Goal: Task Accomplishment & Management: Manage account settings

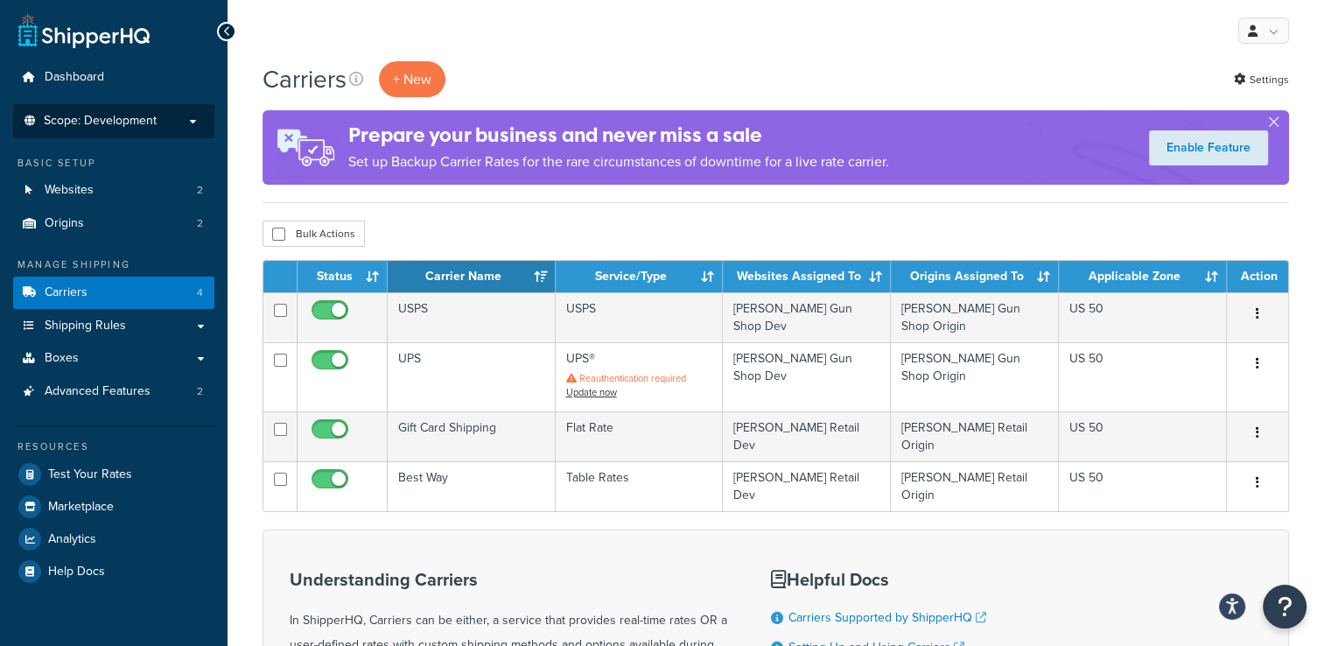
click at [158, 118] on p "Scope: Development" at bounding box center [113, 121] width 185 height 15
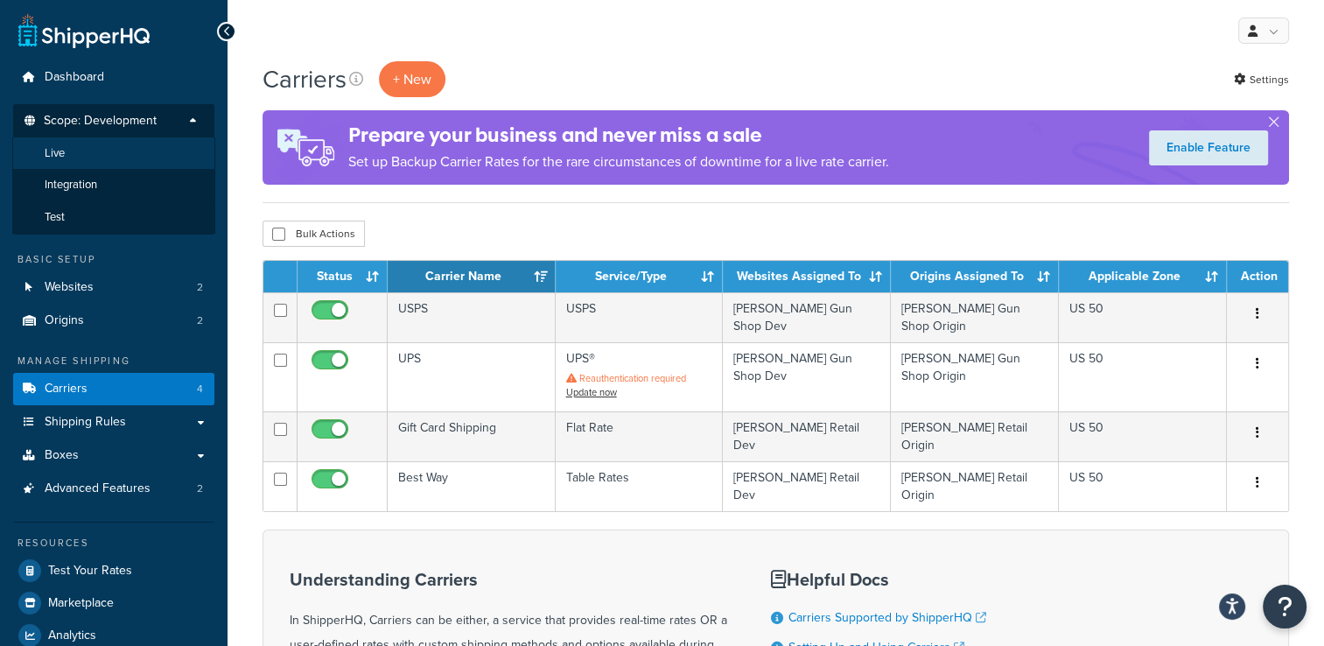
click at [156, 148] on li "Live" at bounding box center [113, 153] width 203 height 32
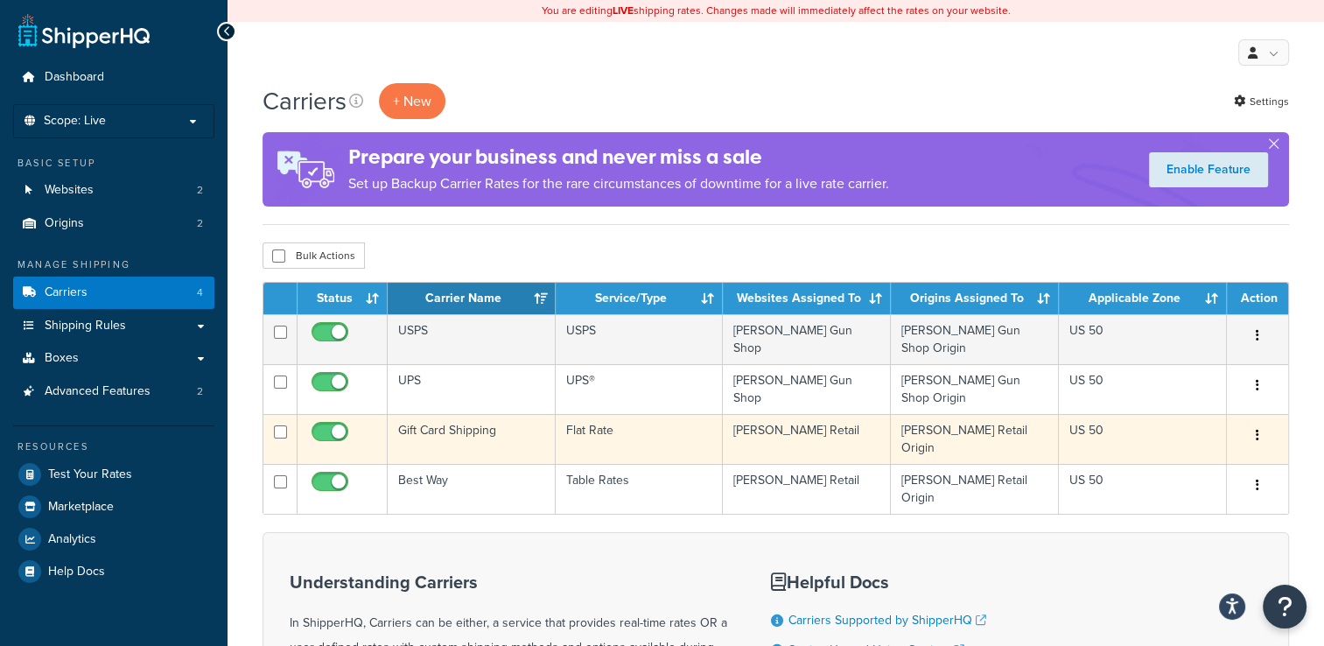
click at [1256, 429] on icon "button" at bounding box center [1256, 435] width 3 height 12
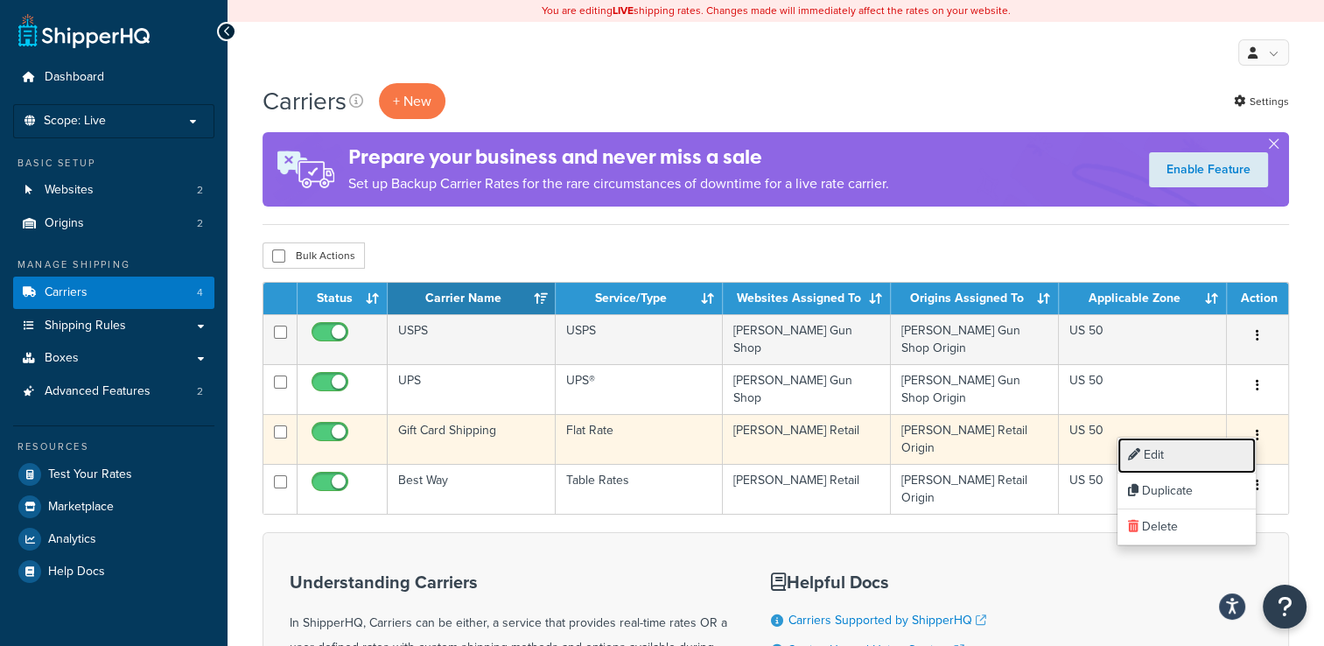
click at [1207, 446] on link "Edit" at bounding box center [1186, 455] width 138 height 36
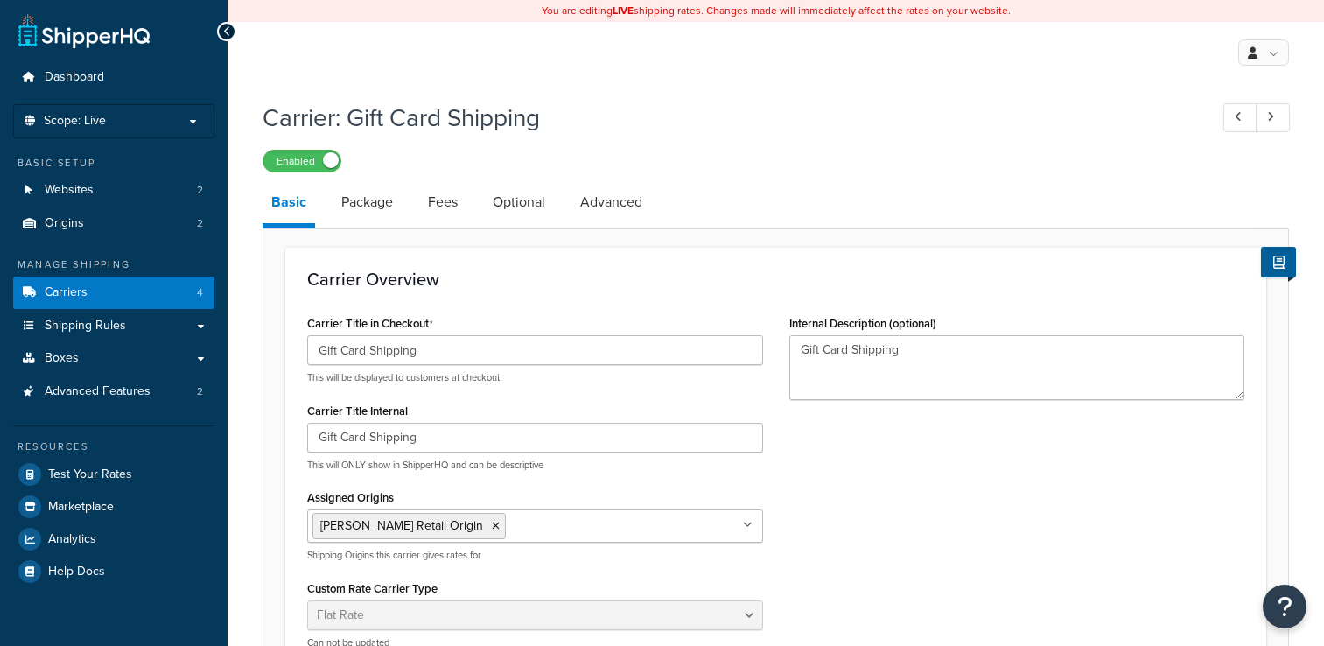
select select "flat"
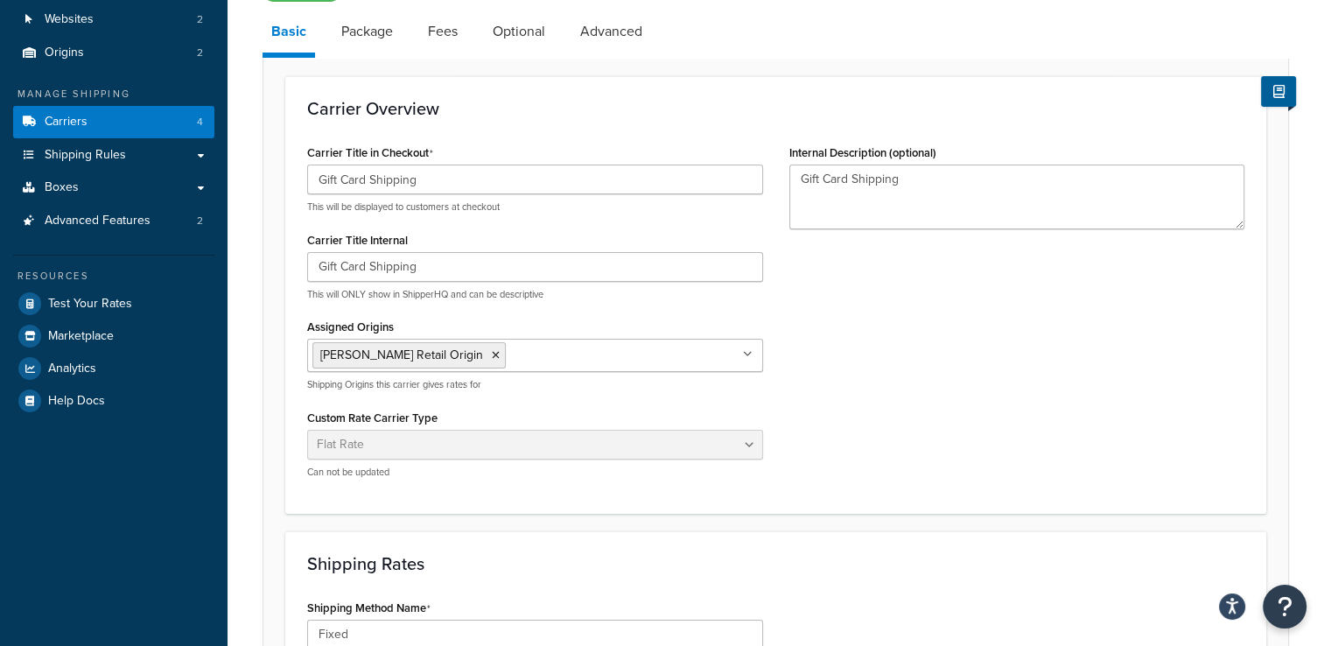
scroll to position [28, 0]
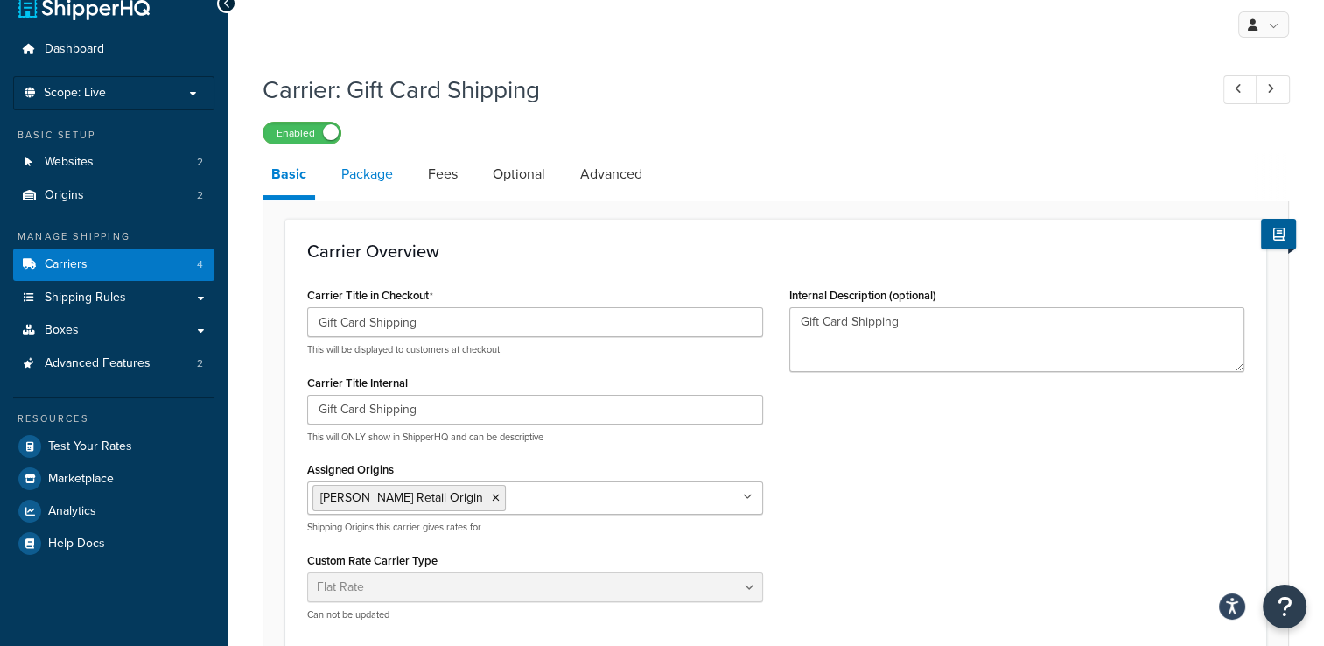
click at [372, 181] on link "Package" at bounding box center [366, 174] width 69 height 42
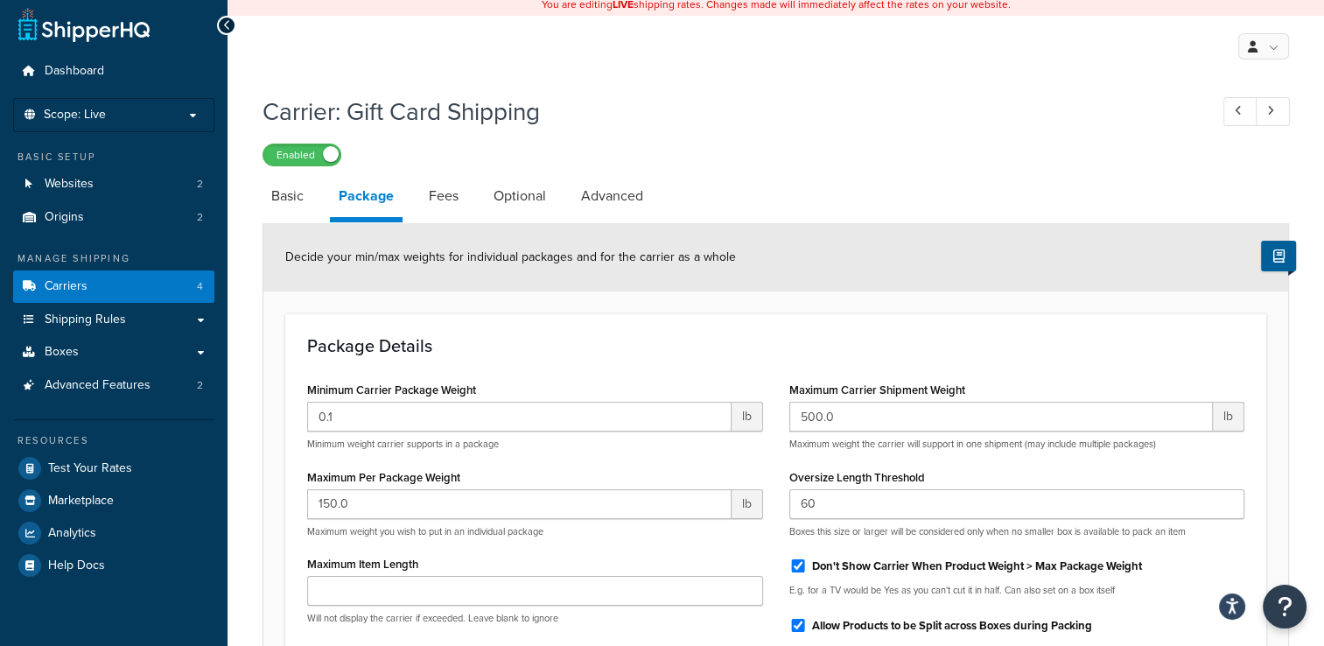
scroll to position [3, 0]
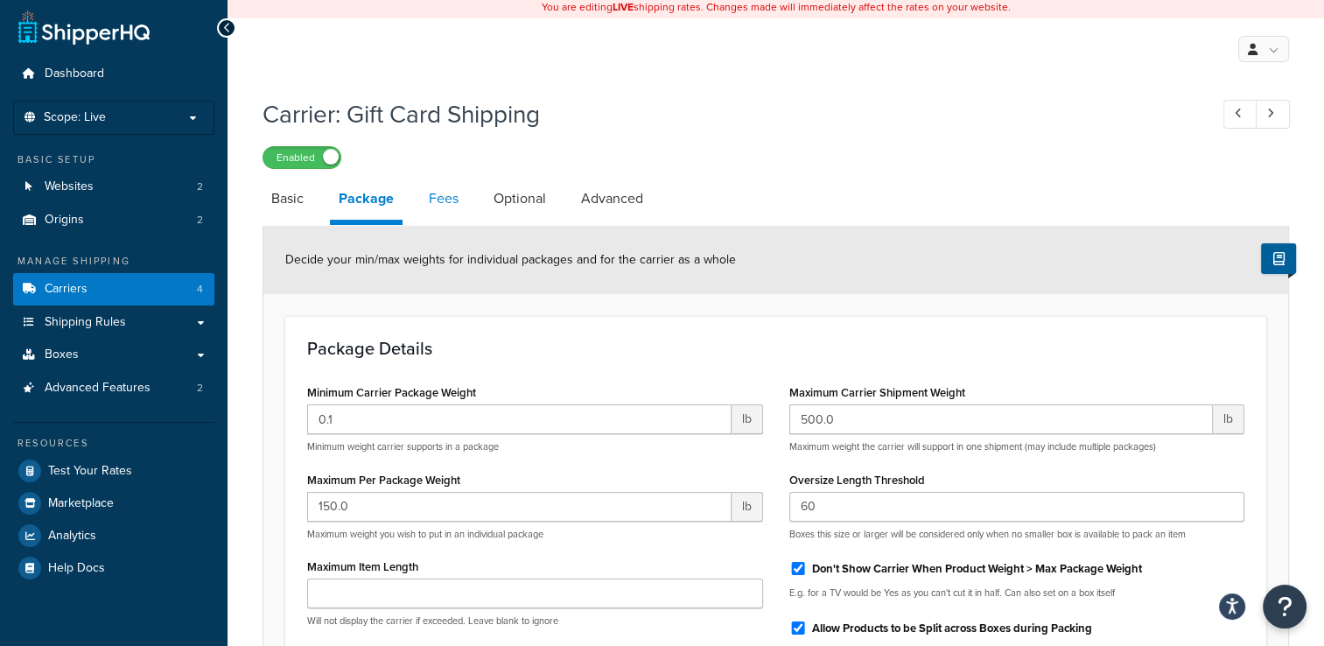
click at [448, 193] on link "Fees" at bounding box center [443, 199] width 47 height 42
select select "AFTER"
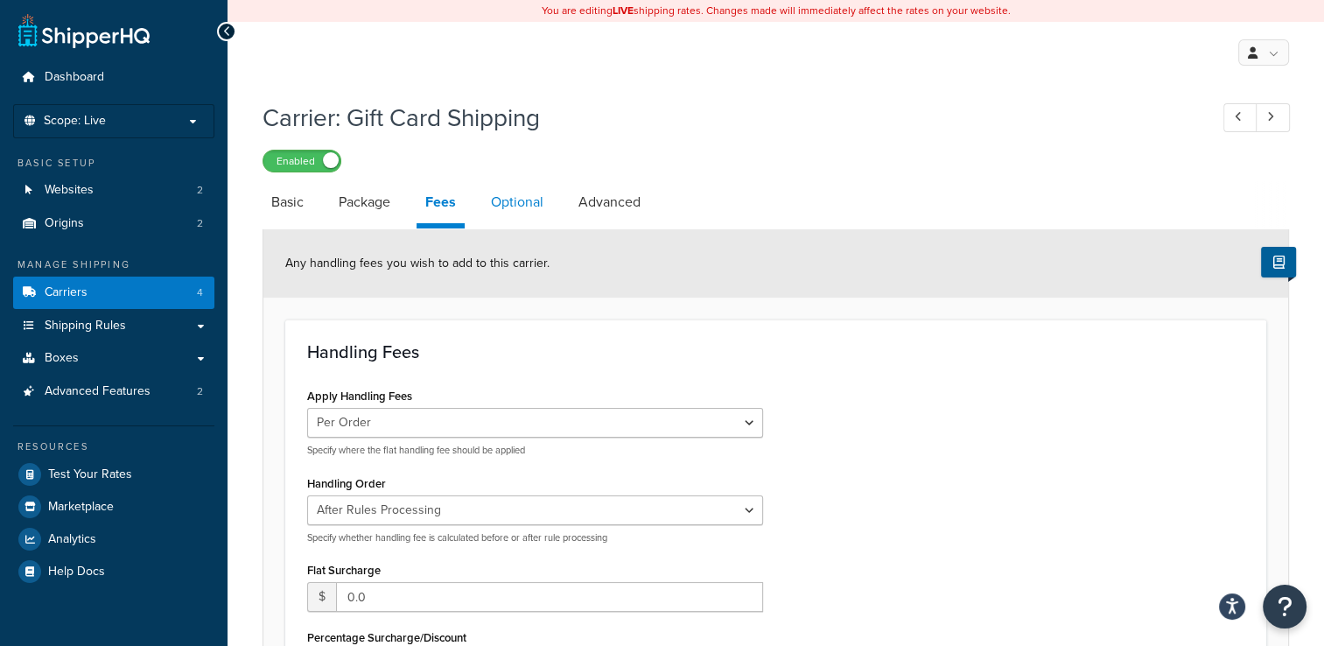
click at [523, 193] on link "Optional" at bounding box center [517, 202] width 70 height 42
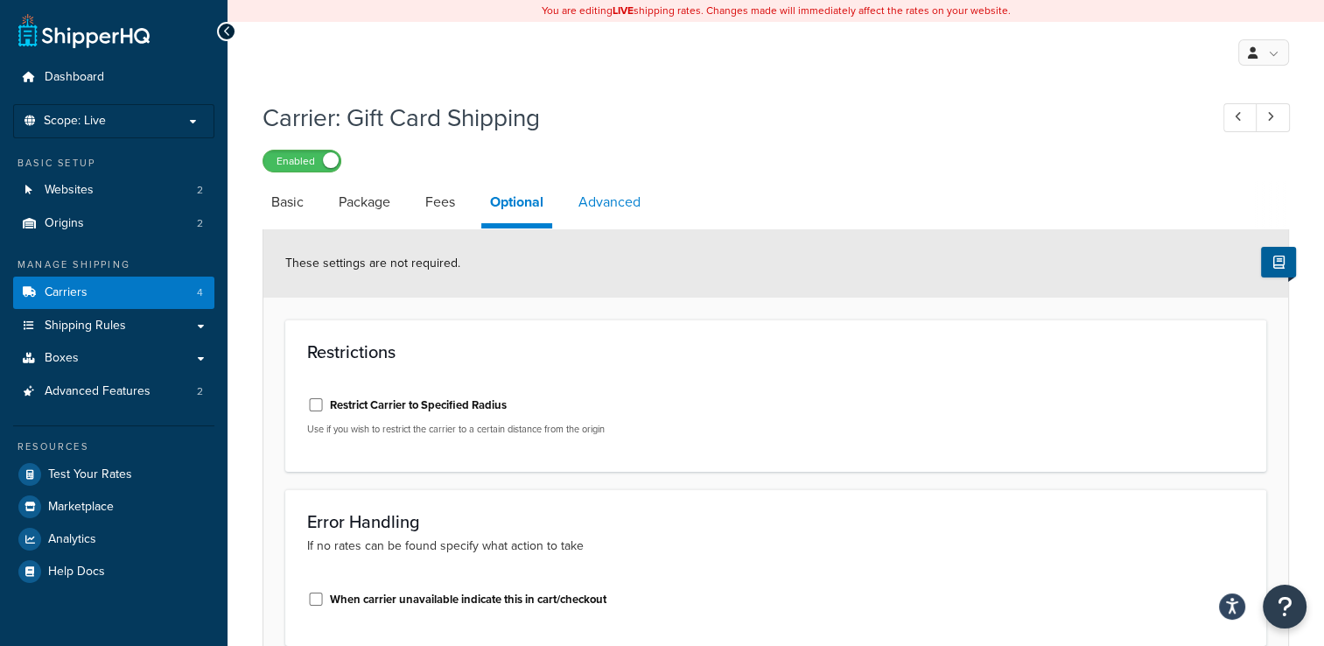
click at [618, 206] on link "Advanced" at bounding box center [609, 202] width 80 height 42
select select "false"
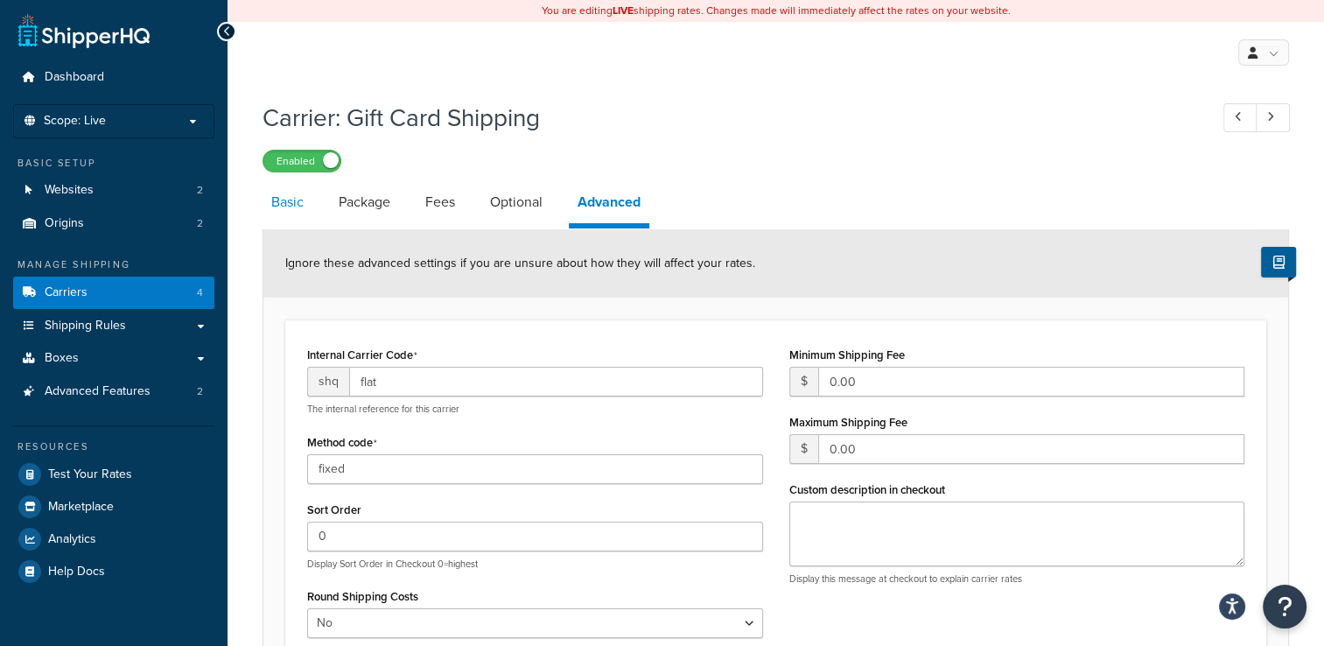
click at [290, 205] on link "Basic" at bounding box center [287, 202] width 50 height 42
select select "flat"
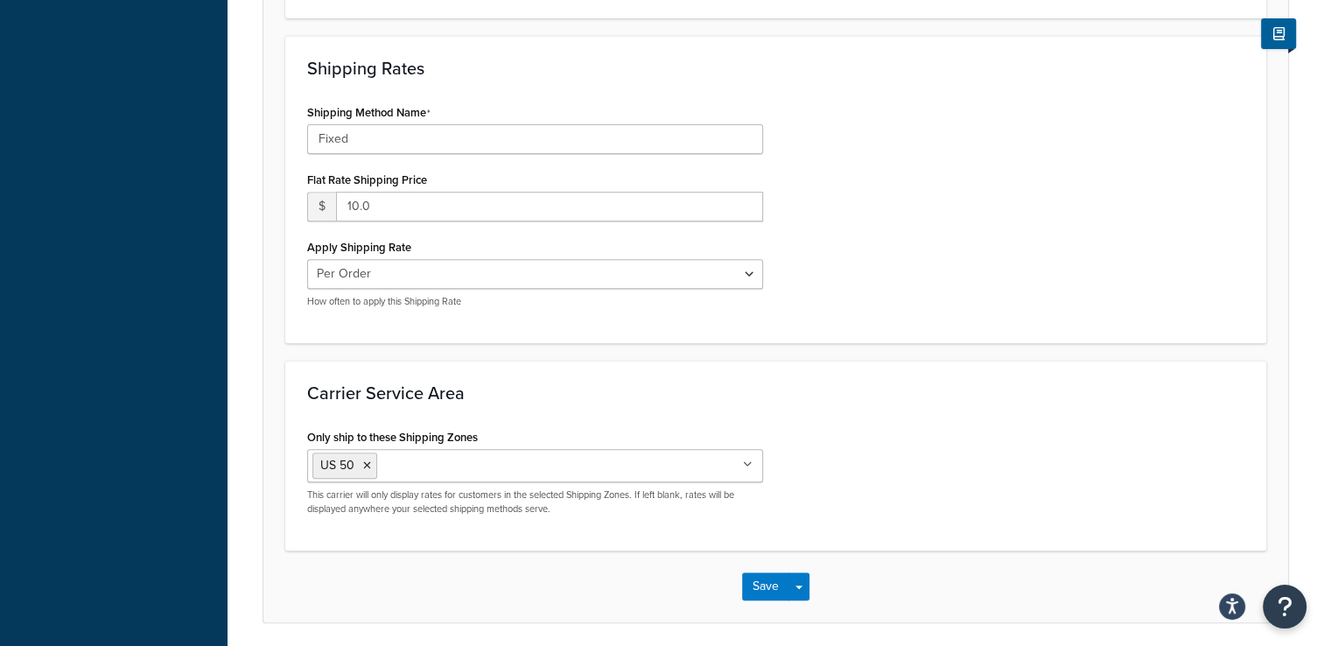
scroll to position [728, 0]
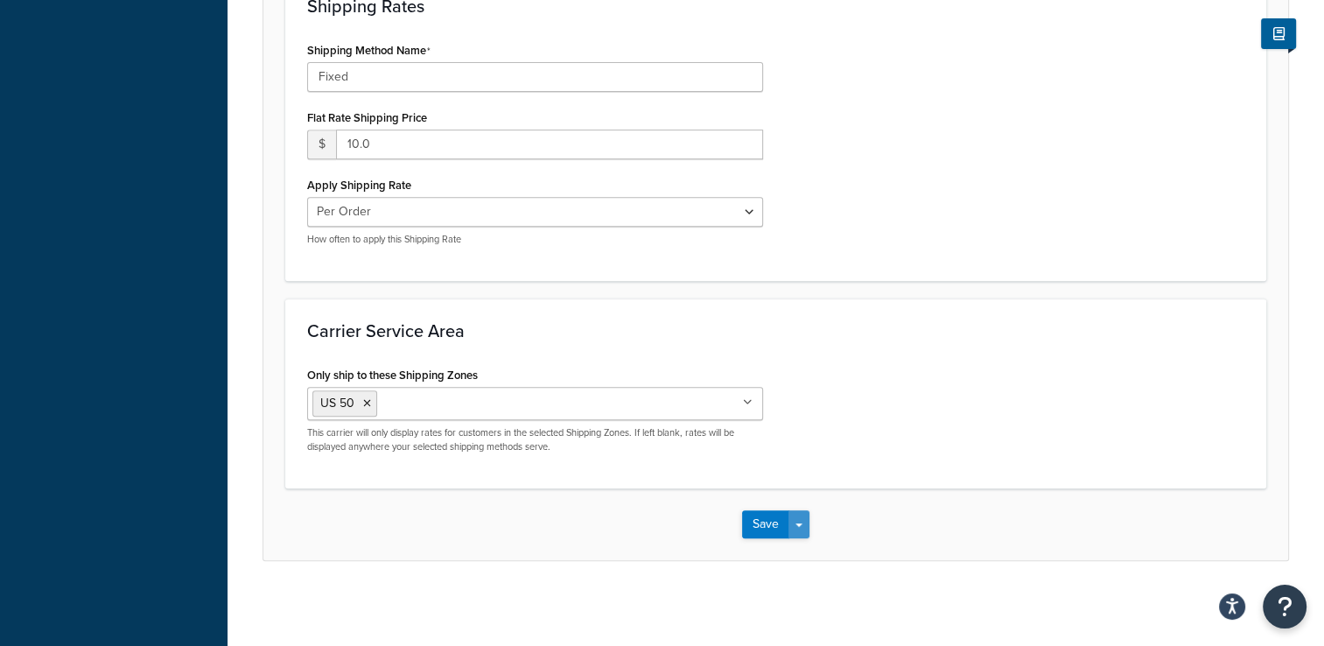
click at [799, 517] on button "Save Dropdown" at bounding box center [798, 524] width 21 height 28
click at [1010, 511] on div "Save Save Dropdown Save and Edit" at bounding box center [775, 524] width 1024 height 72
click at [353, 145] on input "10.0" at bounding box center [549, 144] width 427 height 30
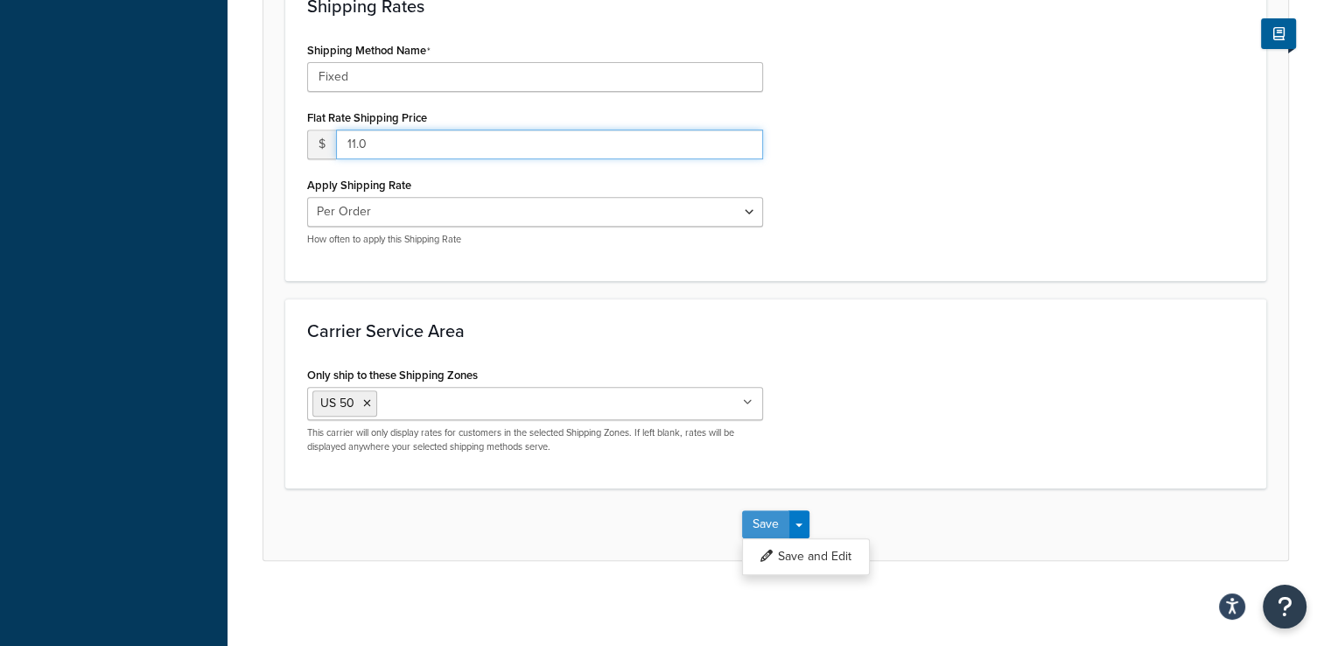
type input "11.0"
click at [760, 514] on button "Save" at bounding box center [765, 524] width 47 height 28
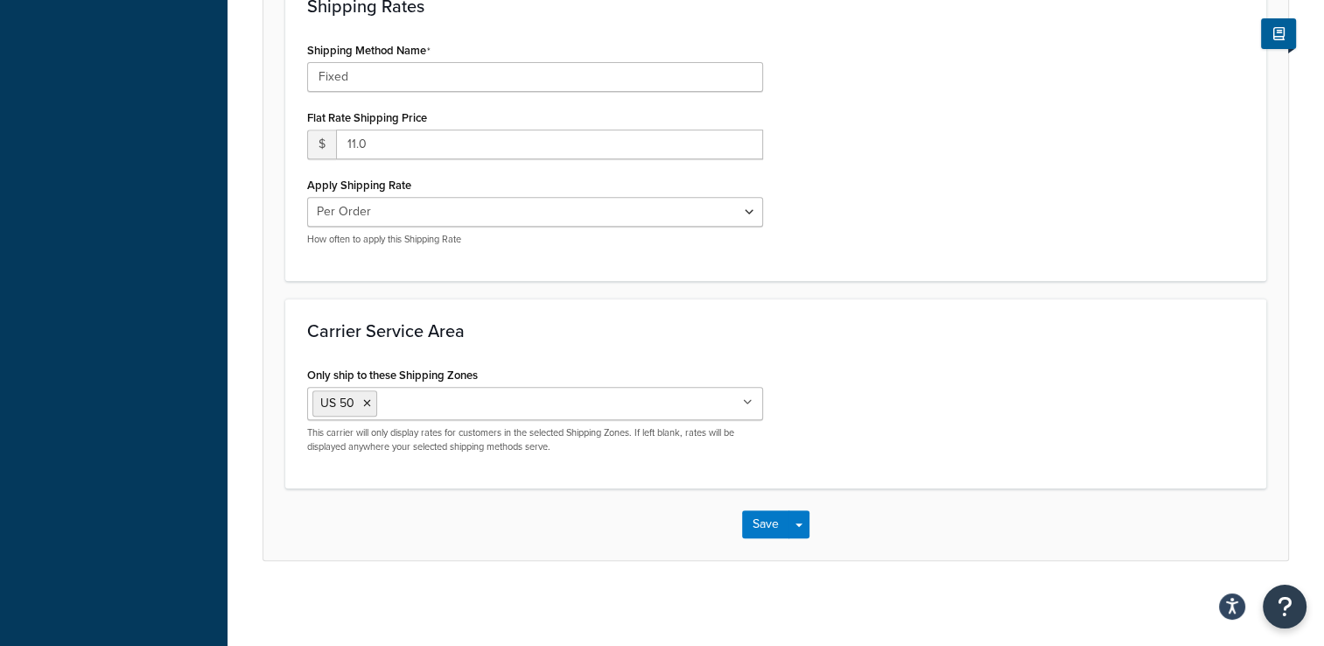
scroll to position [0, 0]
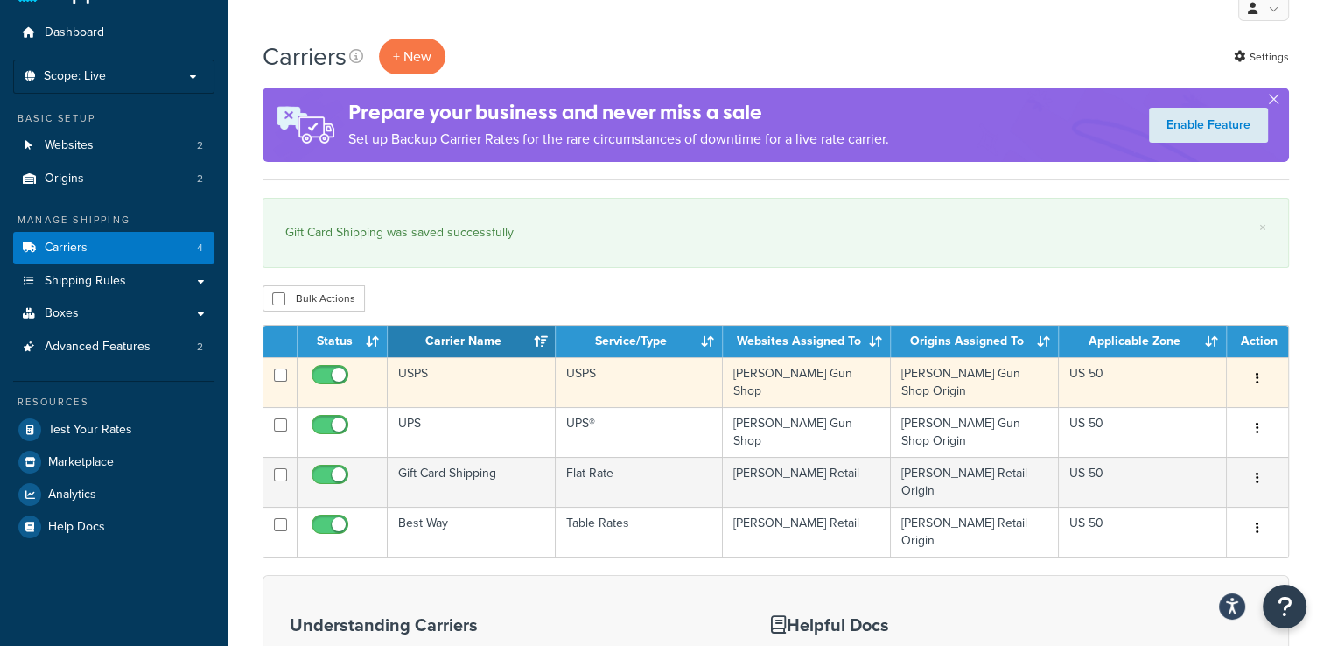
scroll to position [87, 0]
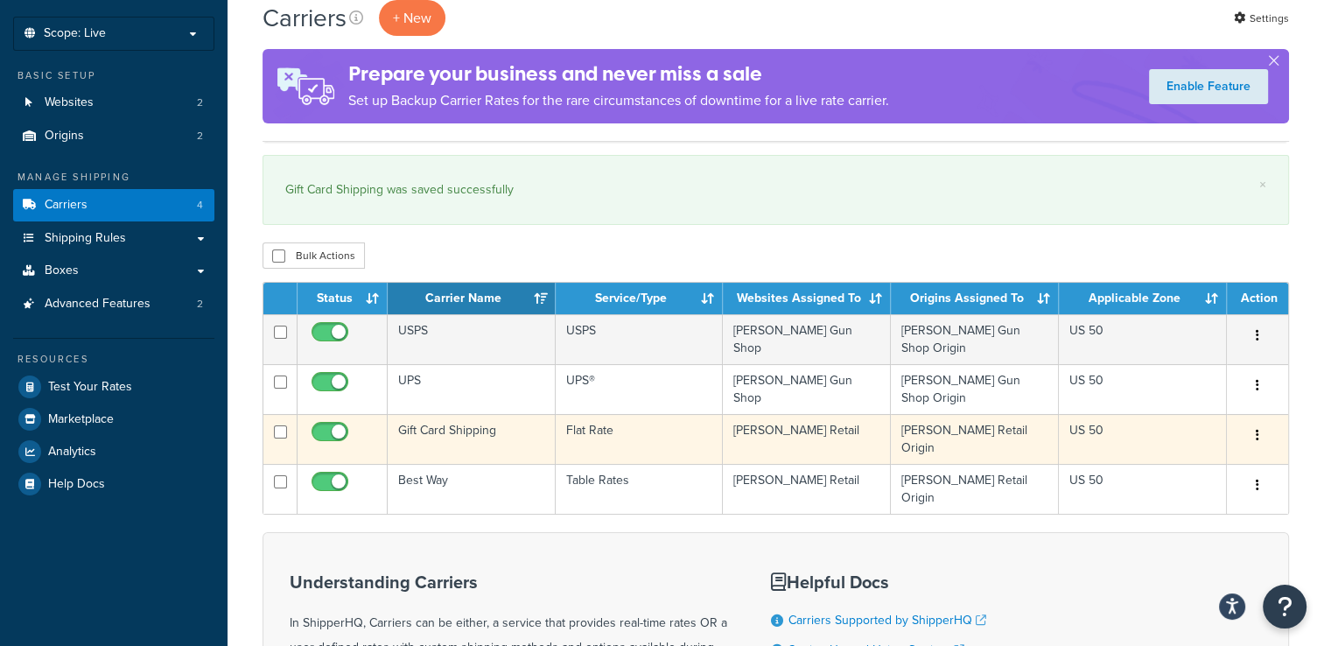
click at [1260, 422] on button "button" at bounding box center [1257, 436] width 24 height 28
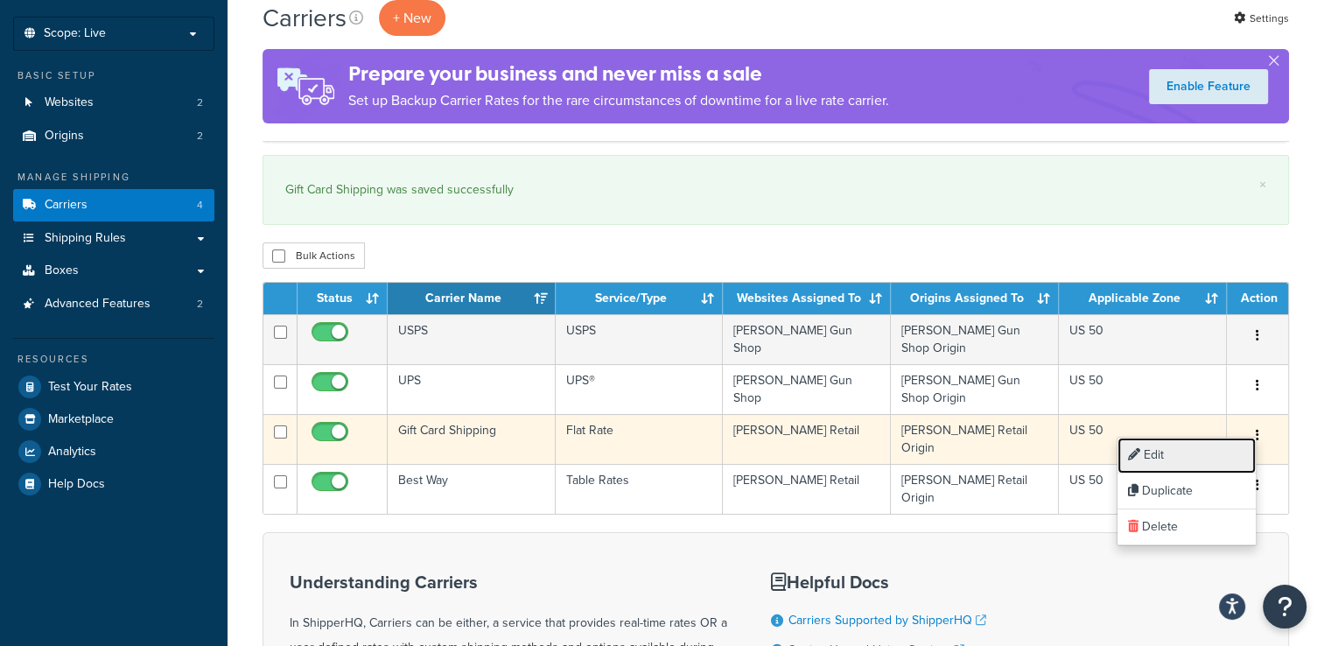
click at [1235, 451] on link "Edit" at bounding box center [1186, 455] width 138 height 36
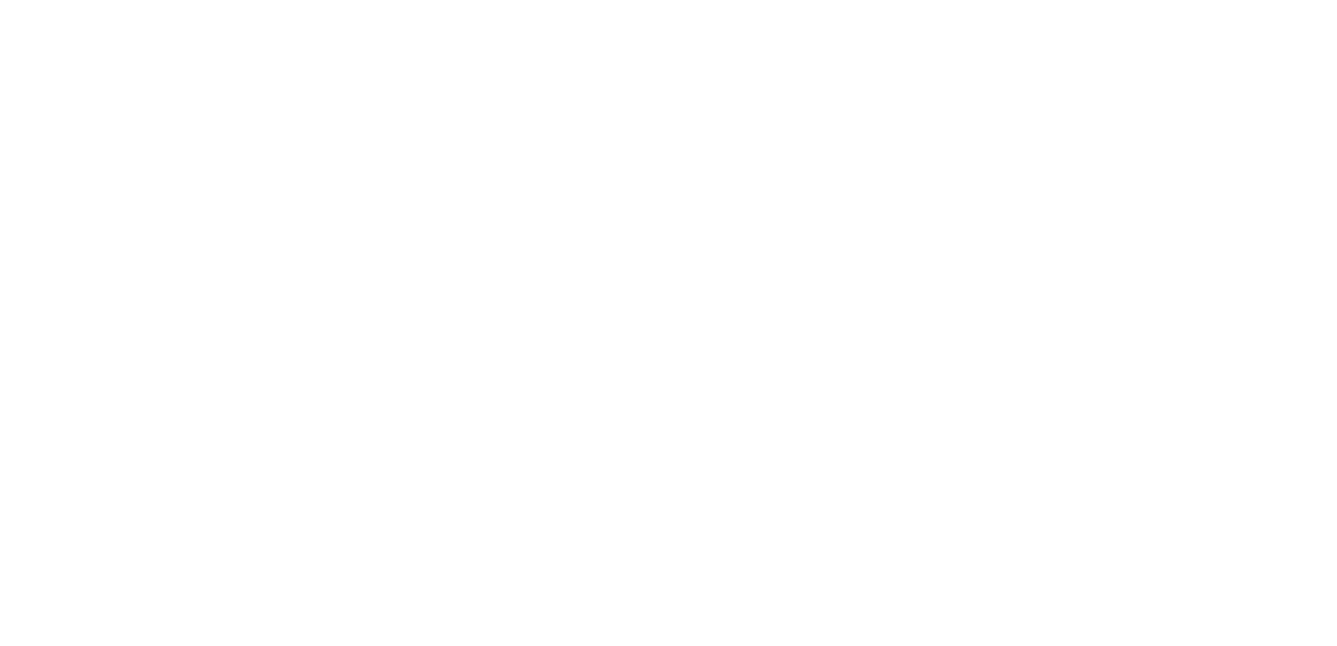
select select "flat"
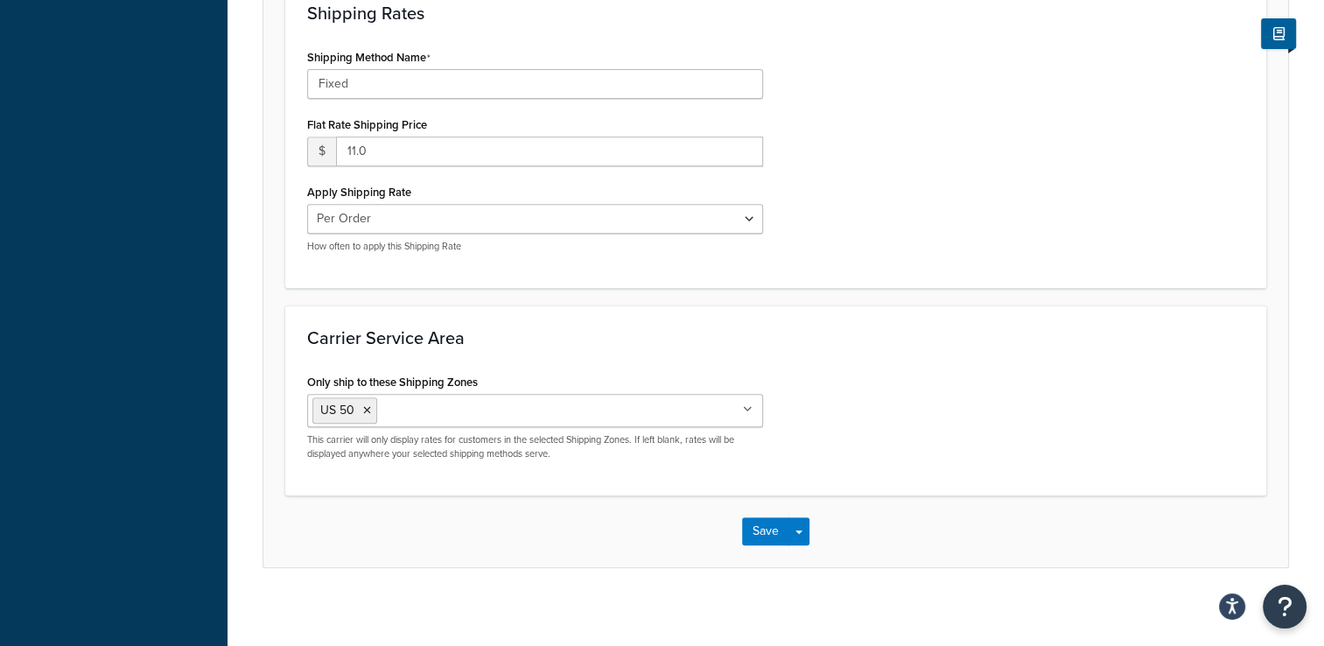
scroll to position [728, 0]
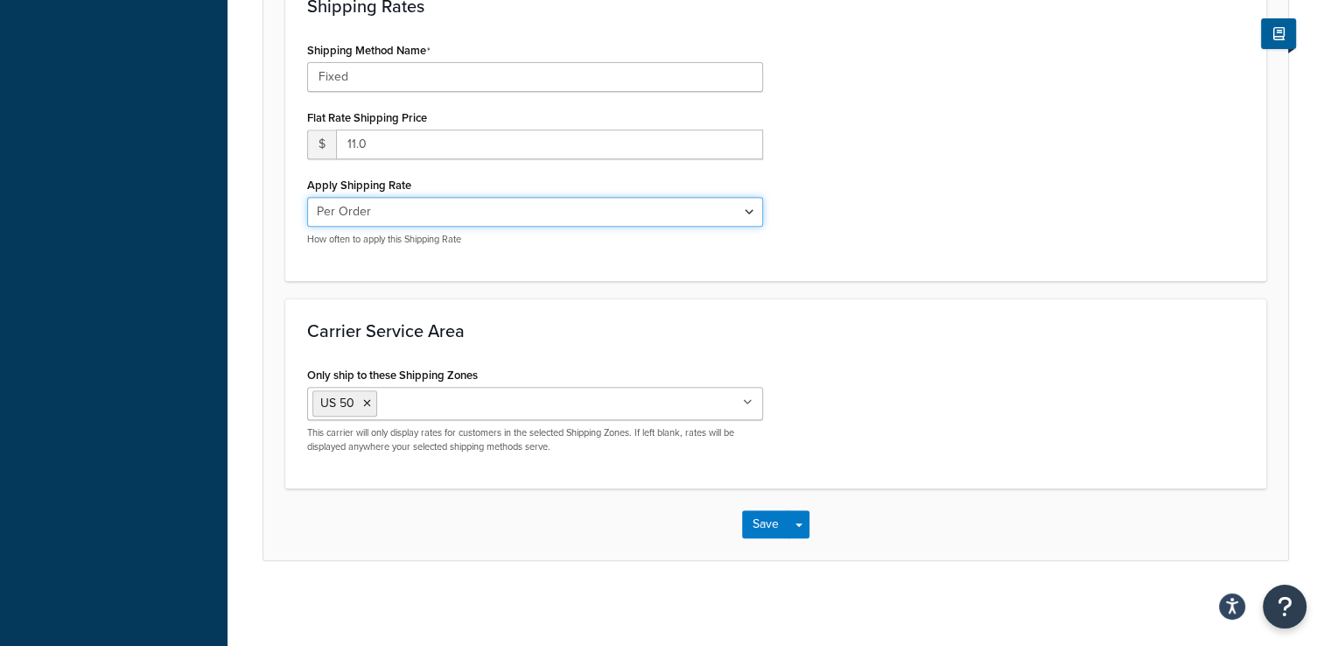
click at [705, 203] on select "Per Order Per Item Per Package" at bounding box center [535, 212] width 456 height 30
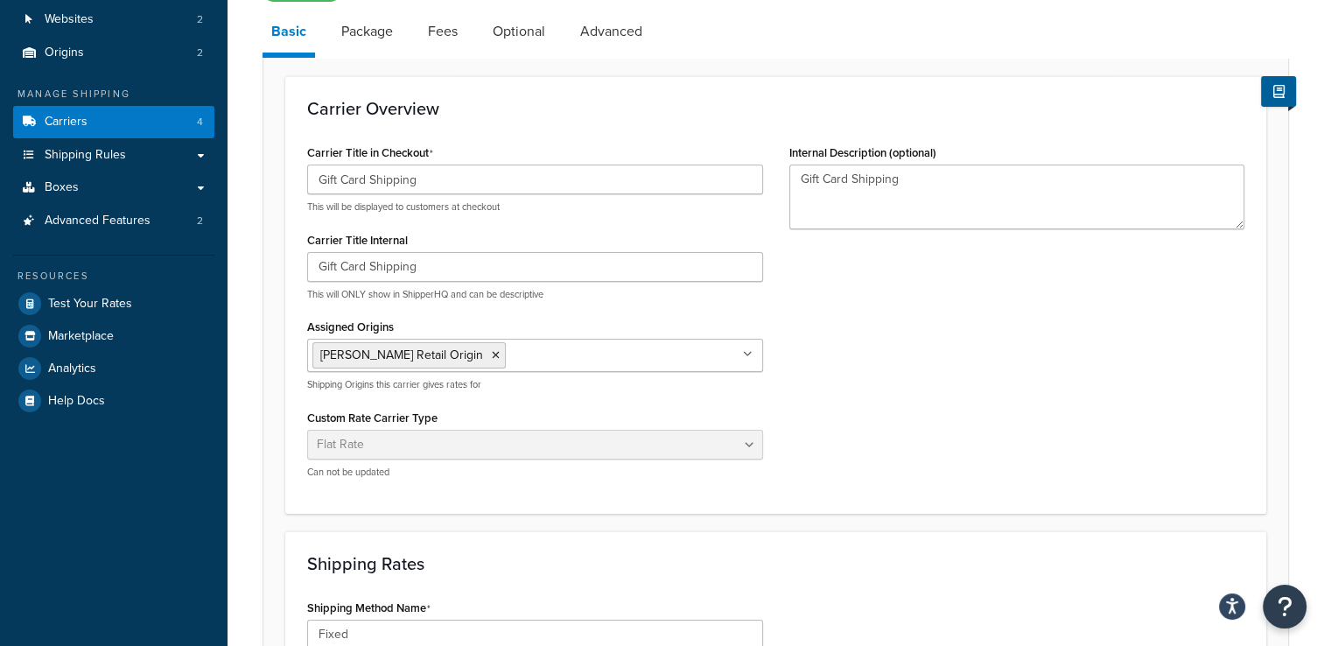
scroll to position [115, 0]
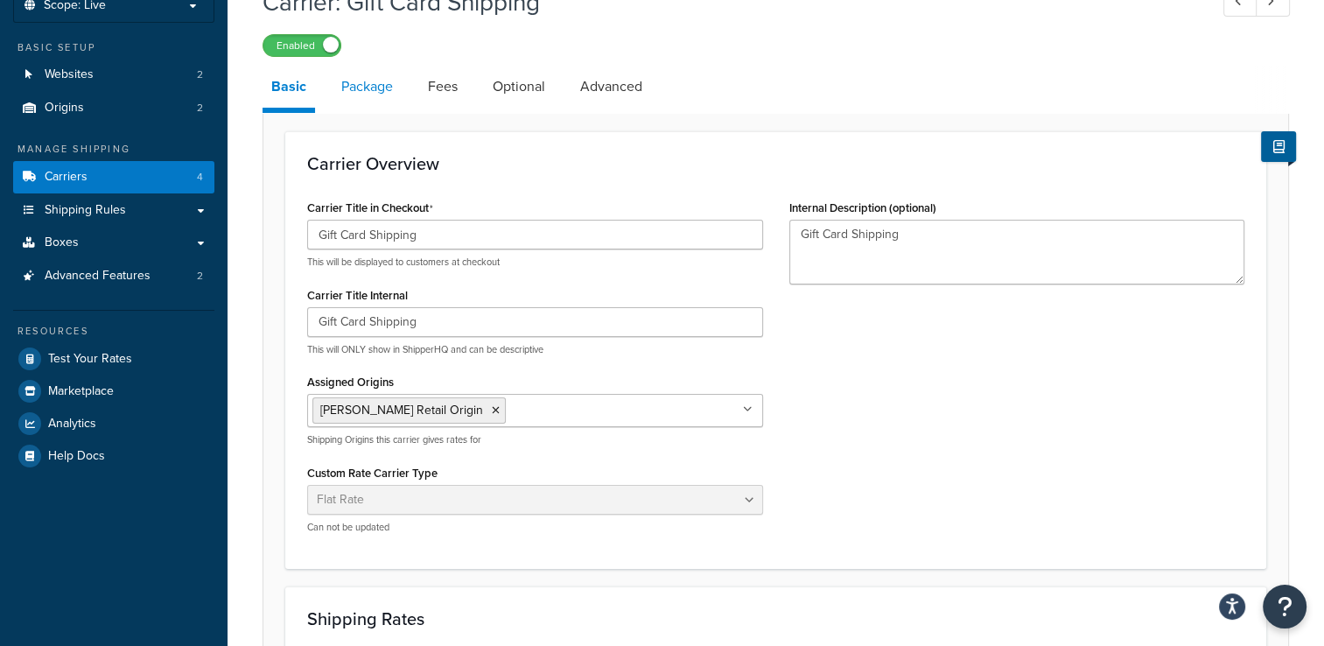
click at [377, 90] on link "Package" at bounding box center [366, 87] width 69 height 42
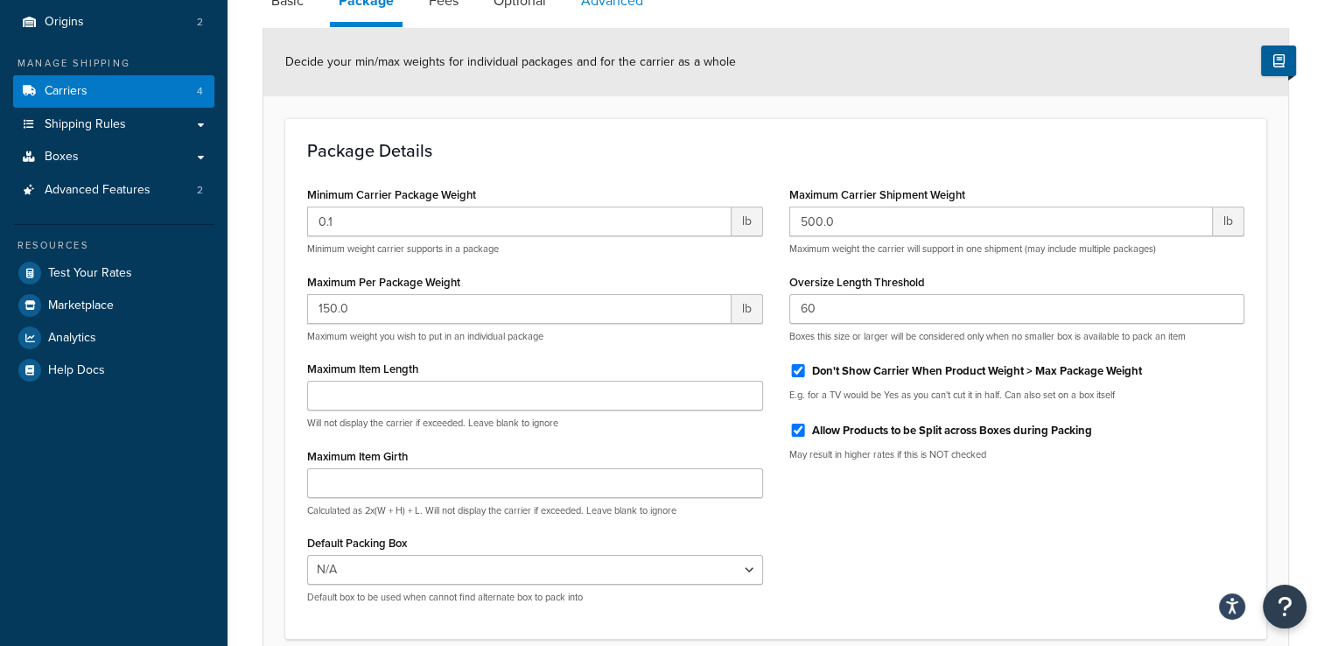
scroll to position [3, 0]
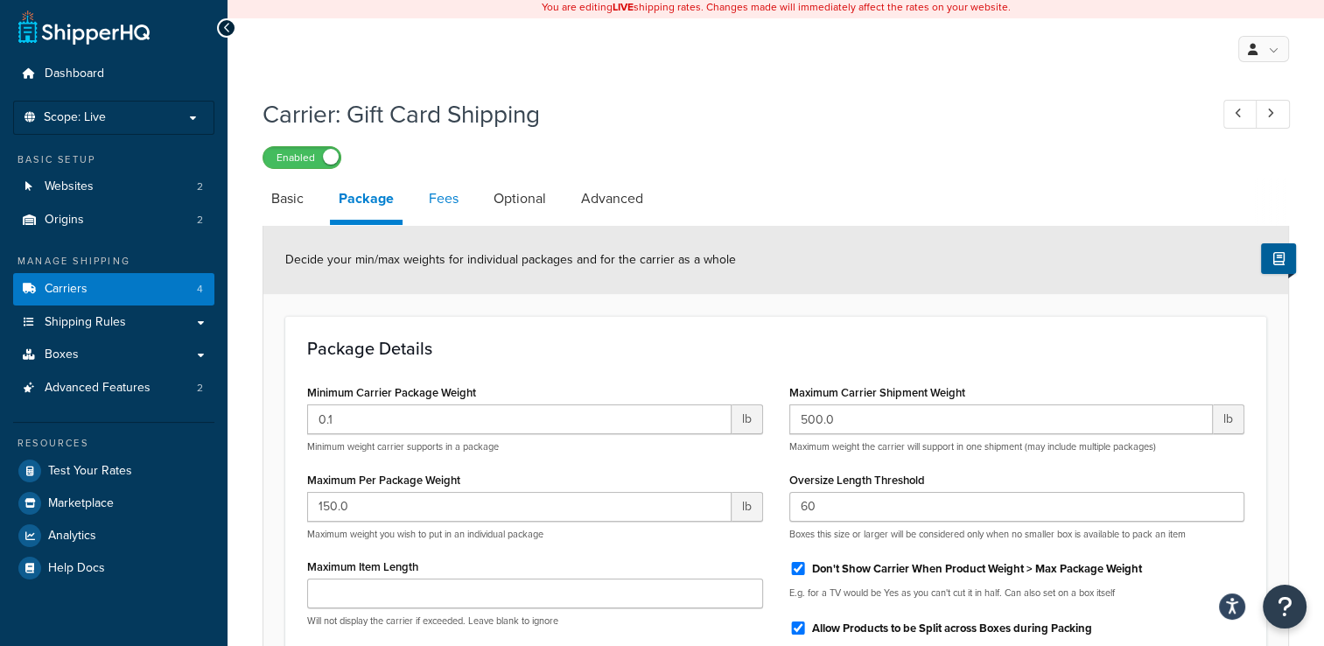
click at [451, 213] on link "Fees" at bounding box center [443, 199] width 47 height 42
select select "AFTER"
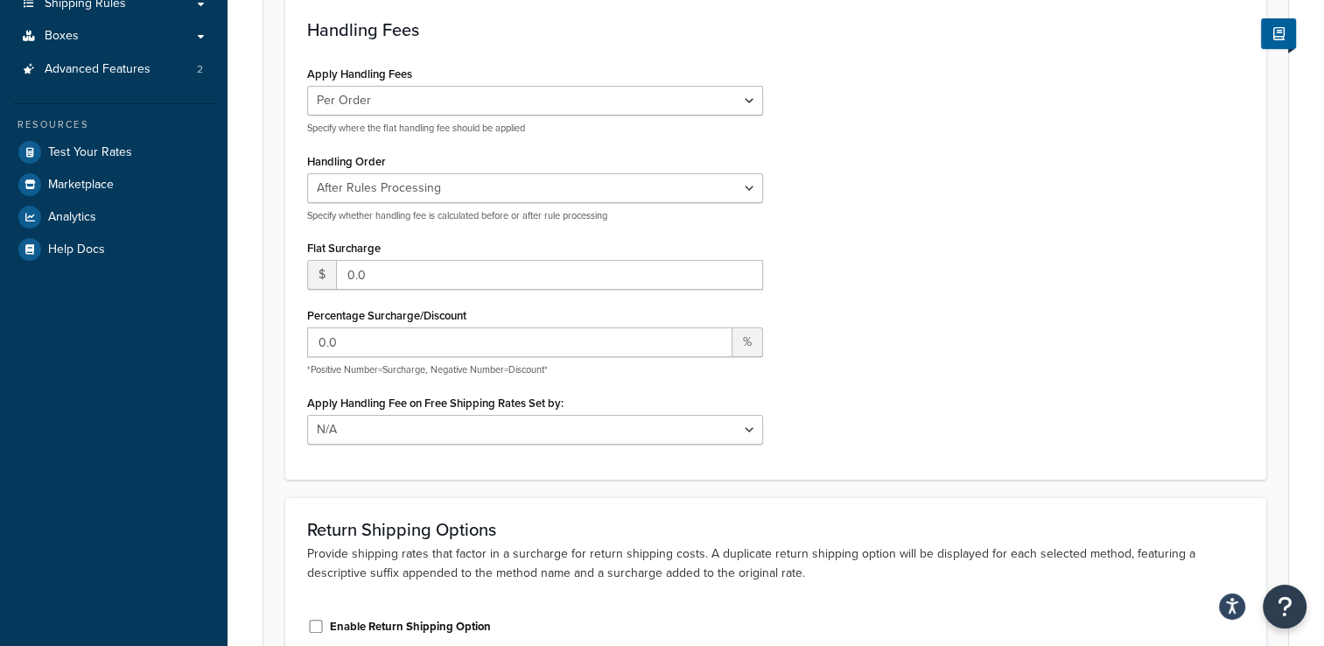
scroll to position [89, 0]
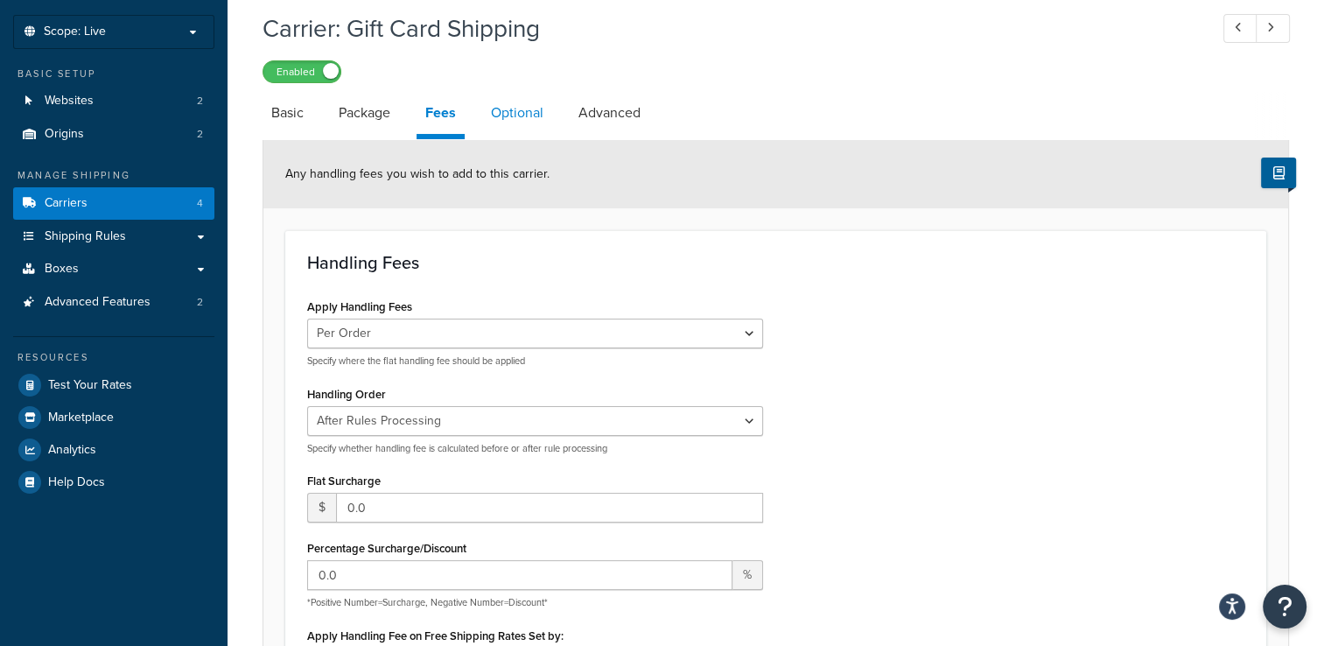
click at [519, 115] on link "Optional" at bounding box center [517, 113] width 70 height 42
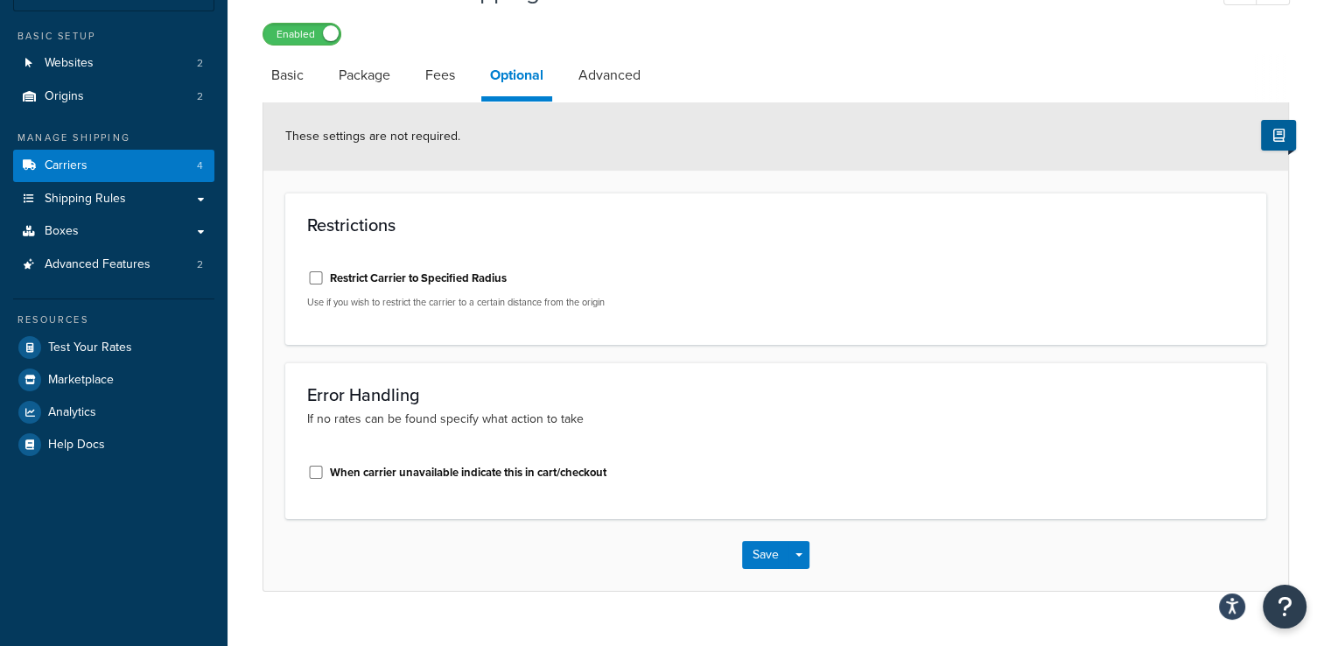
scroll to position [158, 0]
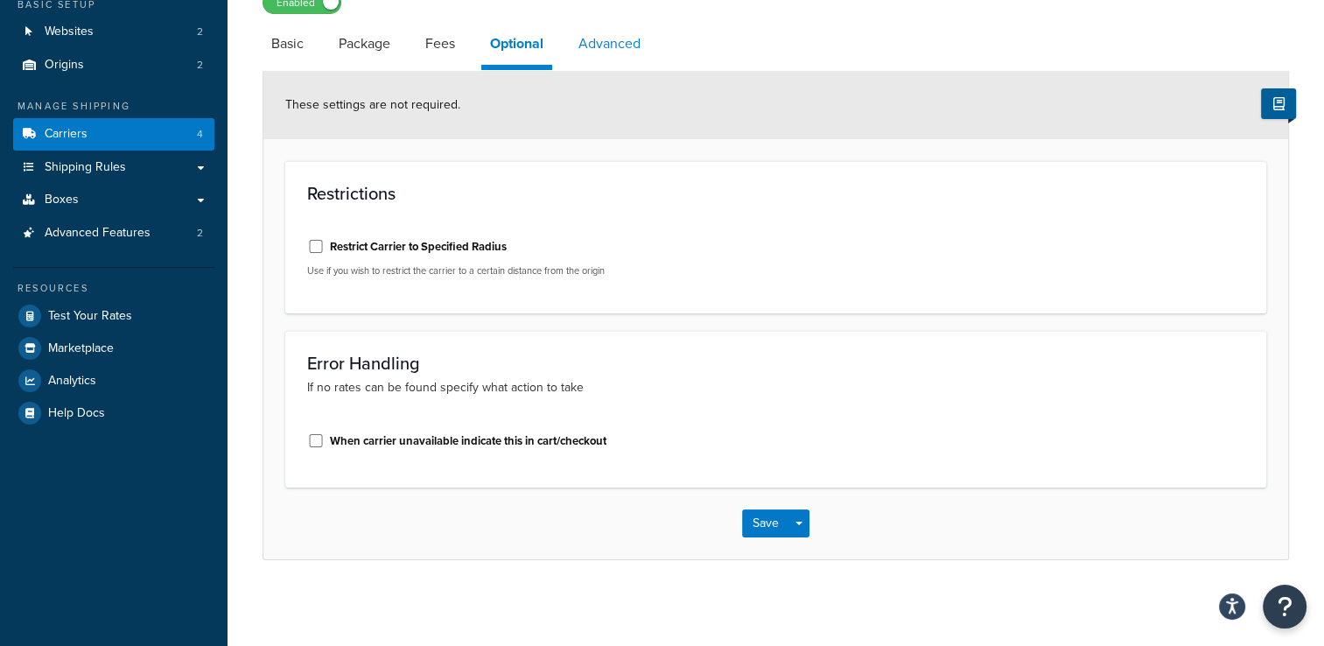
click at [618, 42] on link "Advanced" at bounding box center [609, 44] width 80 height 42
select select "false"
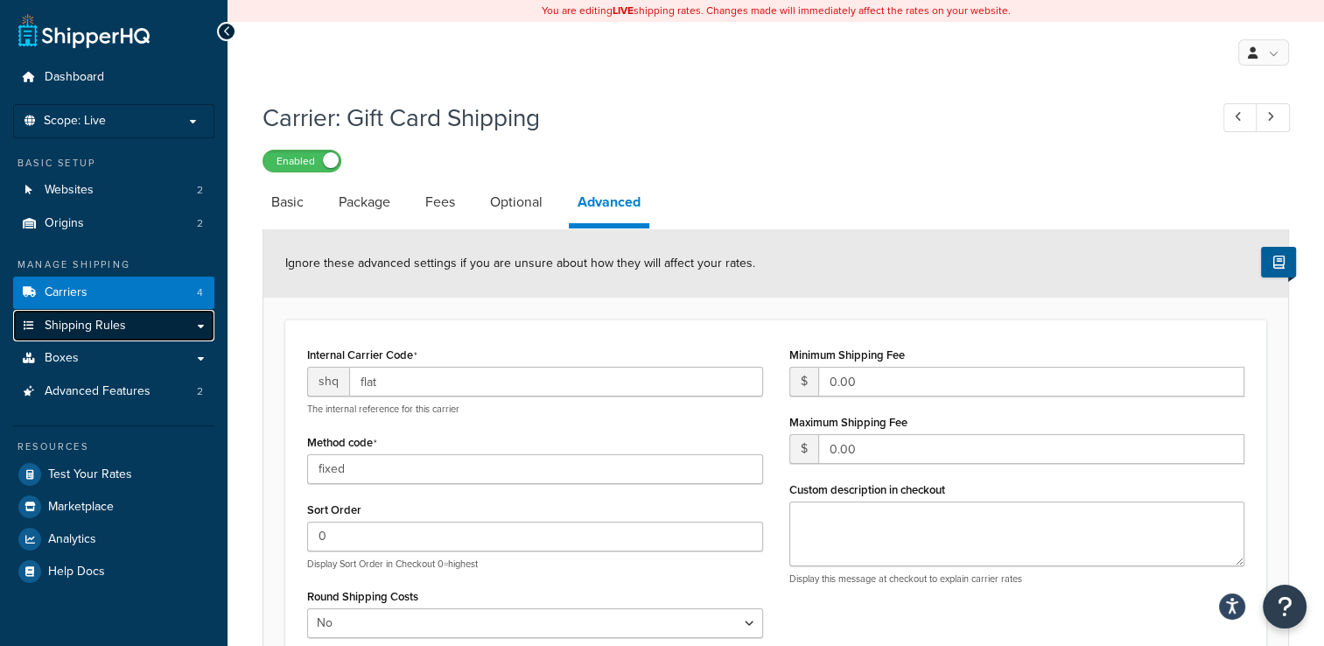
click at [129, 321] on link "Shipping Rules" at bounding box center [113, 326] width 201 height 32
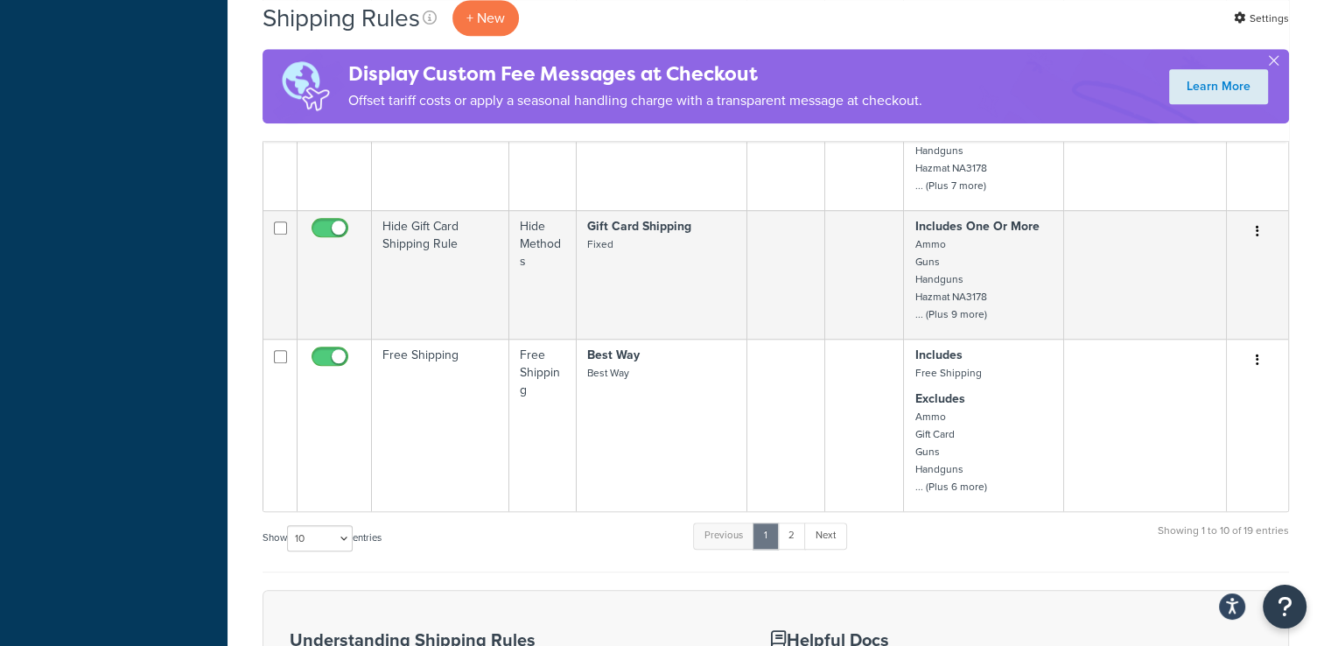
scroll to position [1400, 0]
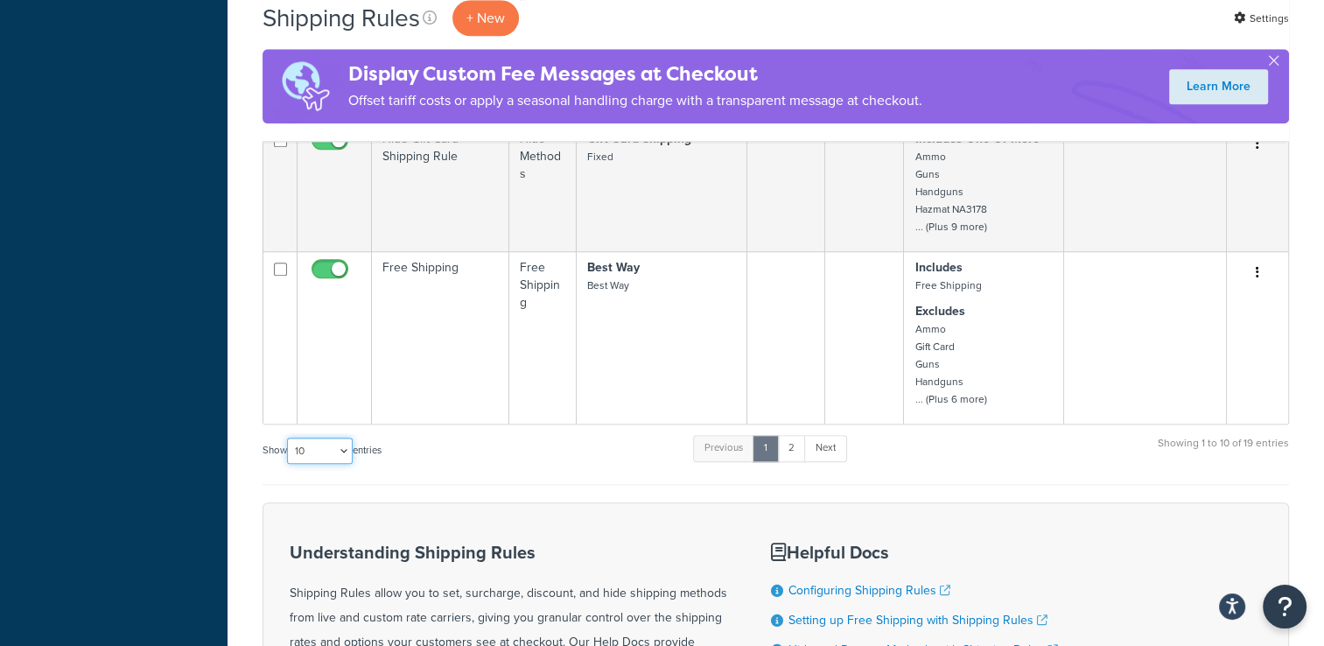
click at [318, 462] on select "10 15 25 50 100 1000" at bounding box center [320, 450] width 66 height 26
select select "100"
click at [289, 444] on select "10 15 25 50 100 1000" at bounding box center [320, 450] width 66 height 26
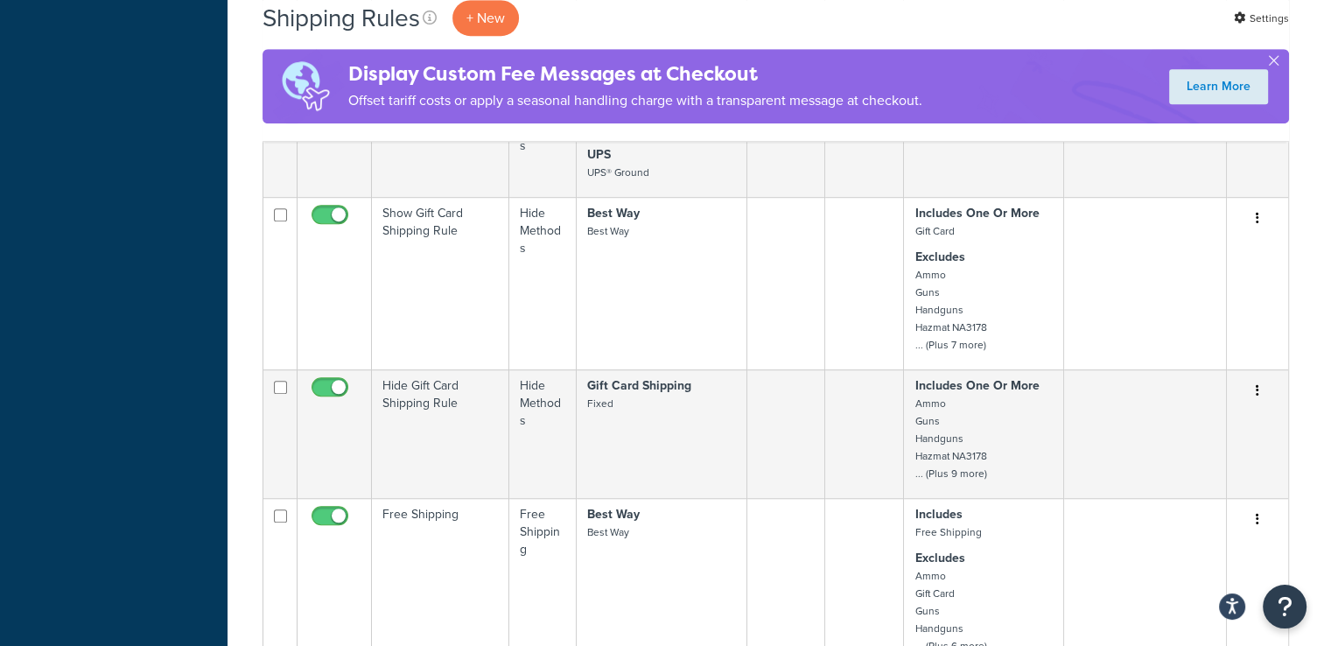
scroll to position [1137, 0]
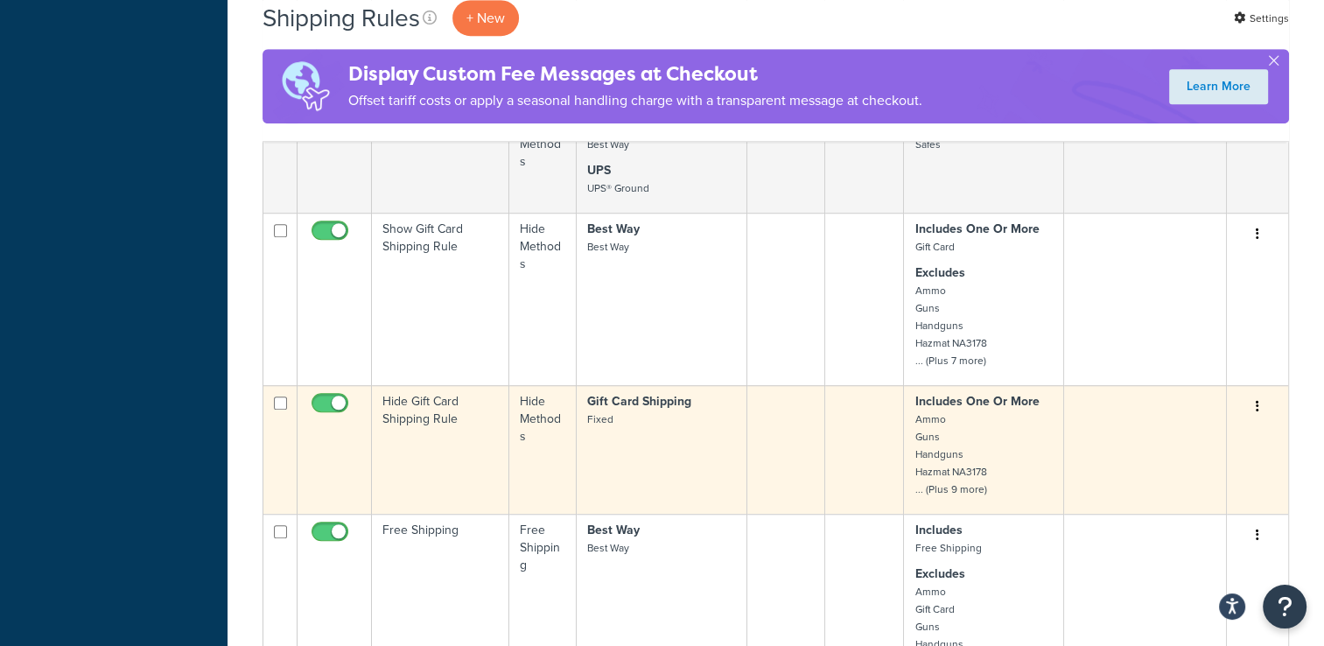
click at [1256, 409] on icon "button" at bounding box center [1256, 406] width 3 height 12
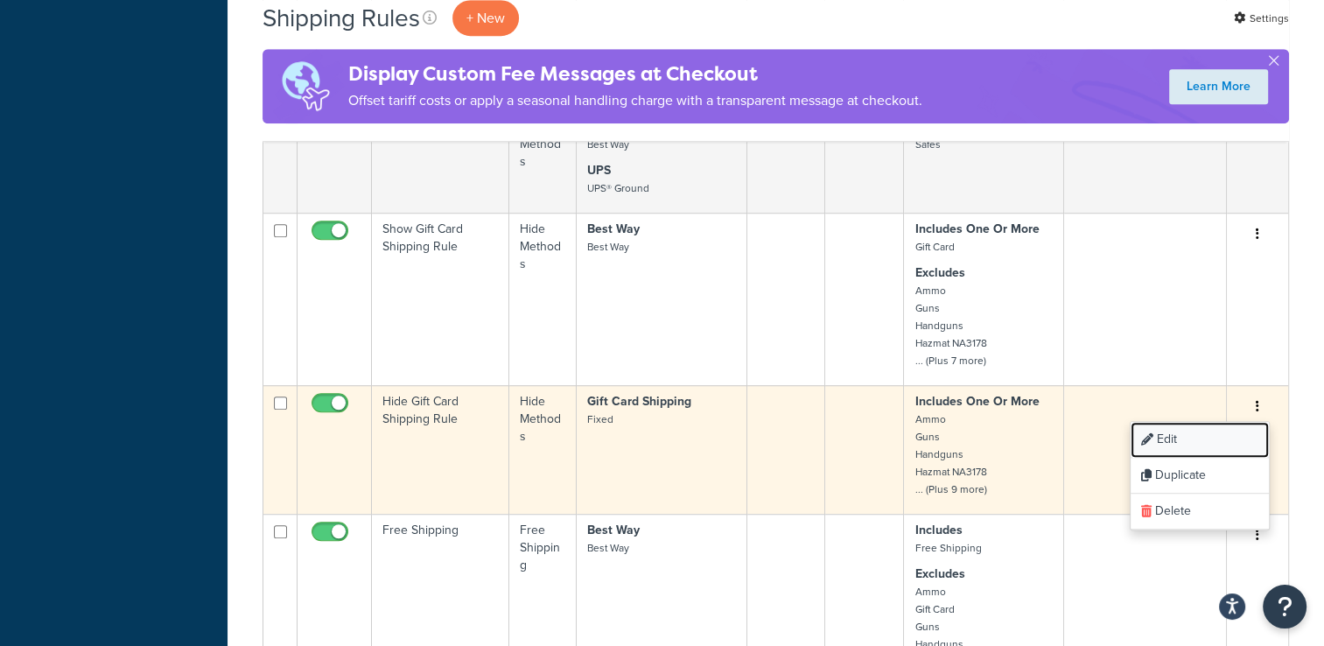
click at [1187, 441] on link "Edit" at bounding box center [1199, 440] width 138 height 36
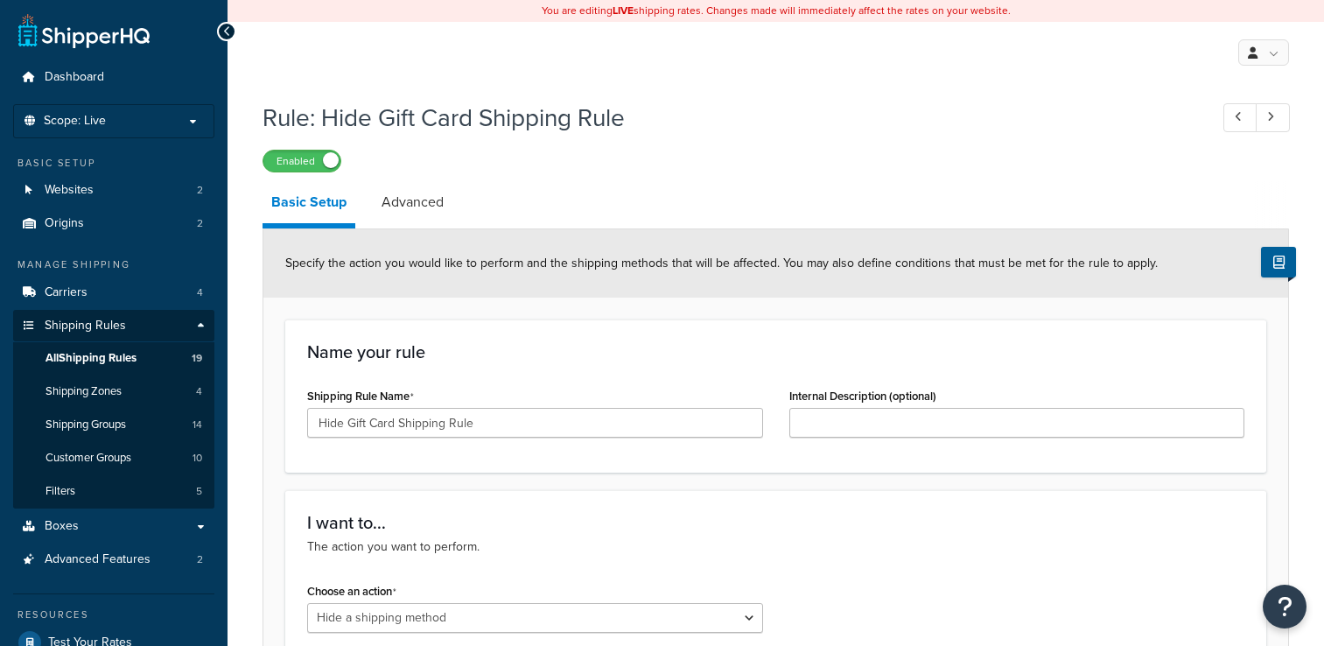
select select "HIDE"
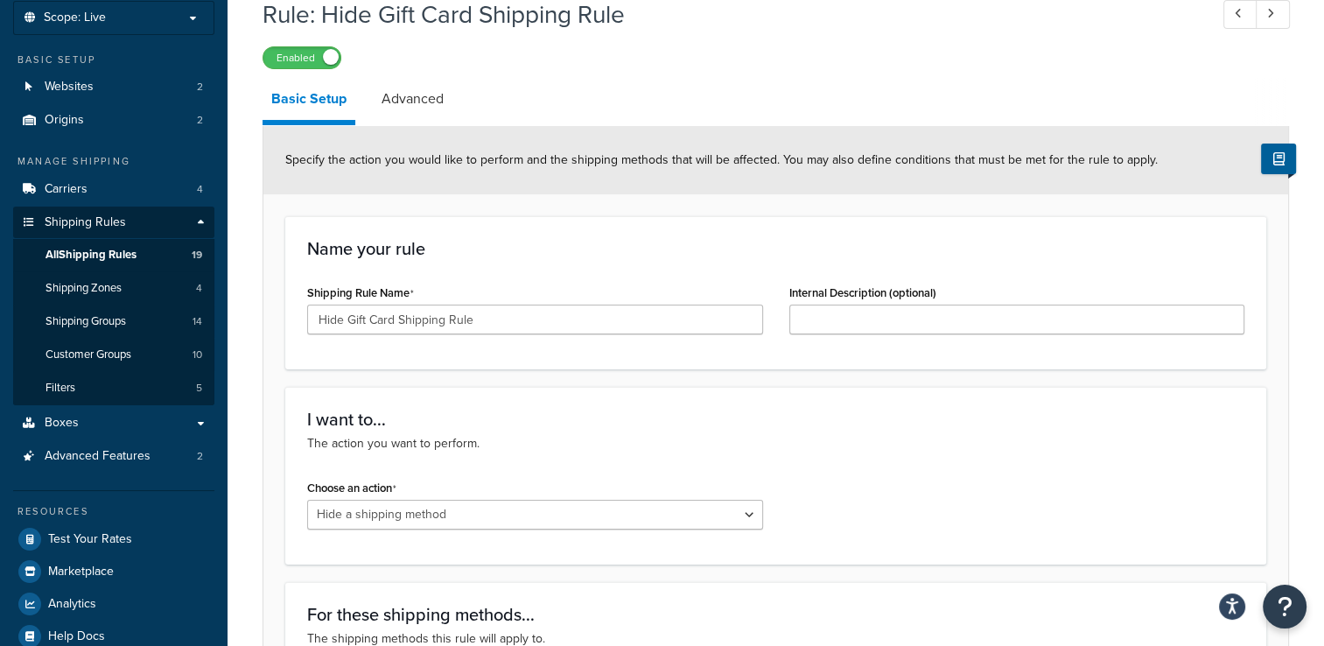
scroll to position [16, 0]
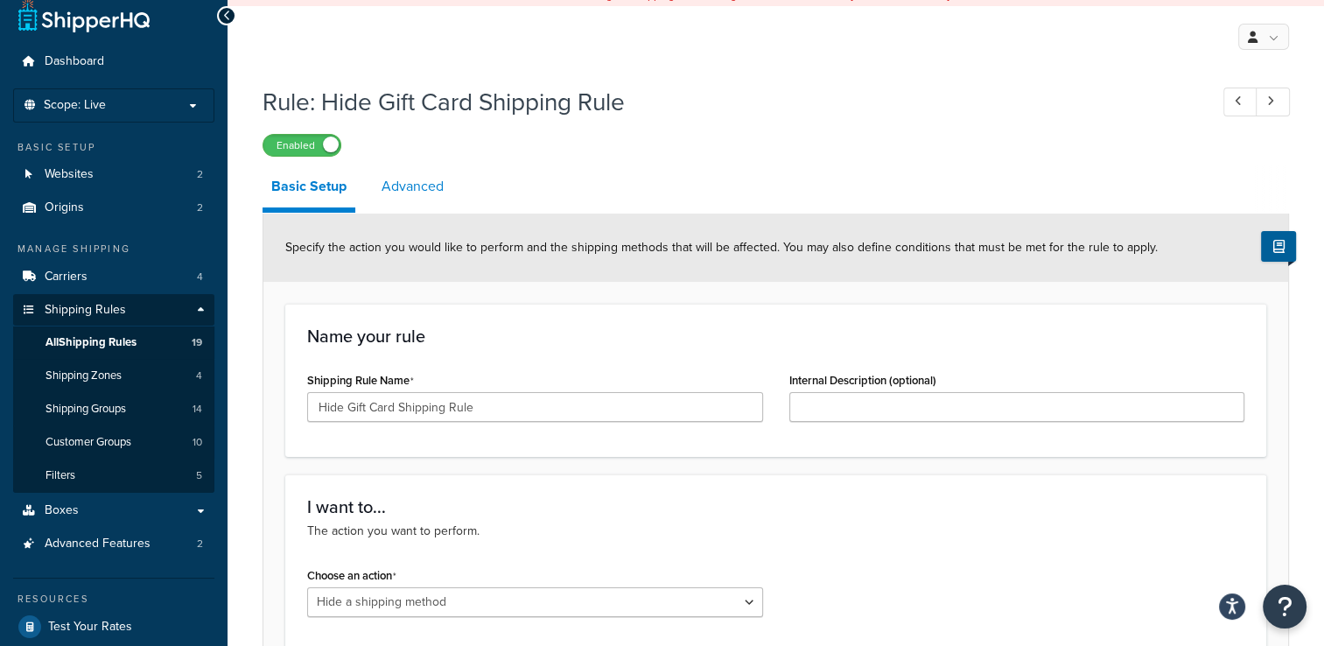
click at [417, 198] on link "Advanced" at bounding box center [413, 186] width 80 height 42
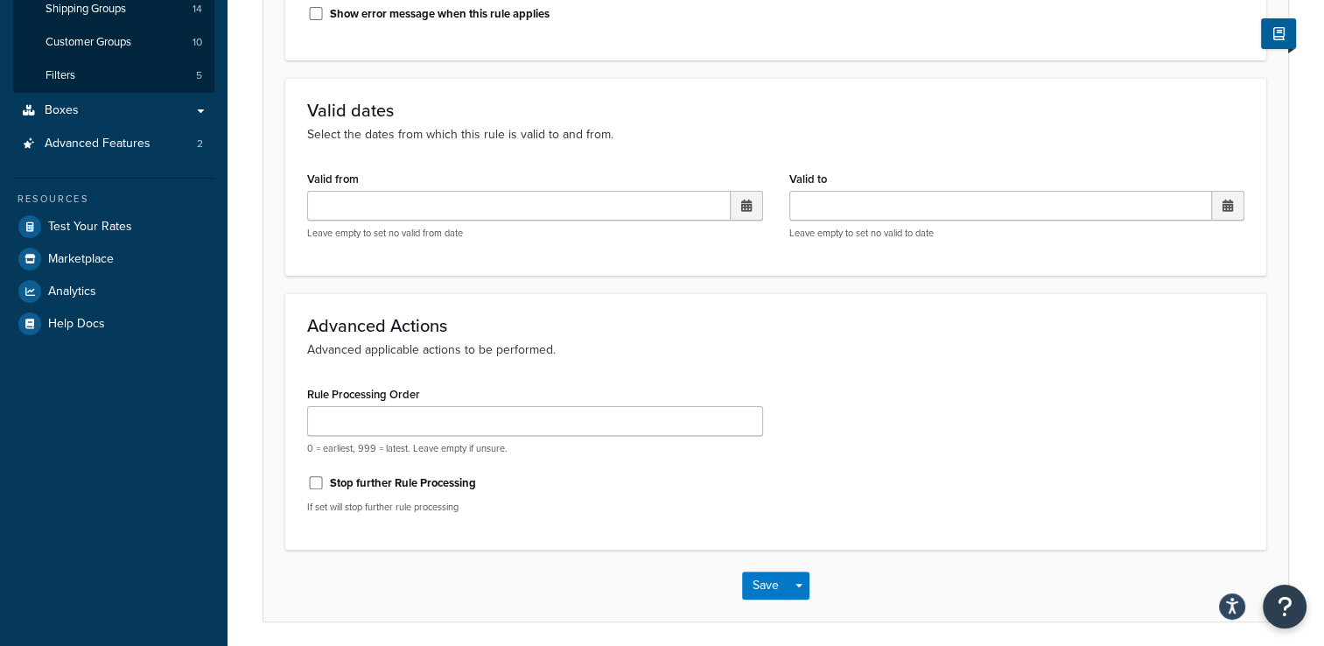
scroll to position [127, 0]
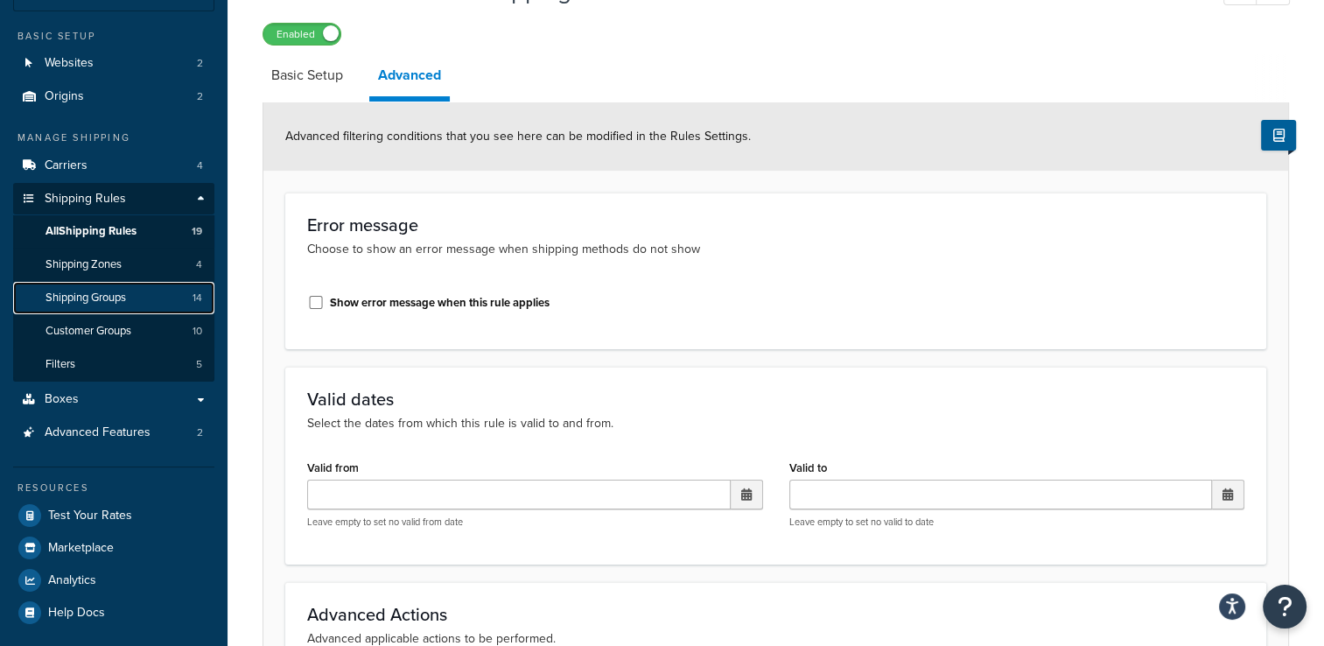
click at [126, 292] on span "Shipping Groups" at bounding box center [85, 297] width 80 height 15
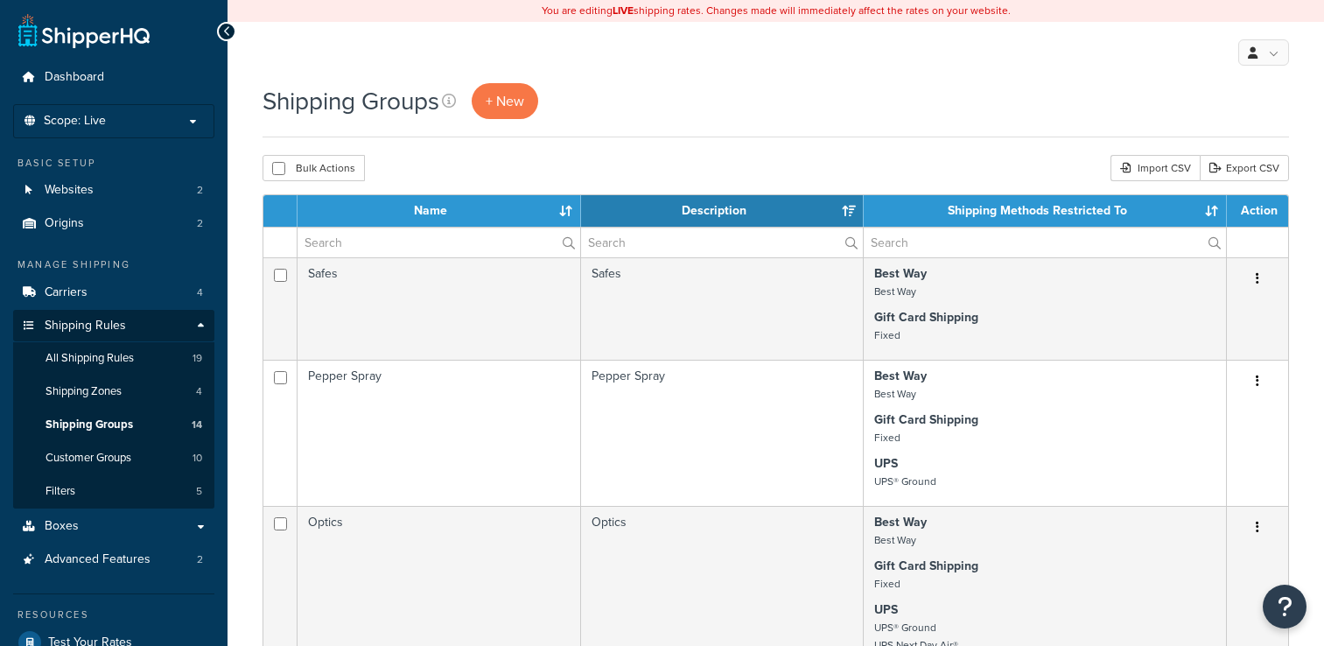
select select "15"
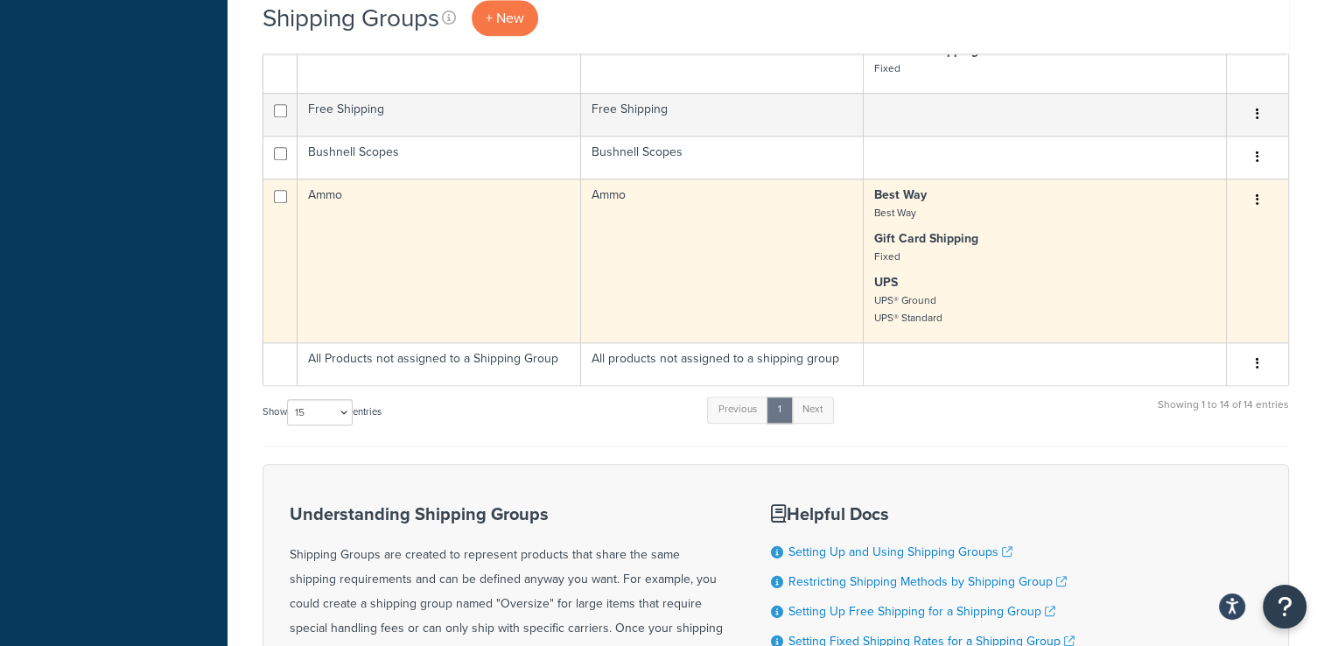
scroll to position [1662, 0]
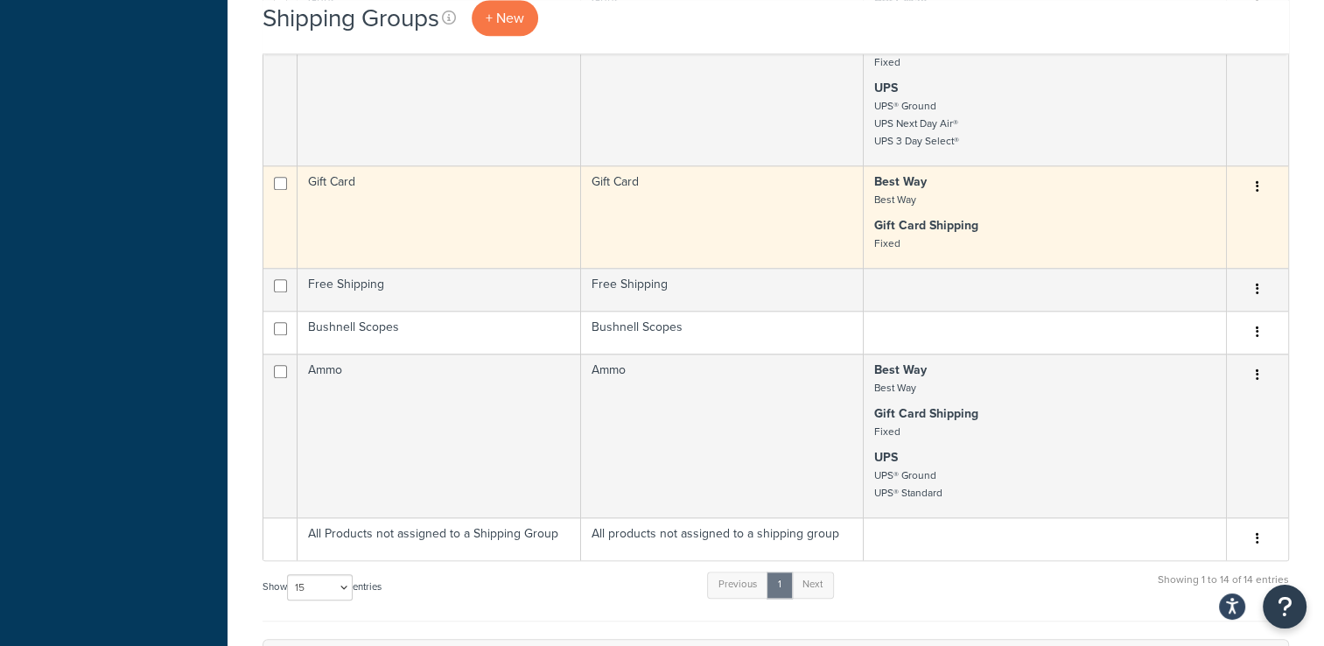
click at [1264, 196] on button "button" at bounding box center [1257, 187] width 24 height 28
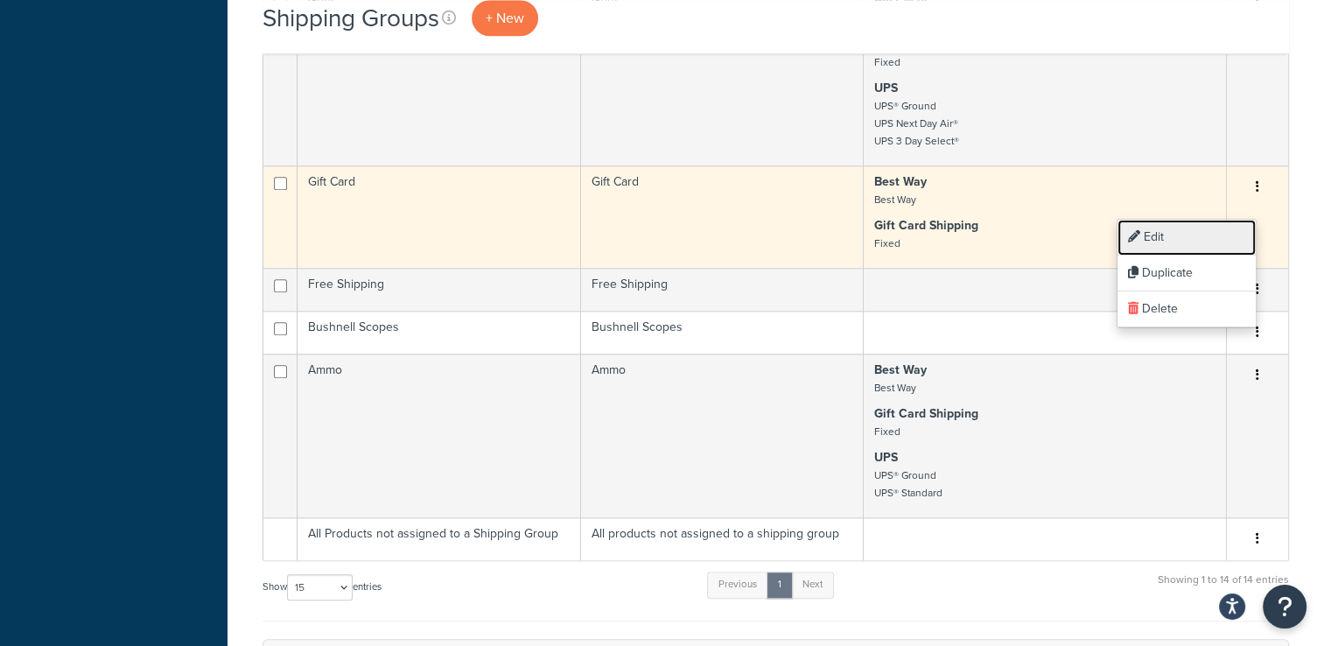
click at [1217, 236] on link "Edit" at bounding box center [1186, 238] width 138 height 36
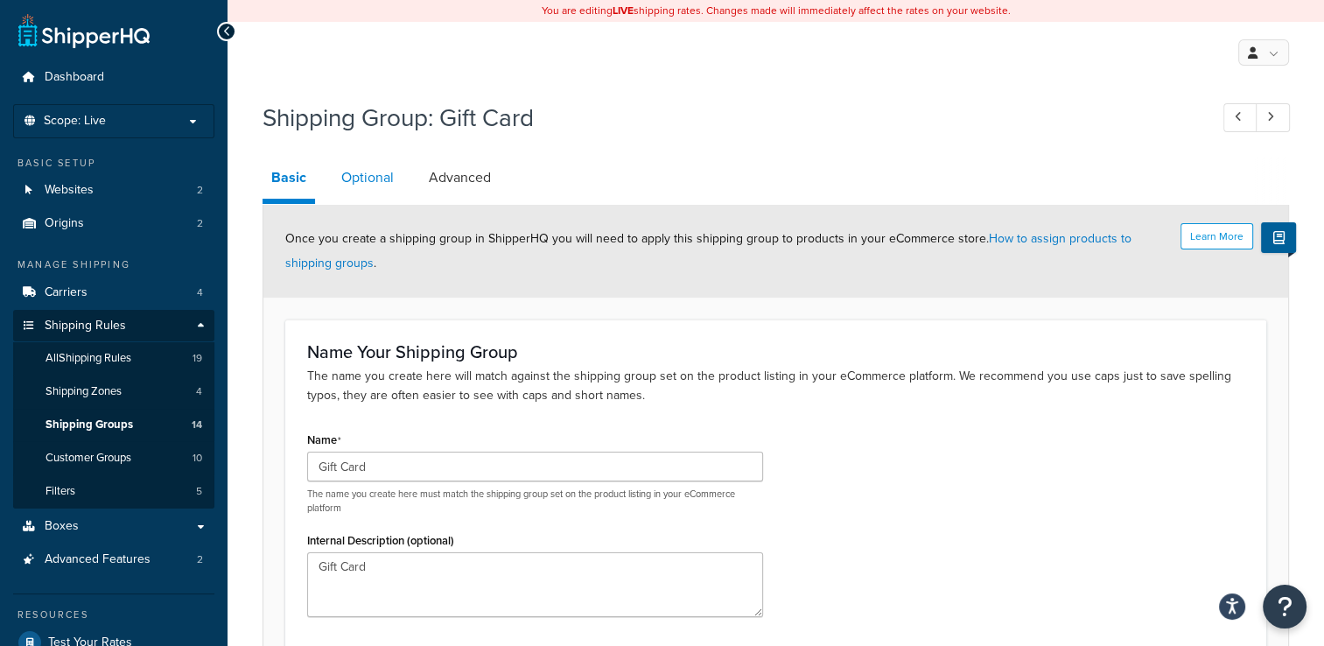
click at [364, 166] on link "Optional" at bounding box center [367, 178] width 70 height 42
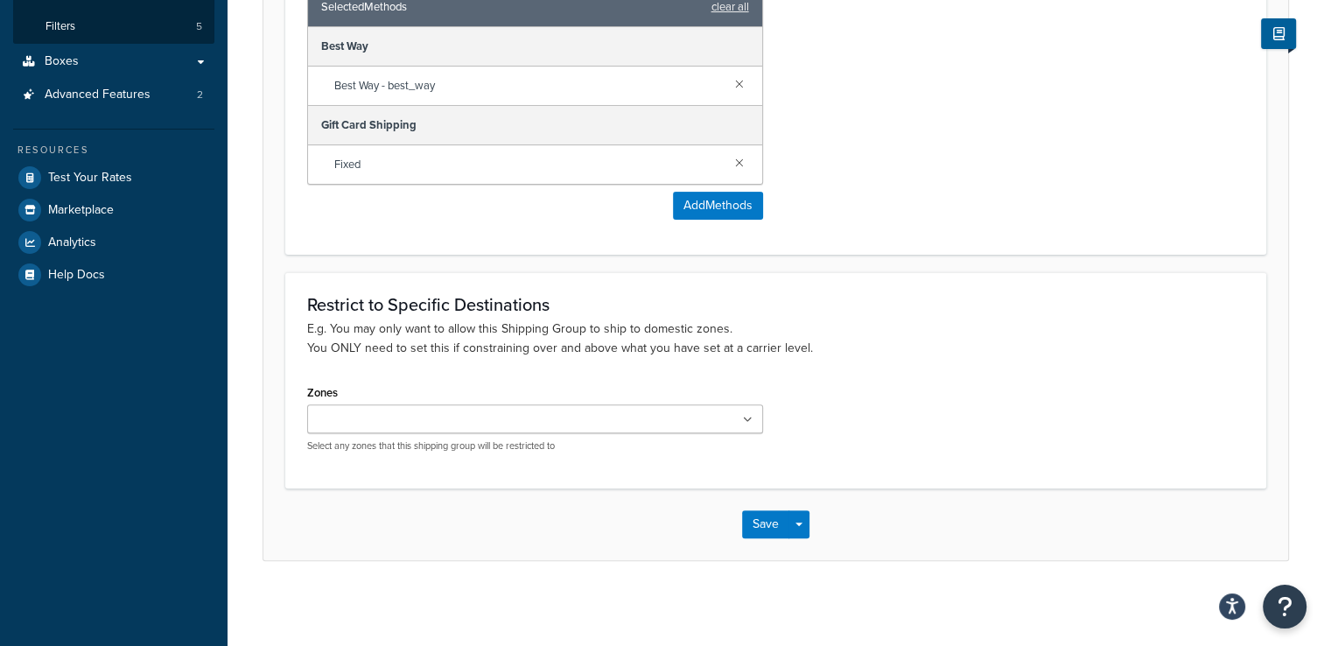
scroll to position [27, 0]
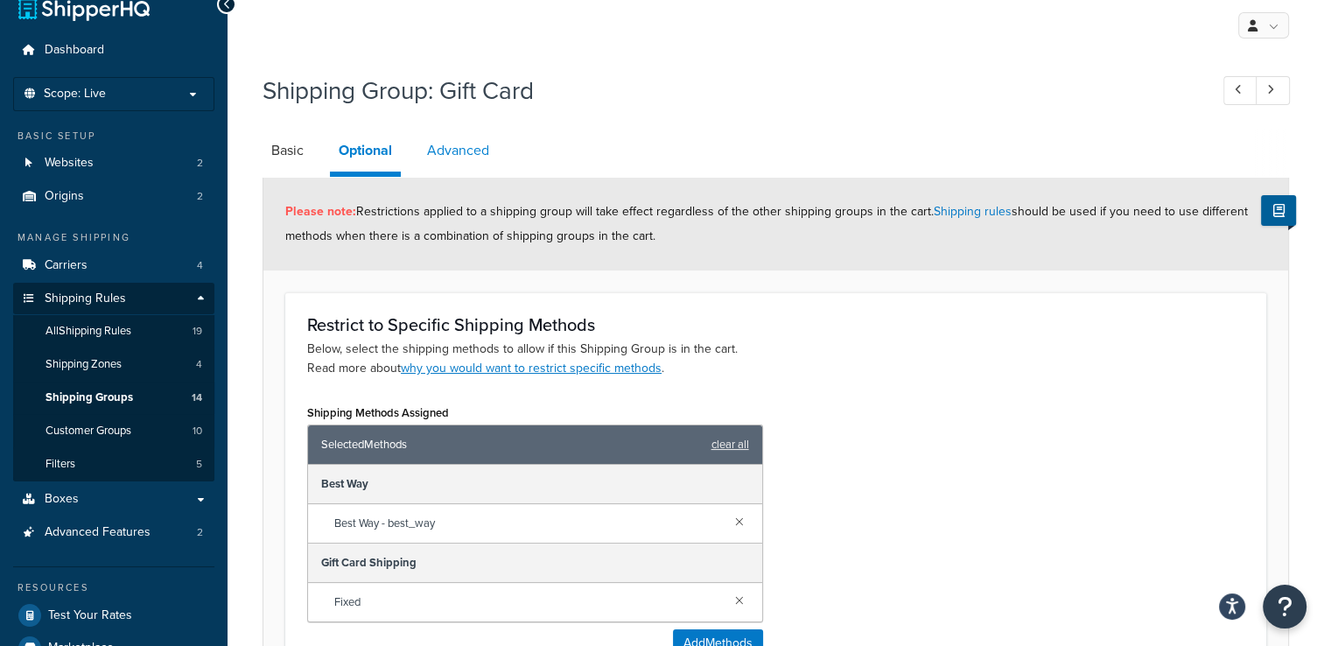
click at [445, 161] on link "Advanced" at bounding box center [458, 150] width 80 height 42
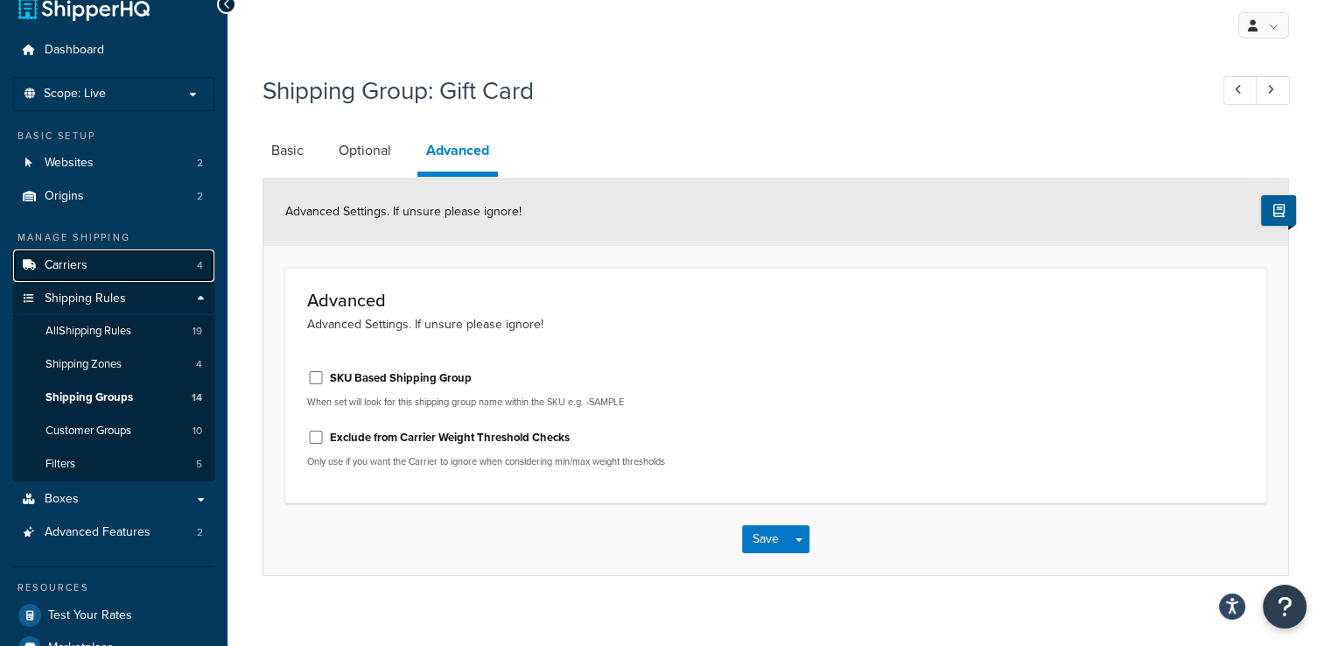
click at [143, 275] on link "Carriers 4" at bounding box center [113, 265] width 201 height 32
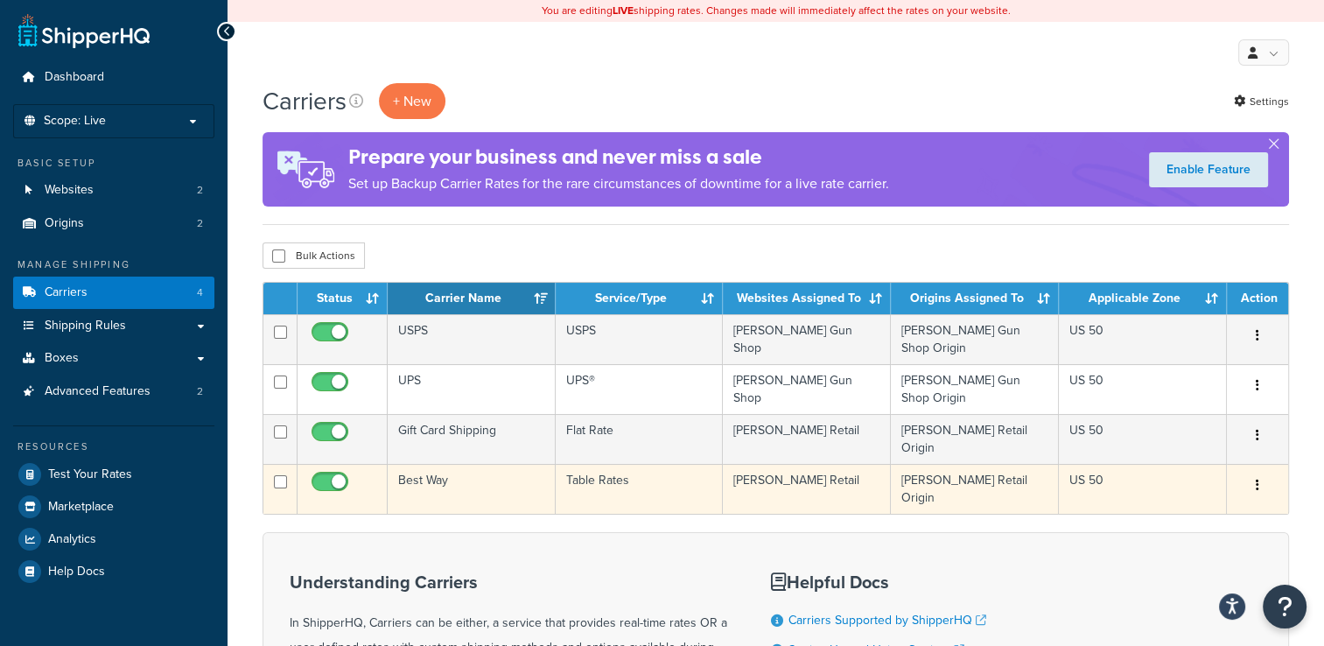
click at [1254, 472] on button "button" at bounding box center [1257, 486] width 24 height 28
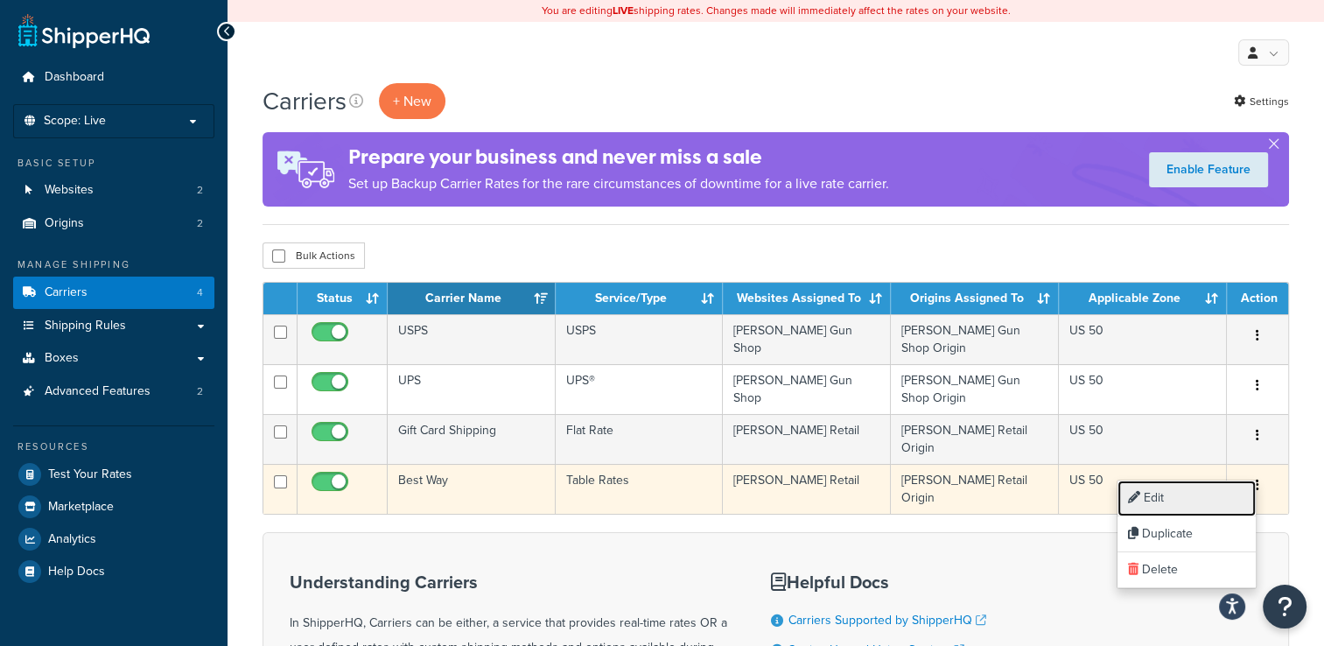
click at [1217, 491] on link "Edit" at bounding box center [1186, 498] width 138 height 36
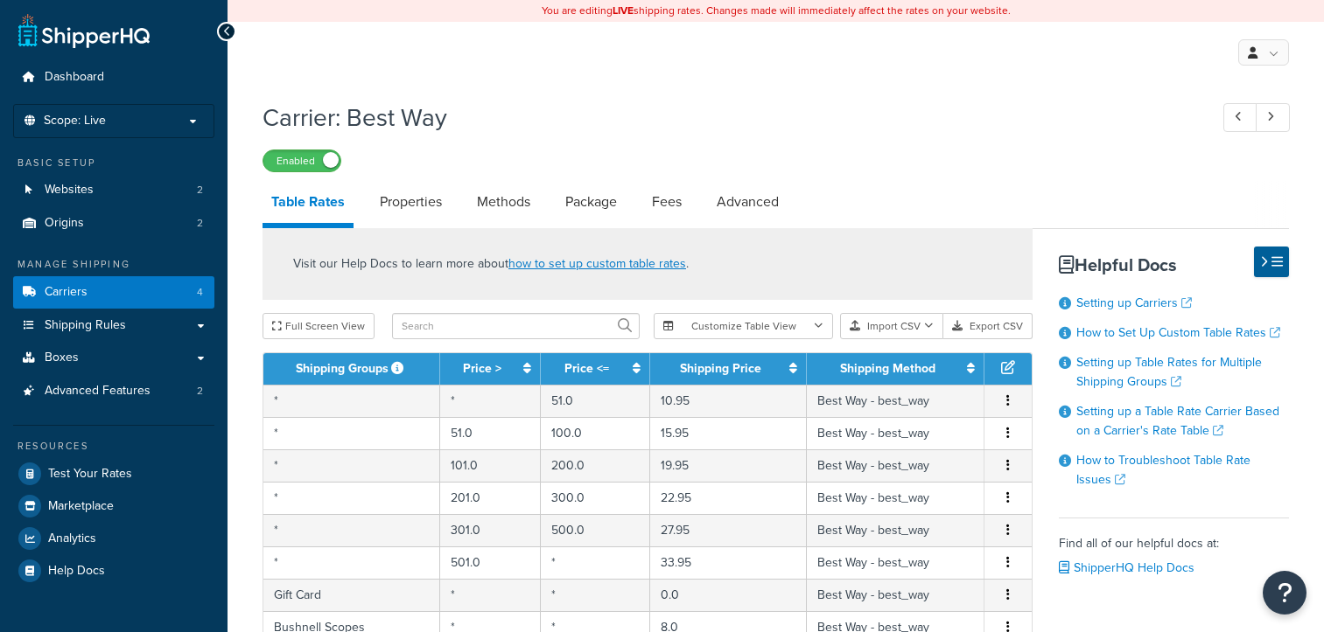
select select "25"
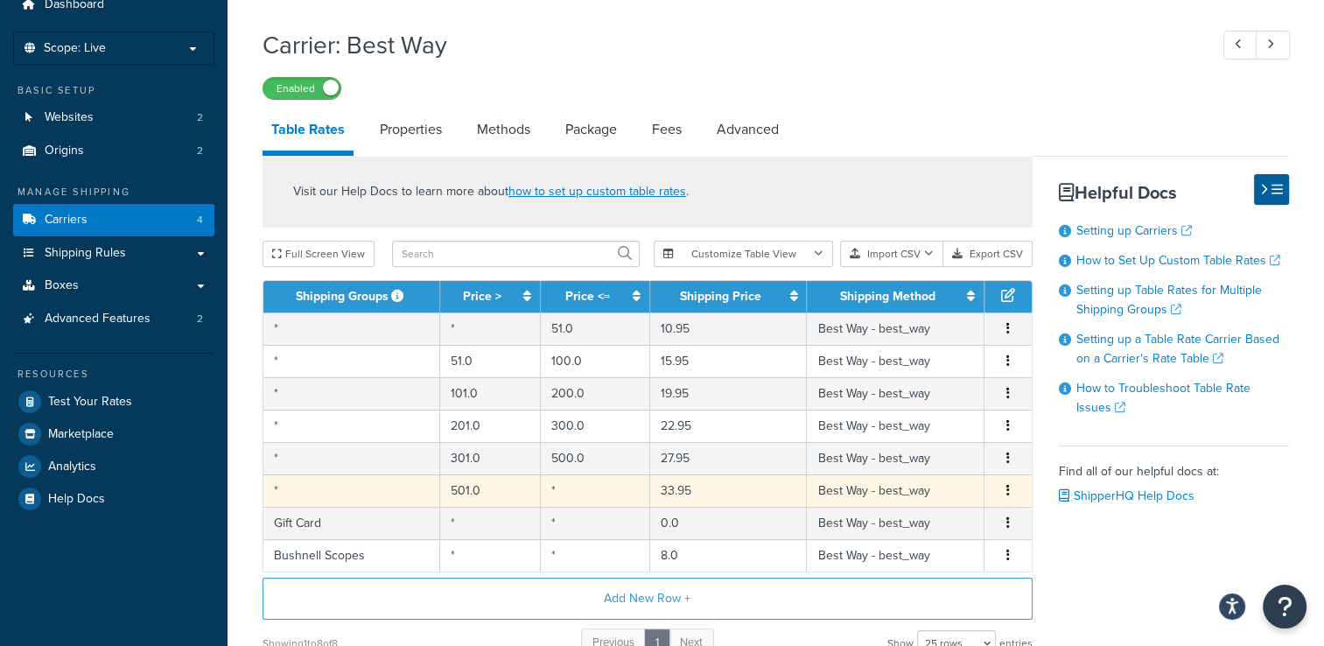
scroll to position [66, 0]
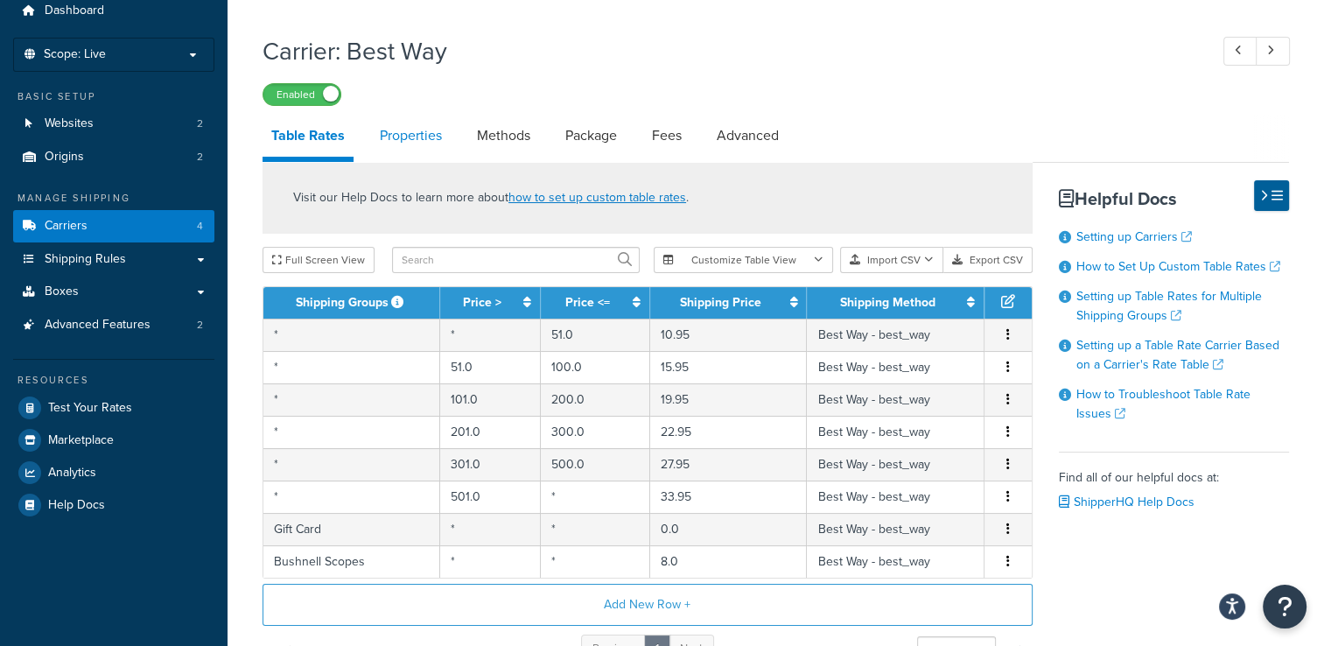
click at [413, 145] on link "Properties" at bounding box center [411, 136] width 80 height 42
select select "HIGHEST"
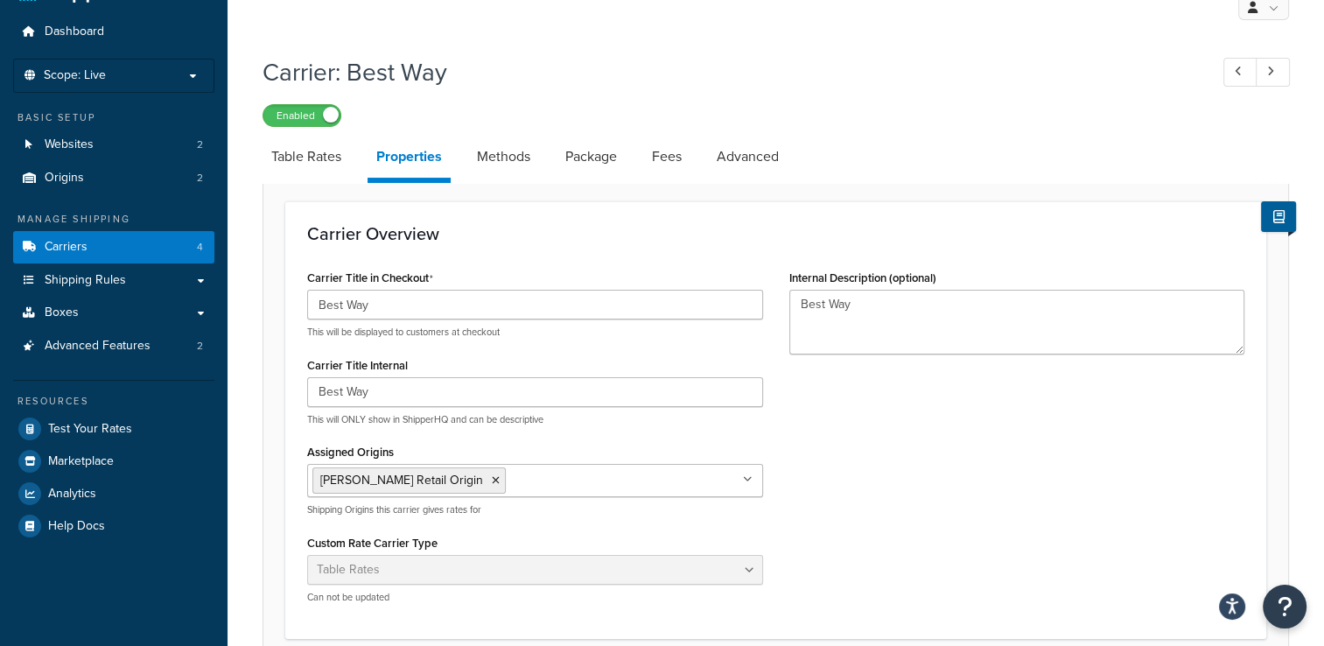
scroll to position [40, 0]
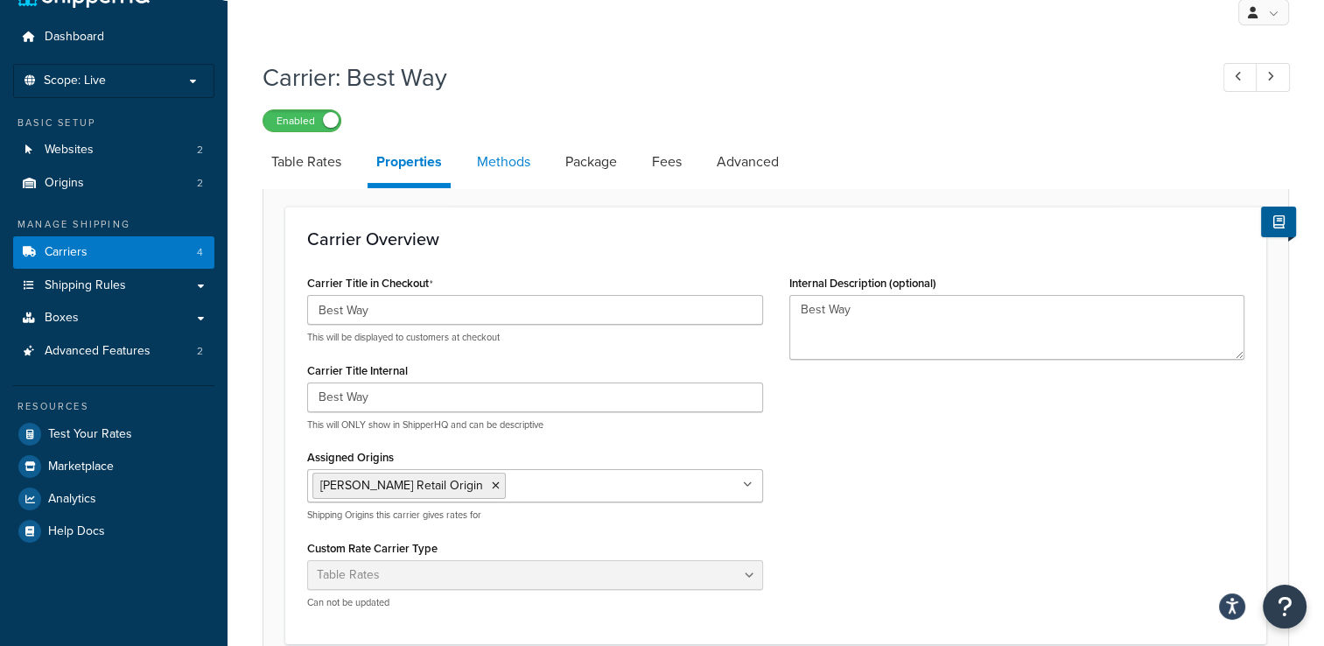
click at [525, 161] on link "Methods" at bounding box center [503, 162] width 71 height 42
select select "25"
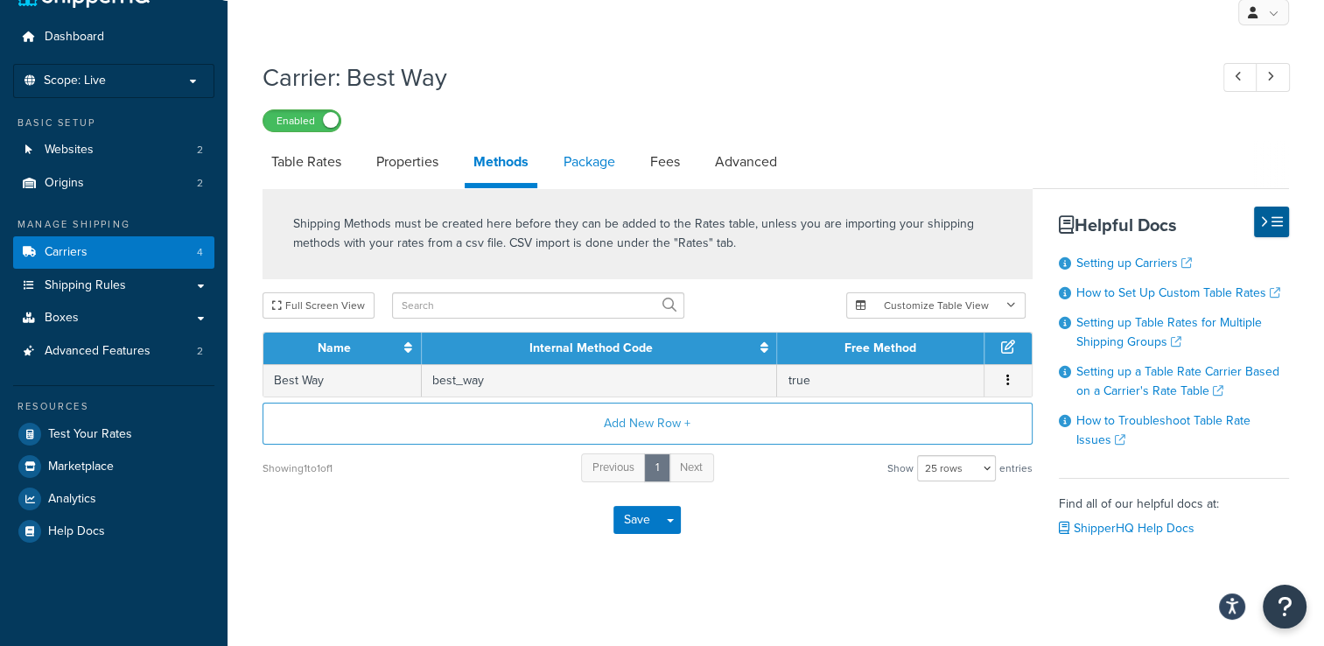
click at [614, 162] on link "Package" at bounding box center [589, 162] width 69 height 42
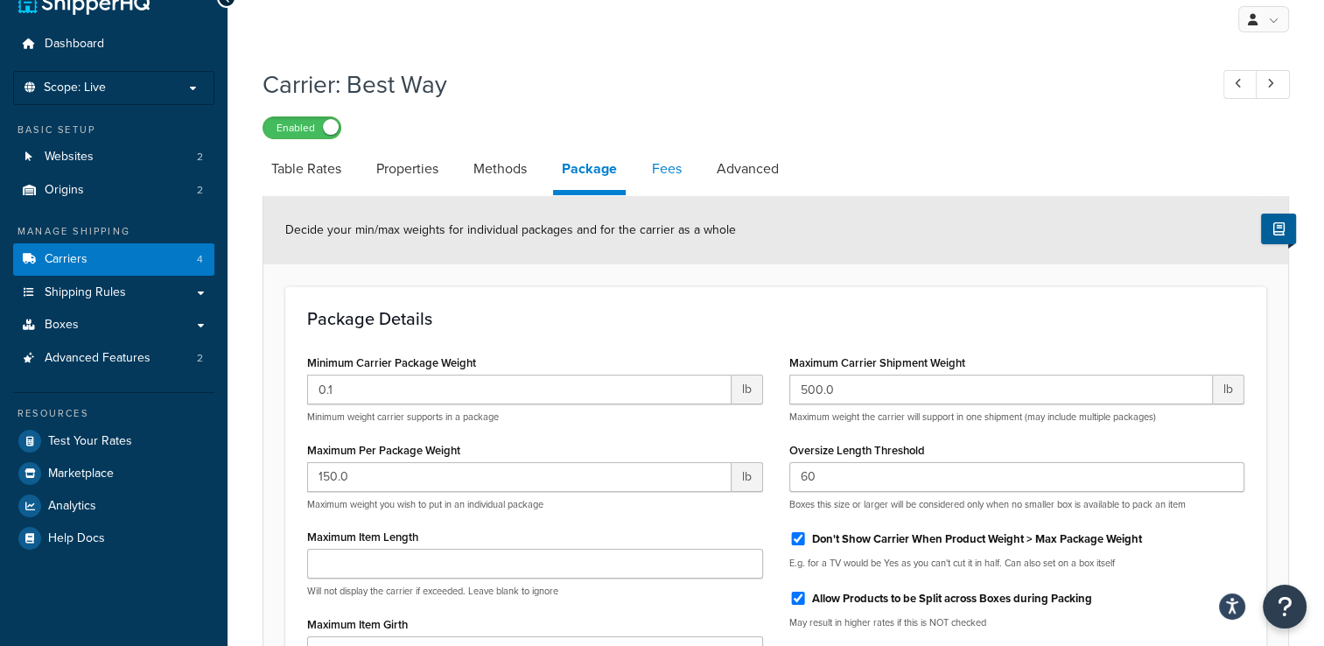
scroll to position [3, 0]
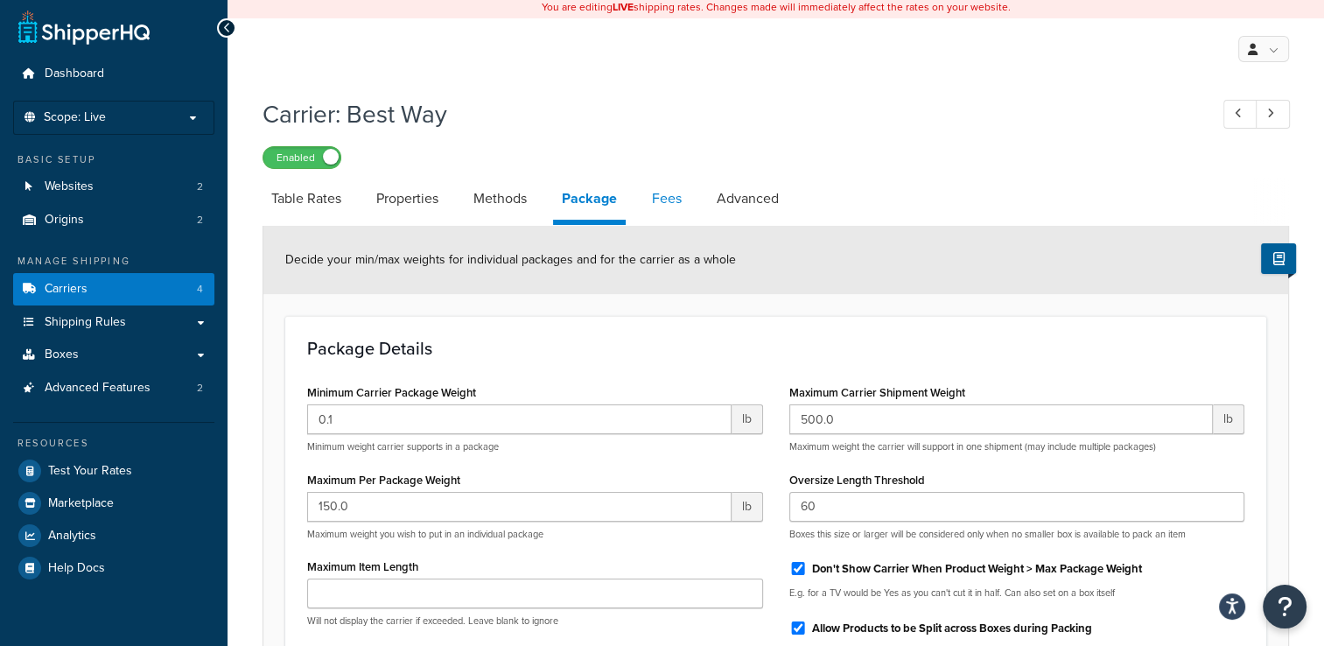
click at [650, 196] on link "Fees" at bounding box center [666, 199] width 47 height 42
select select "AFTER"
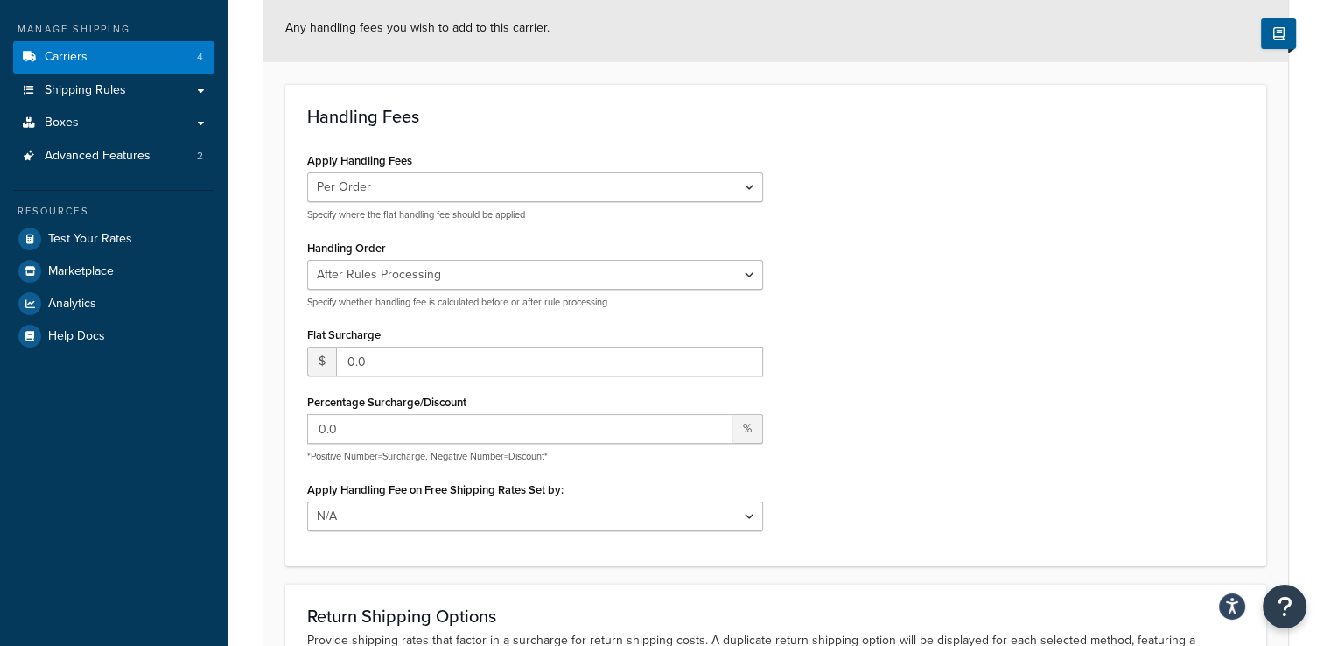
scroll to position [91, 0]
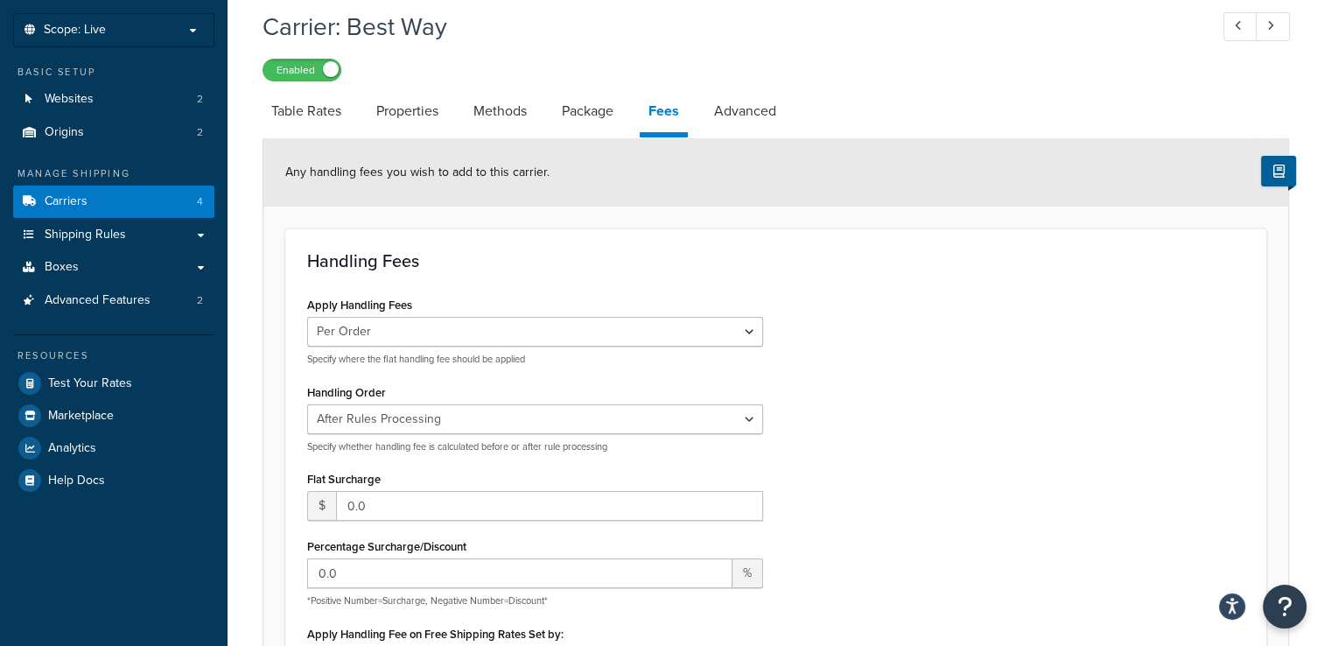
click at [746, 110] on link "Advanced" at bounding box center [745, 111] width 80 height 42
select select "false"
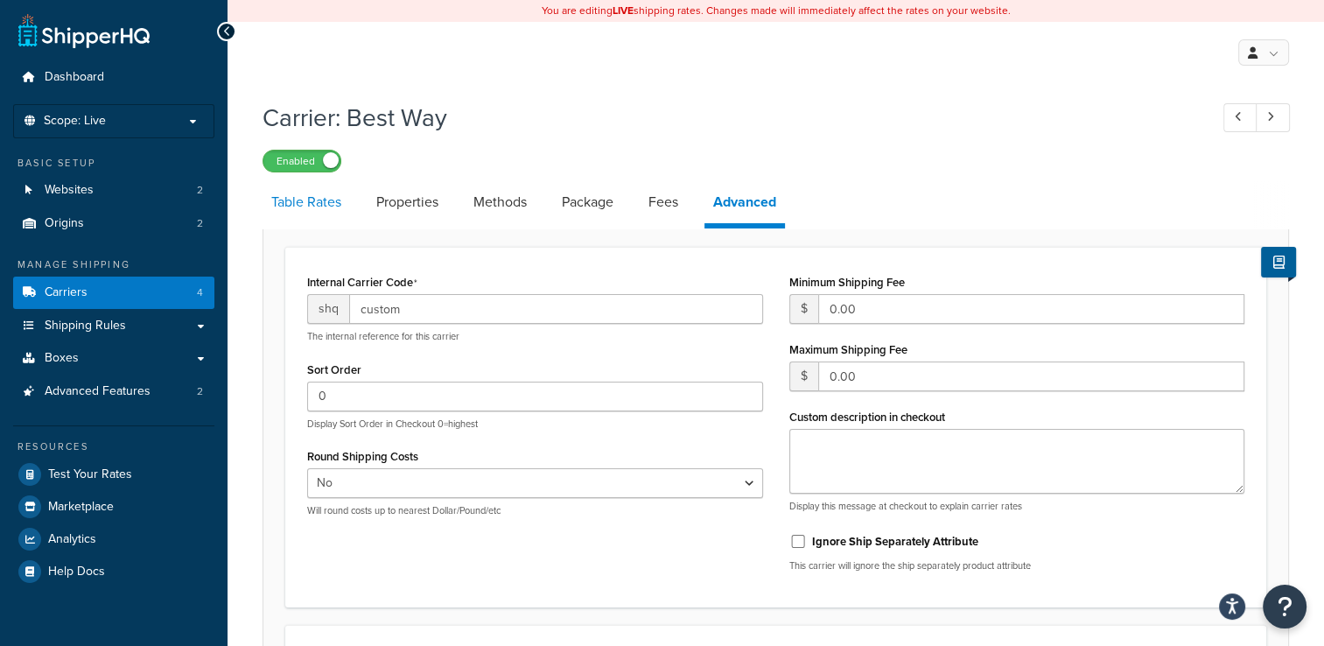
click at [290, 203] on link "Table Rates" at bounding box center [305, 202] width 87 height 42
select select "25"
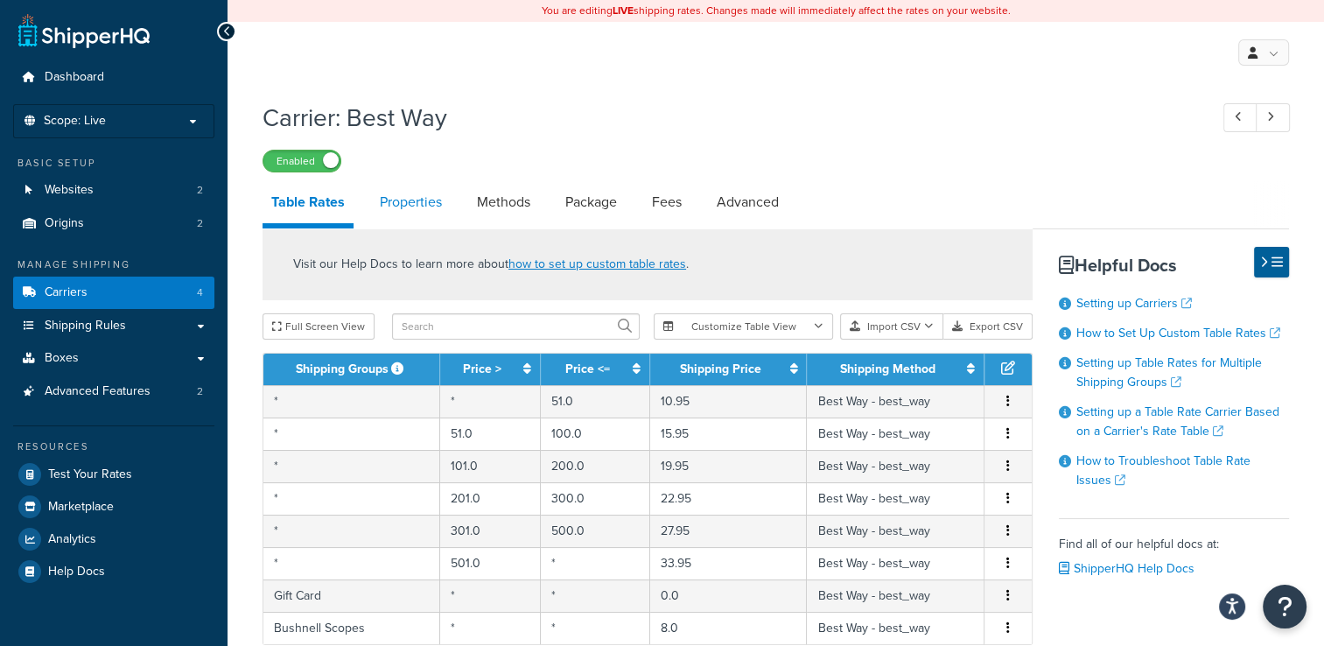
click at [394, 203] on link "Properties" at bounding box center [411, 202] width 80 height 42
select select "HIGHEST"
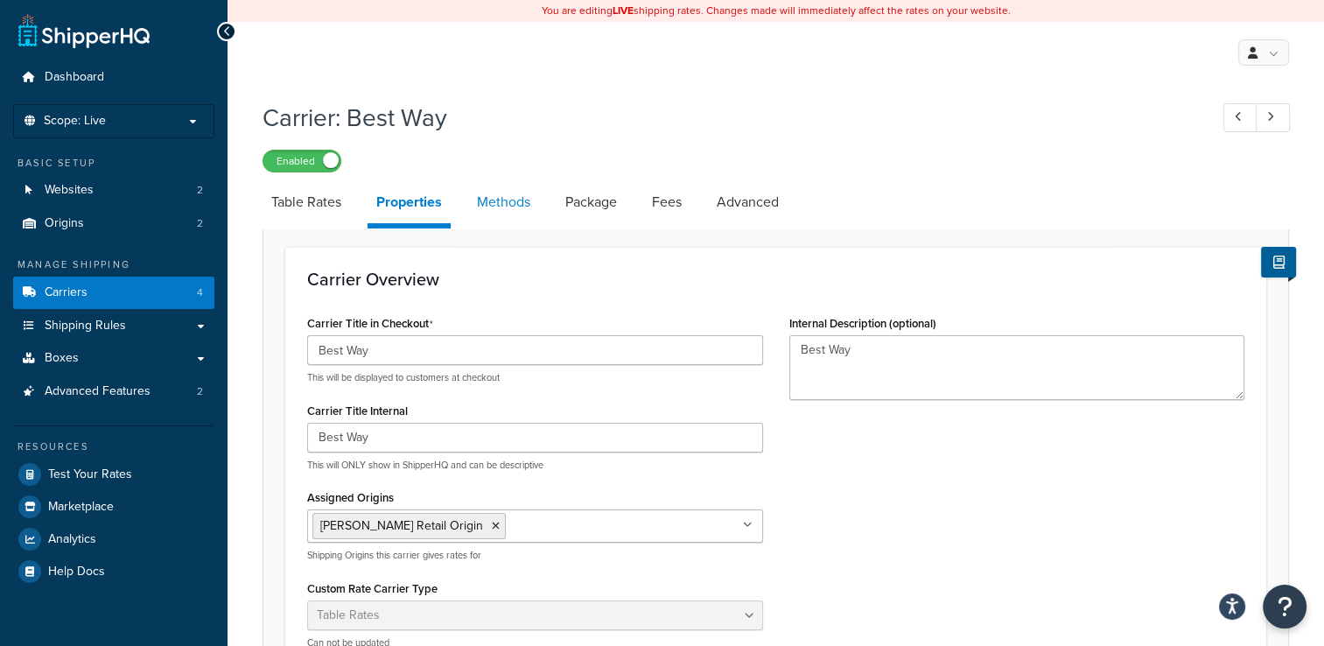
click at [528, 201] on link "Methods" at bounding box center [503, 202] width 71 height 42
select select "25"
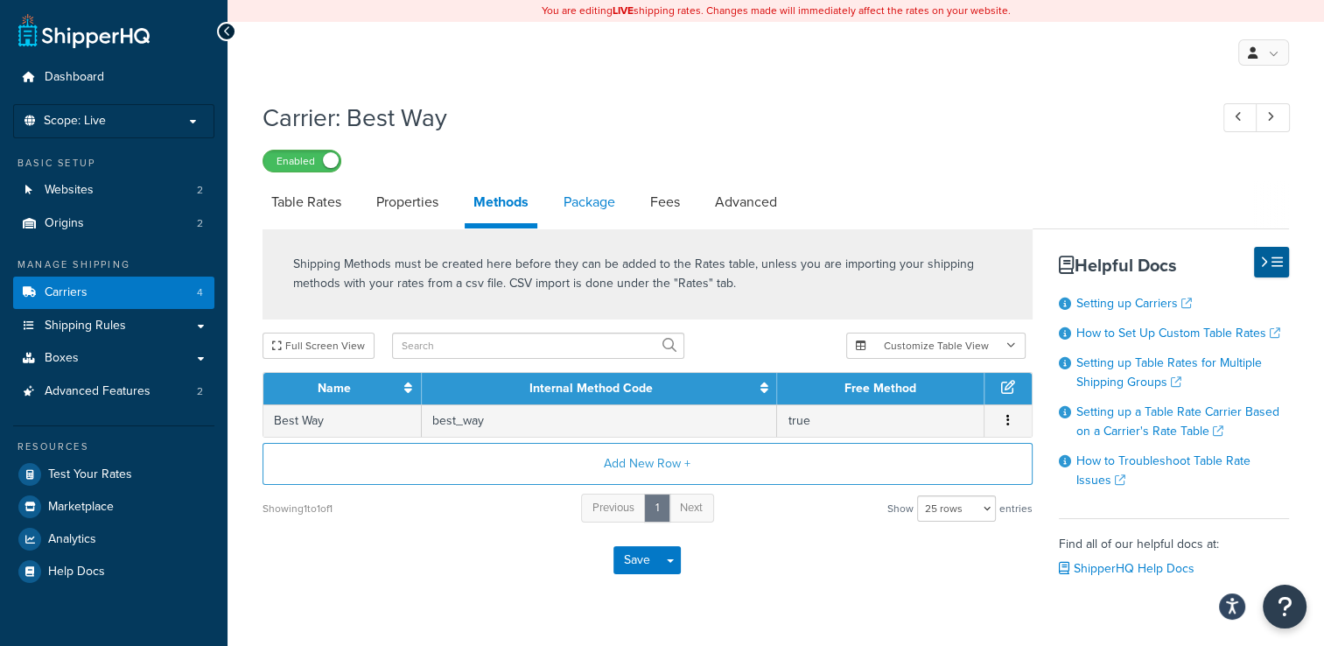
click at [606, 199] on link "Package" at bounding box center [589, 202] width 69 height 42
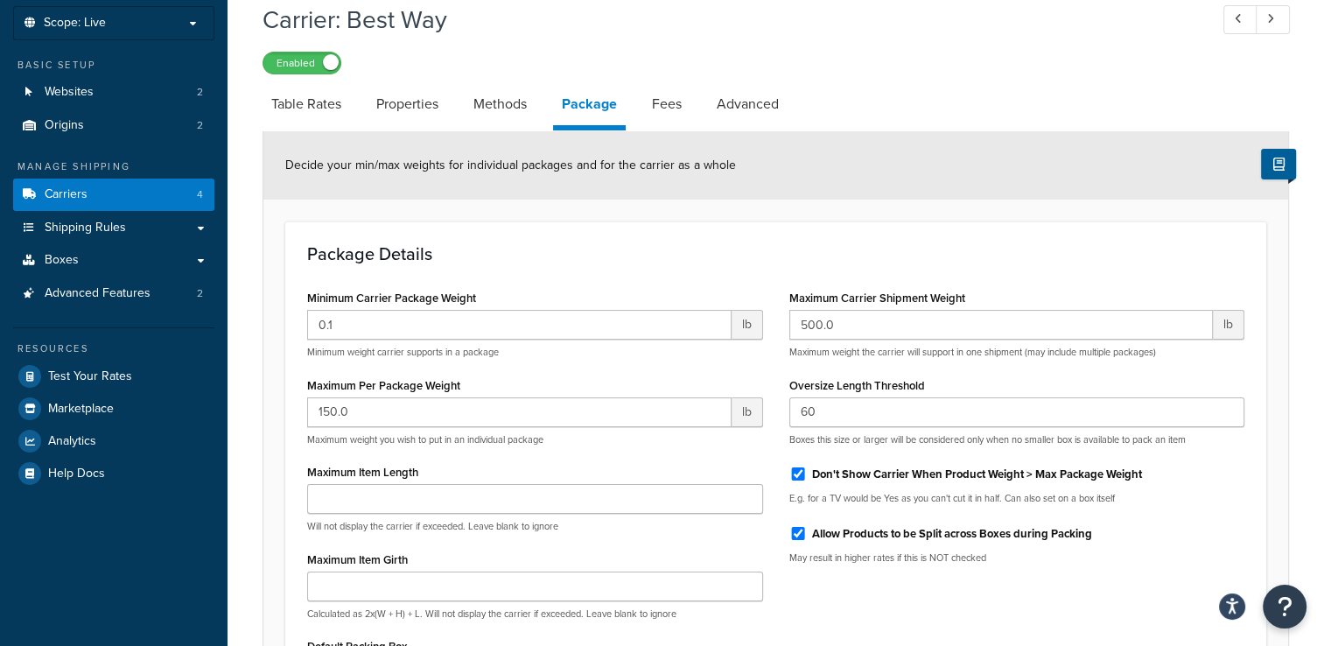
scroll to position [87, 0]
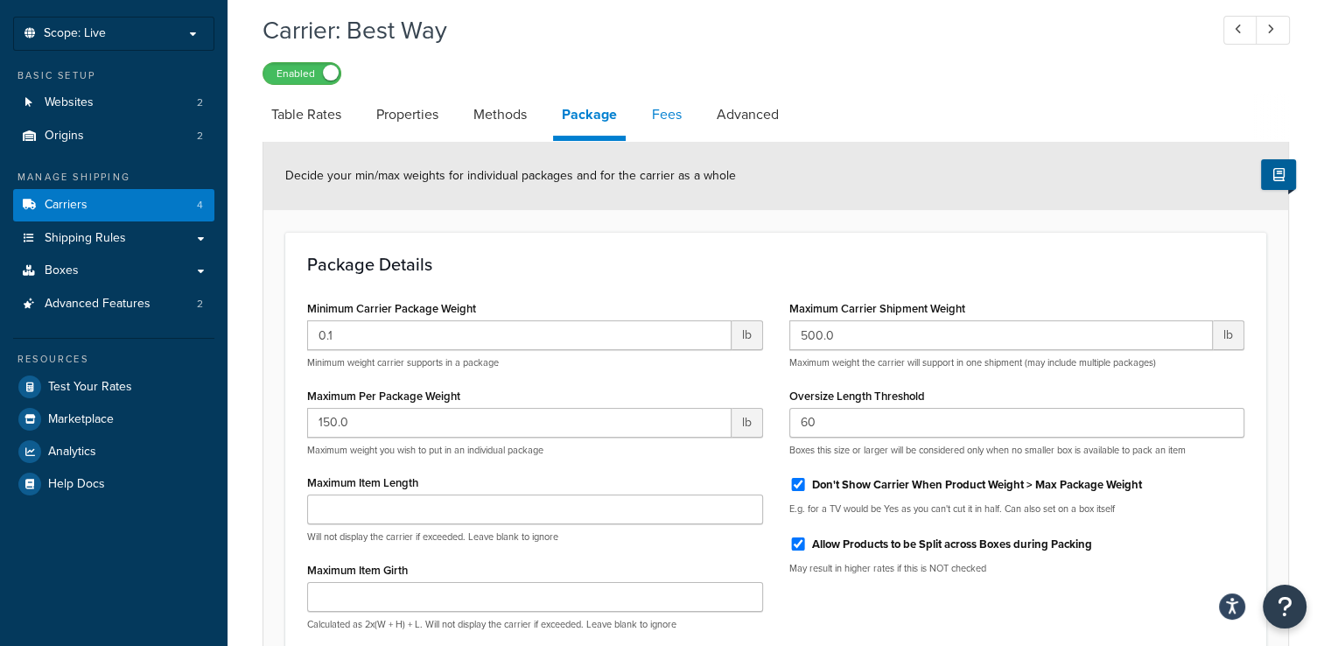
click at [652, 128] on link "Fees" at bounding box center [666, 115] width 47 height 42
select select "AFTER"
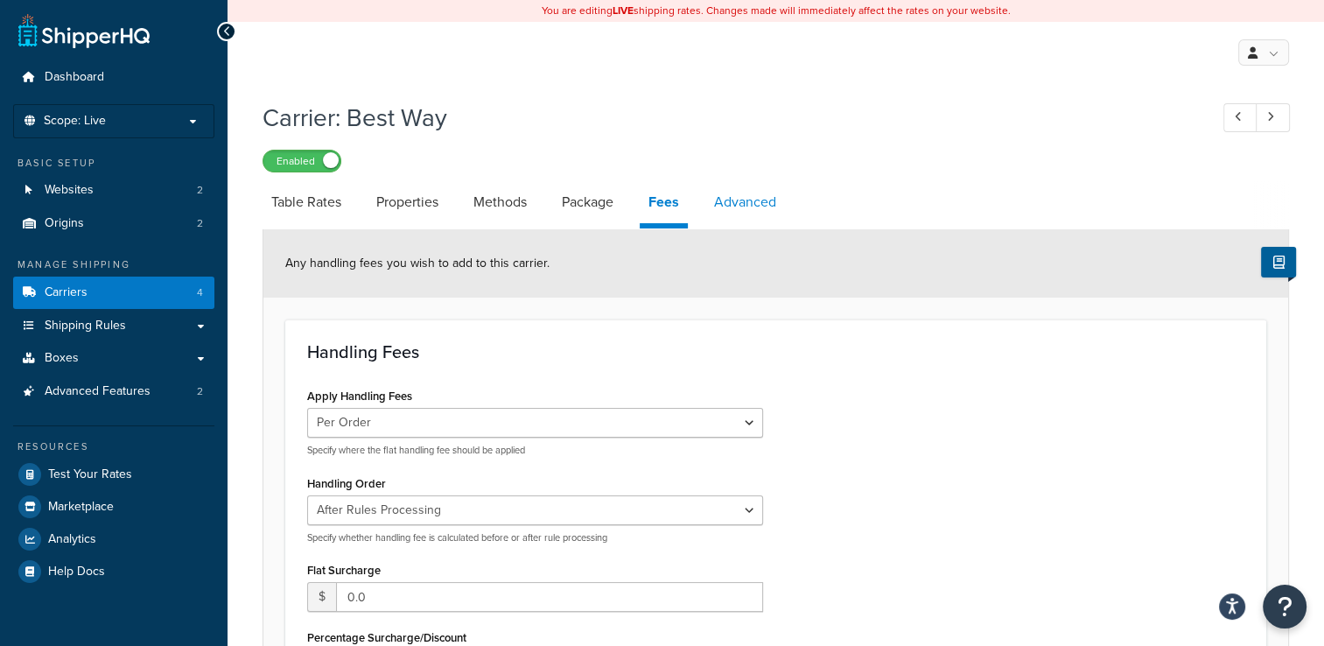
click at [749, 206] on link "Advanced" at bounding box center [745, 202] width 80 height 42
select select "false"
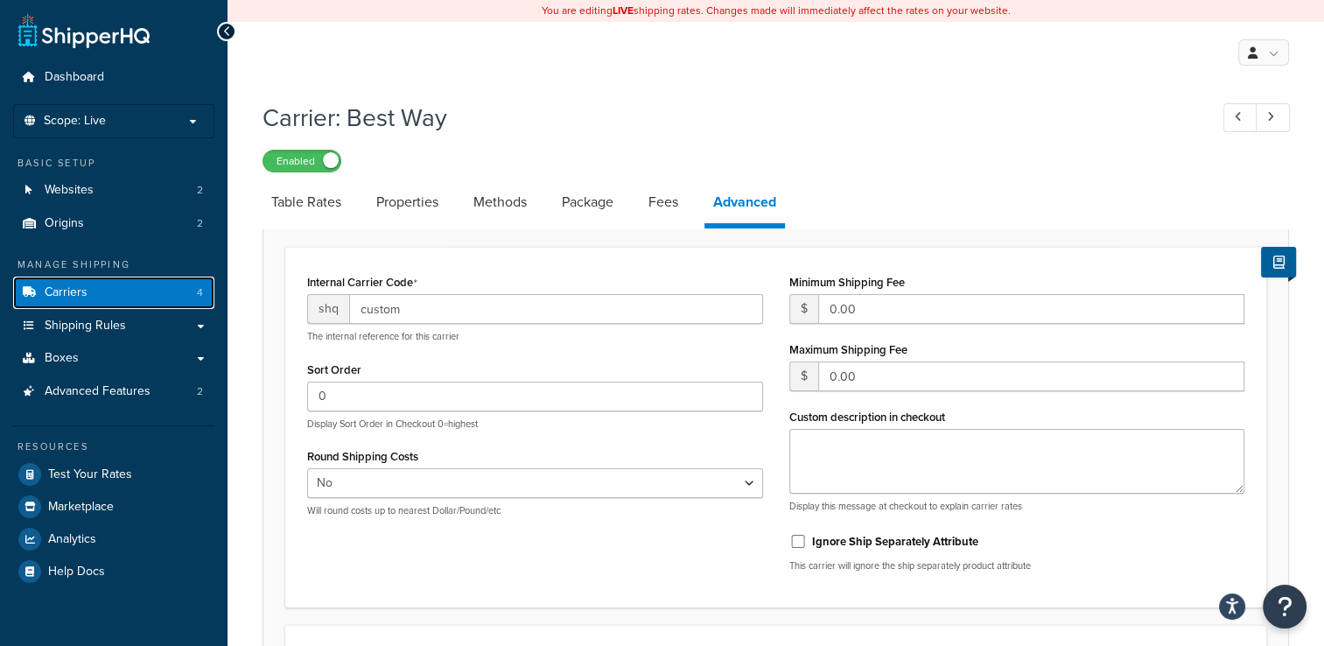
click at [159, 296] on link "Carriers 4" at bounding box center [113, 292] width 201 height 32
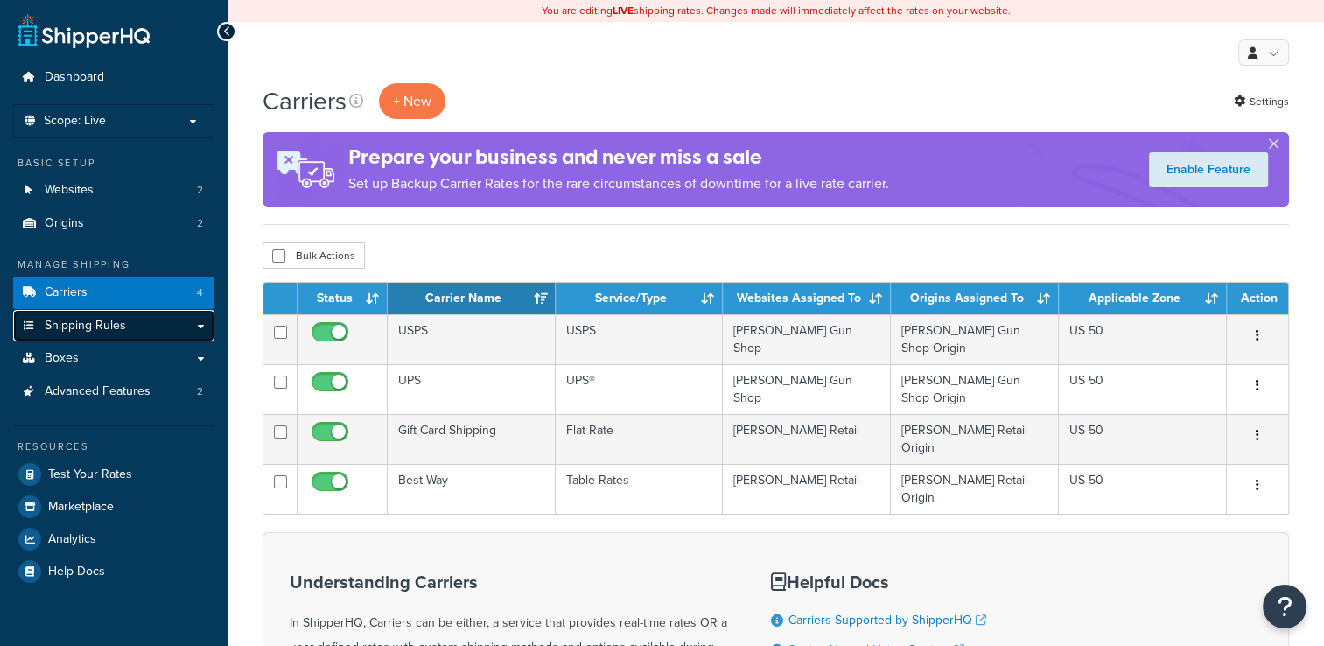
drag, startPoint x: 0, startPoint y: 0, endPoint x: 159, endPoint y: 325, distance: 361.5
click at [159, 325] on link "Shipping Rules" at bounding box center [113, 326] width 201 height 32
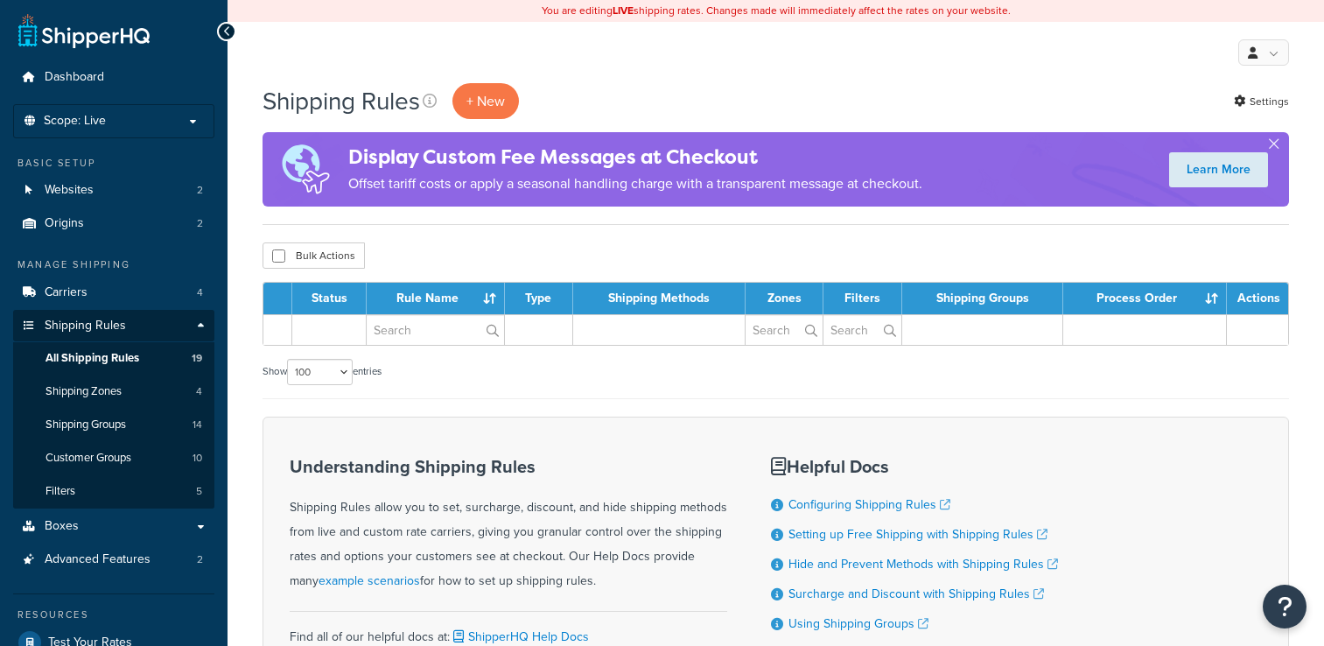
select select "100"
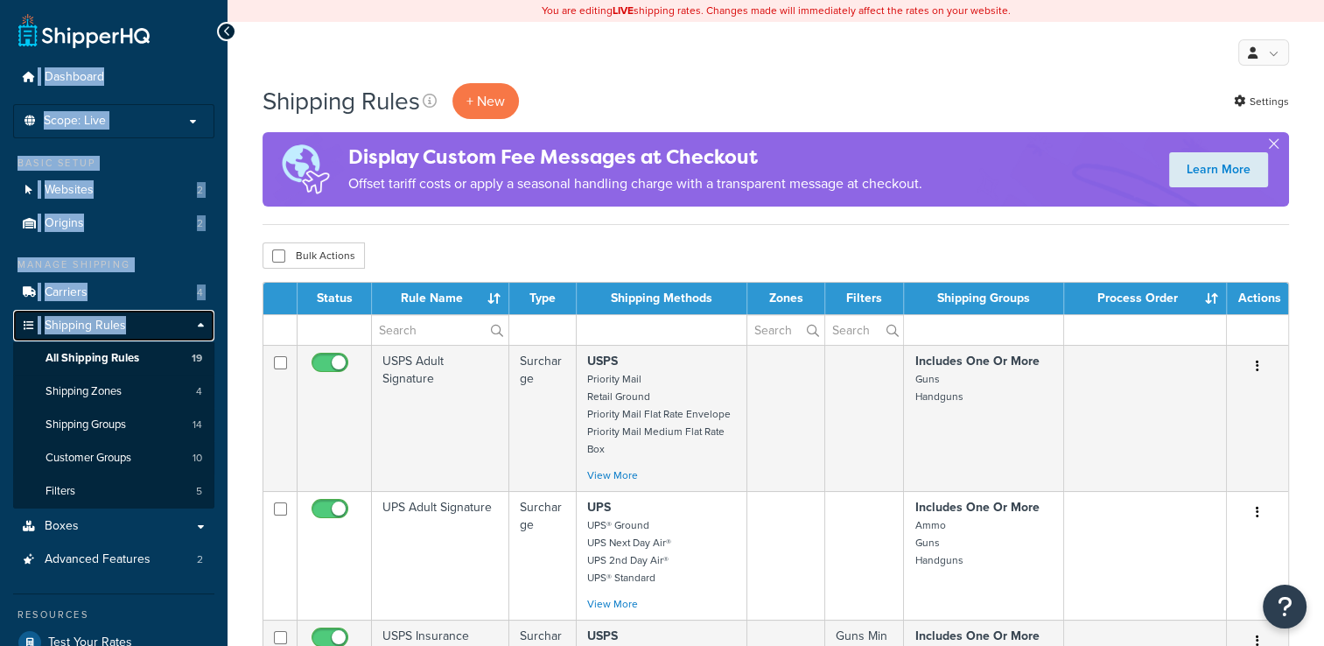
drag, startPoint x: 0, startPoint y: 0, endPoint x: 170, endPoint y: 318, distance: 360.8
click at [170, 318] on link "Shipping Rules" at bounding box center [113, 326] width 201 height 32
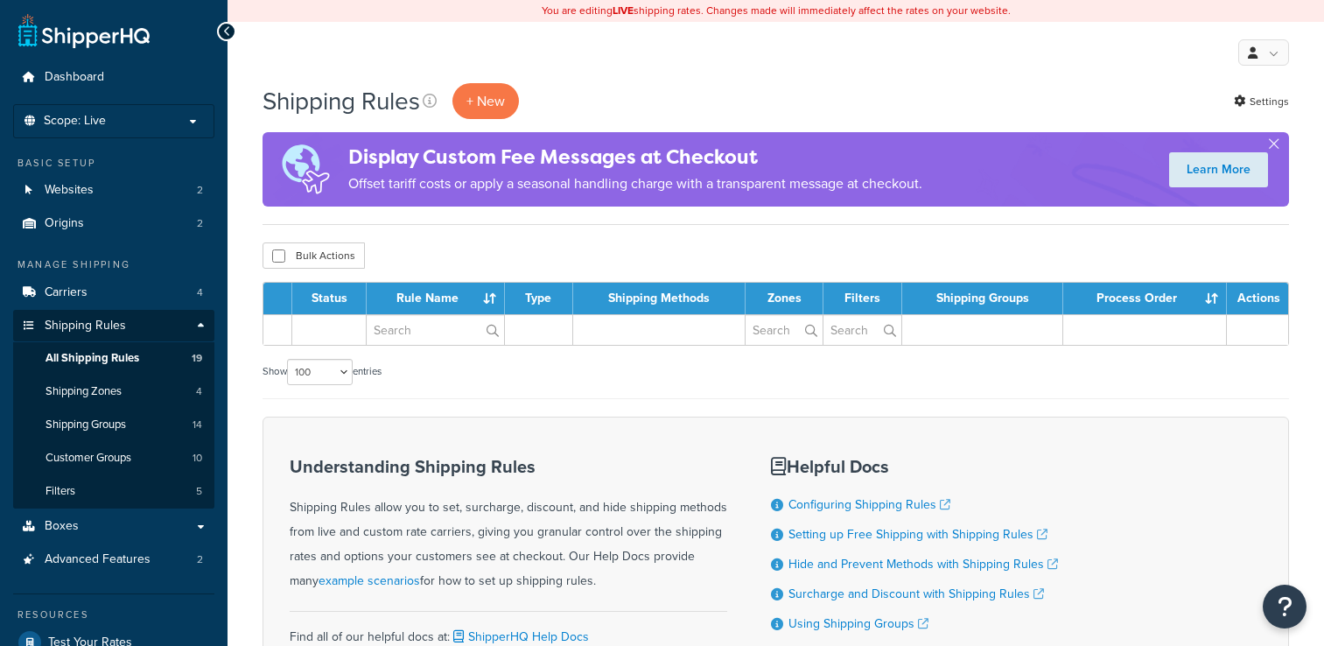
select select "100"
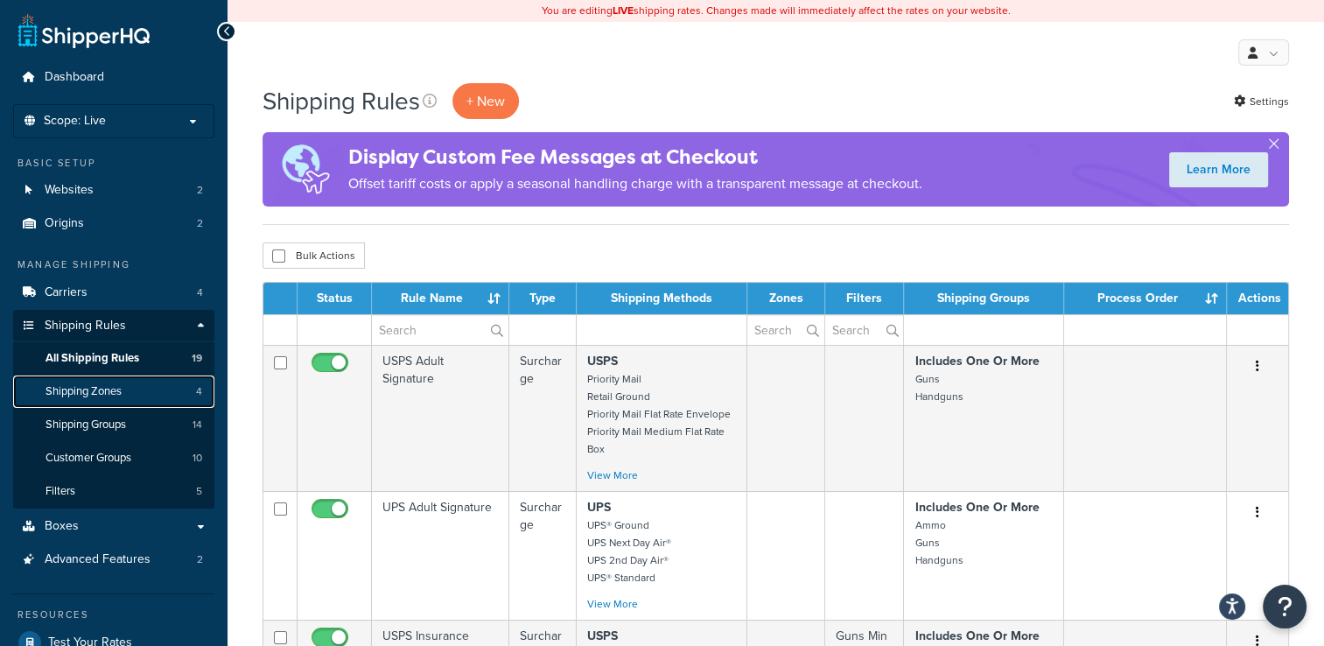
click at [140, 390] on link "Shipping Zones 4" at bounding box center [113, 391] width 201 height 32
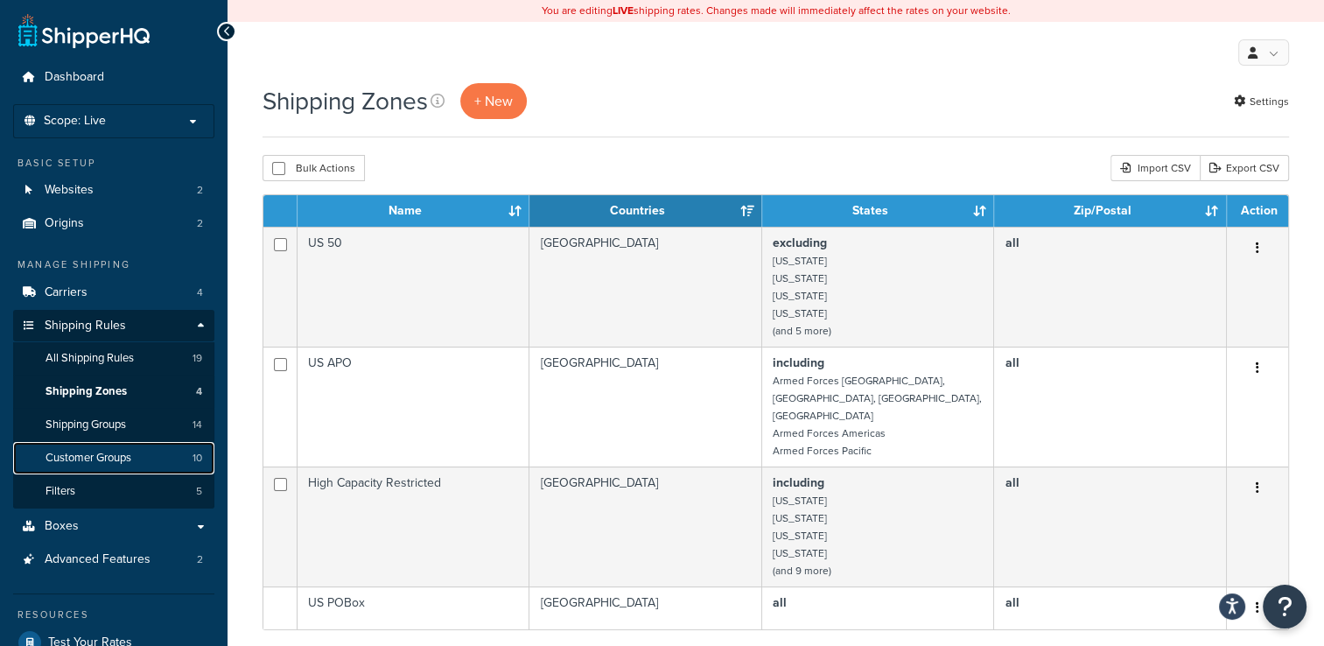
click at [136, 460] on link "Customer Groups 10" at bounding box center [113, 458] width 201 height 32
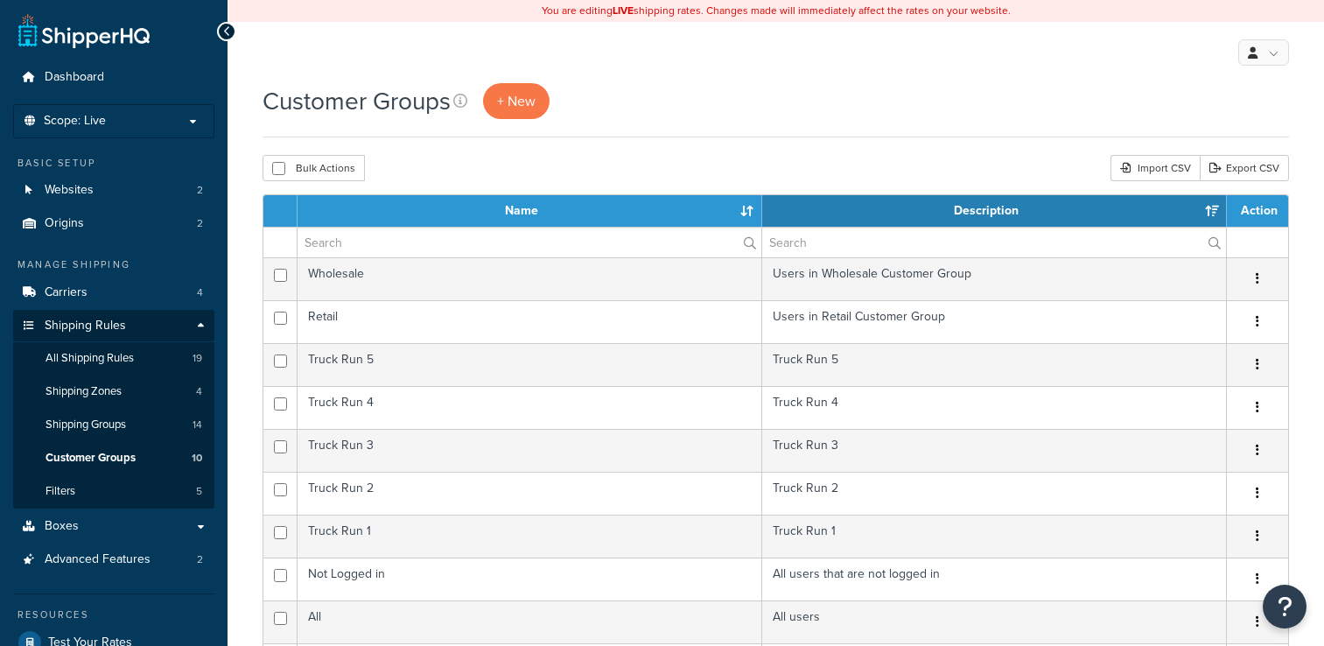
select select "15"
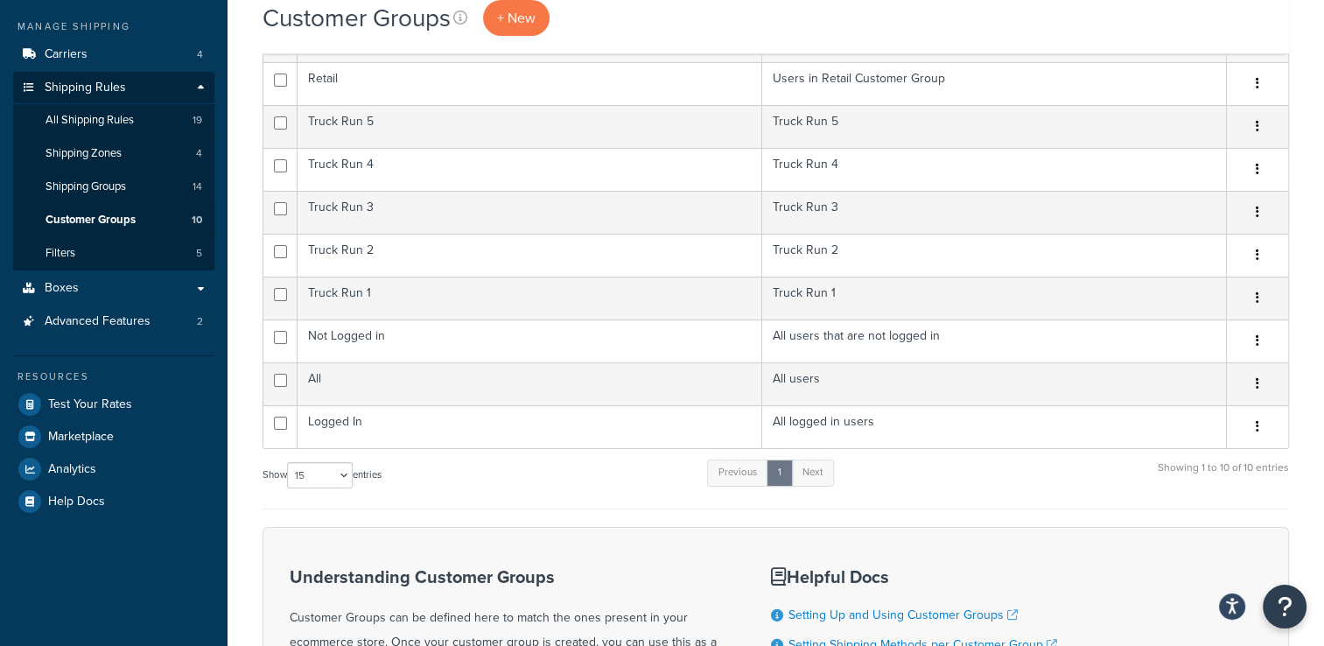
scroll to position [87, 0]
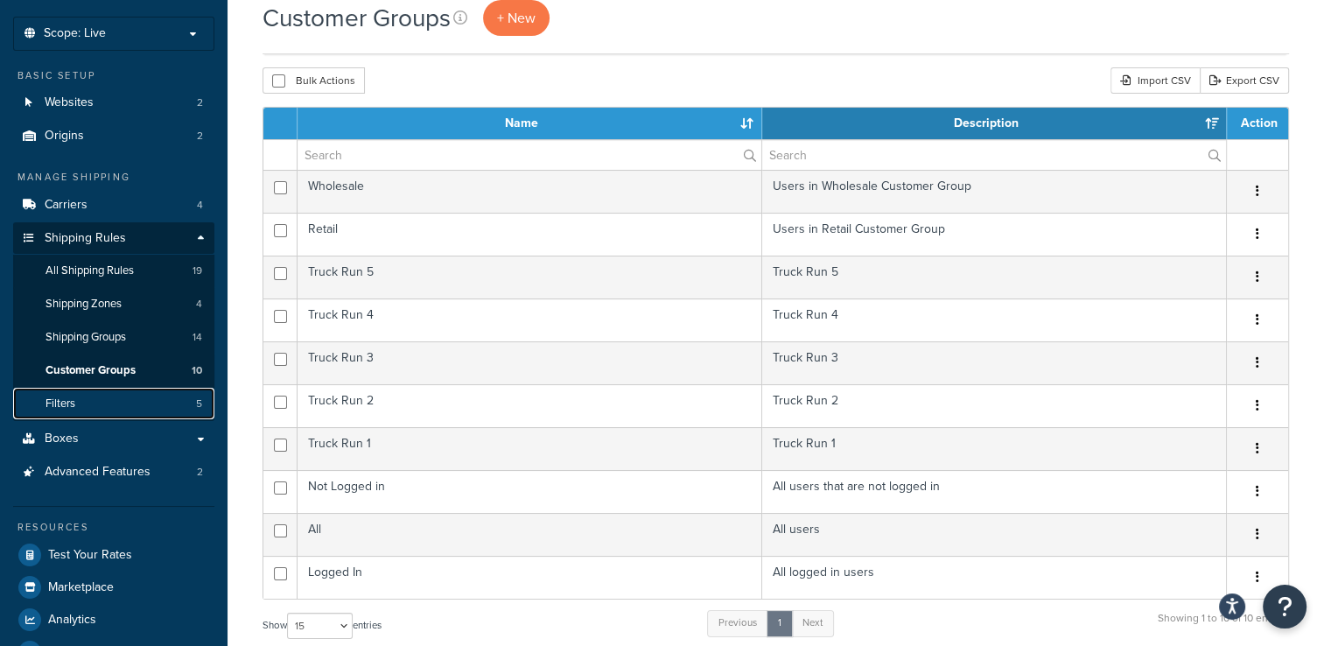
click at [157, 395] on link "Filters 5" at bounding box center [113, 404] width 201 height 32
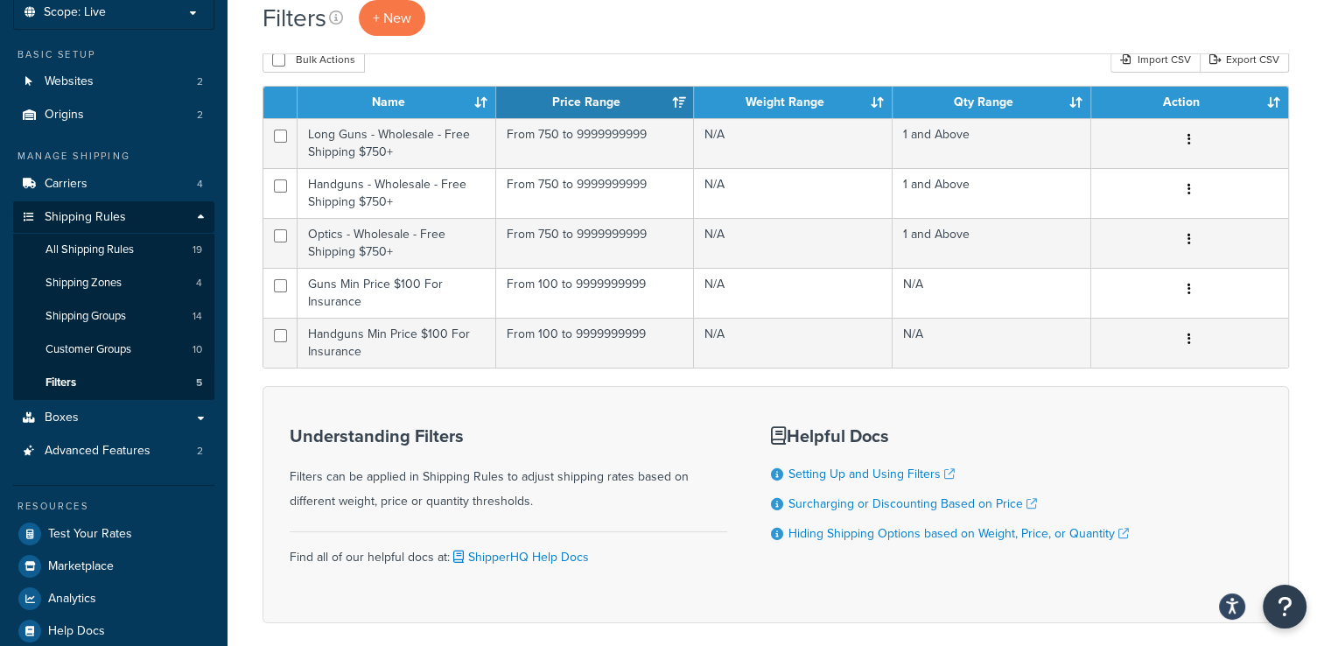
scroll to position [14, 0]
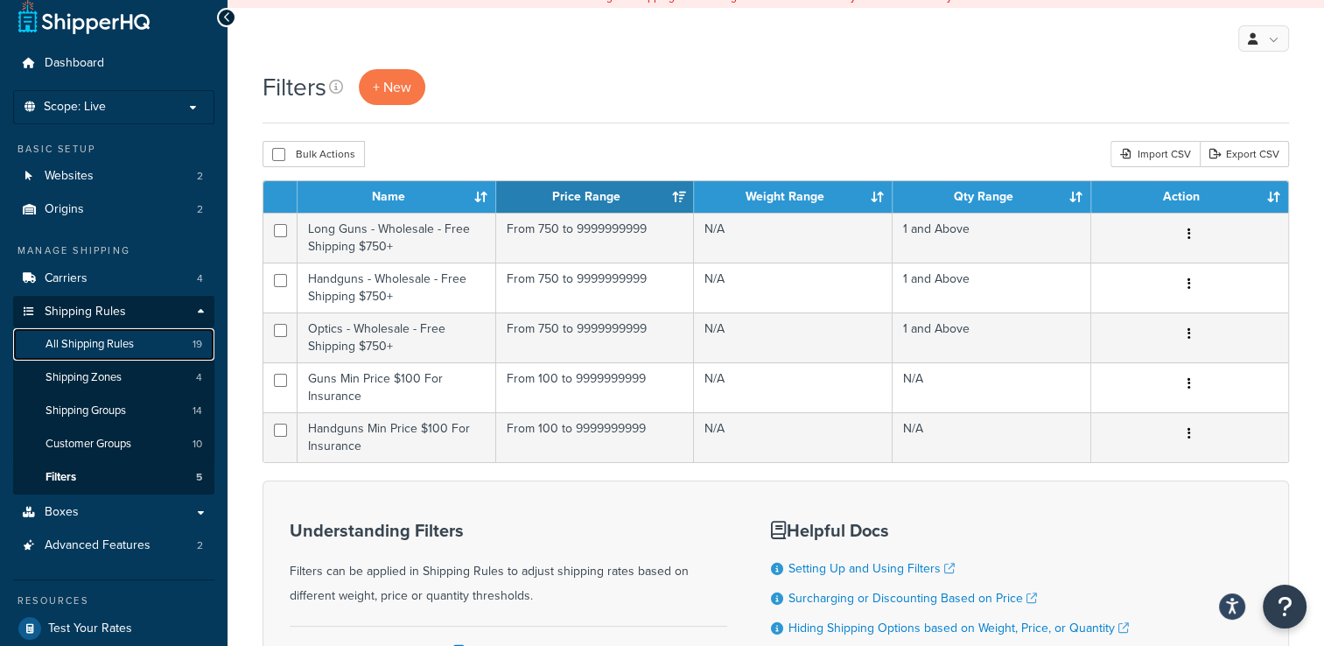
click at [132, 345] on span "All Shipping Rules" at bounding box center [89, 344] width 88 height 15
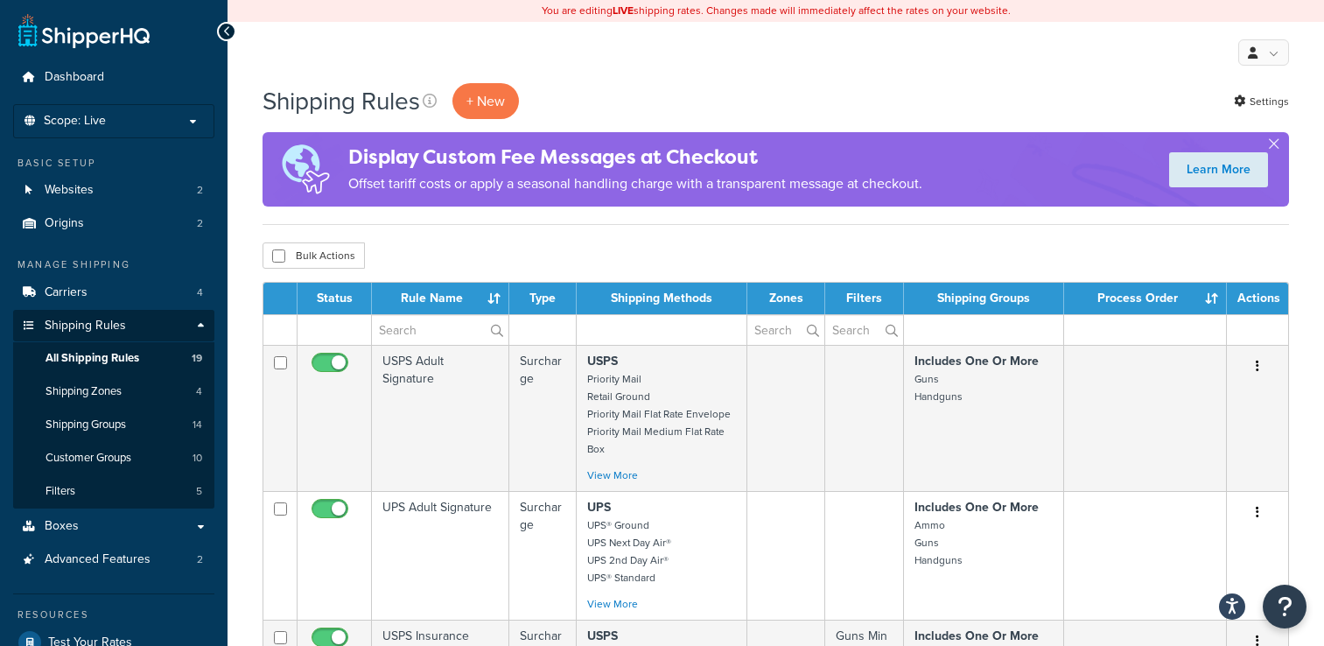
select select "100"
click at [163, 555] on link "Advanced Features 2" at bounding box center [113, 559] width 201 height 32
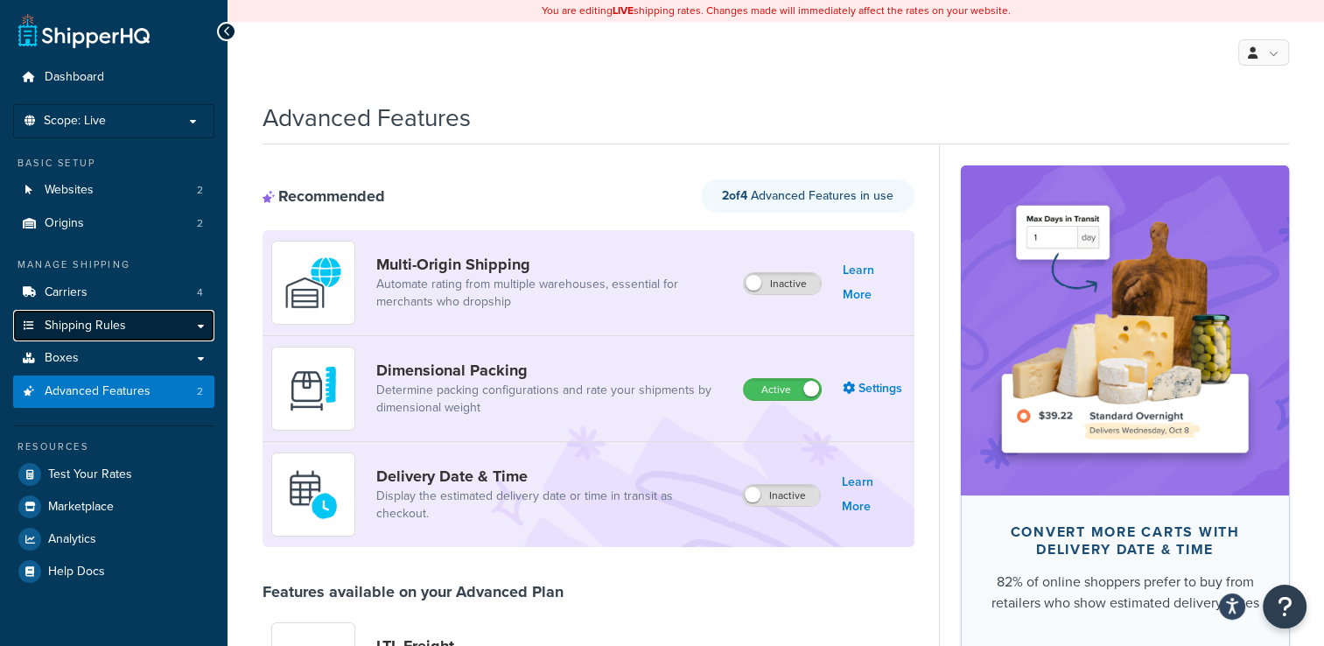
click at [153, 322] on link "Shipping Rules" at bounding box center [113, 326] width 201 height 32
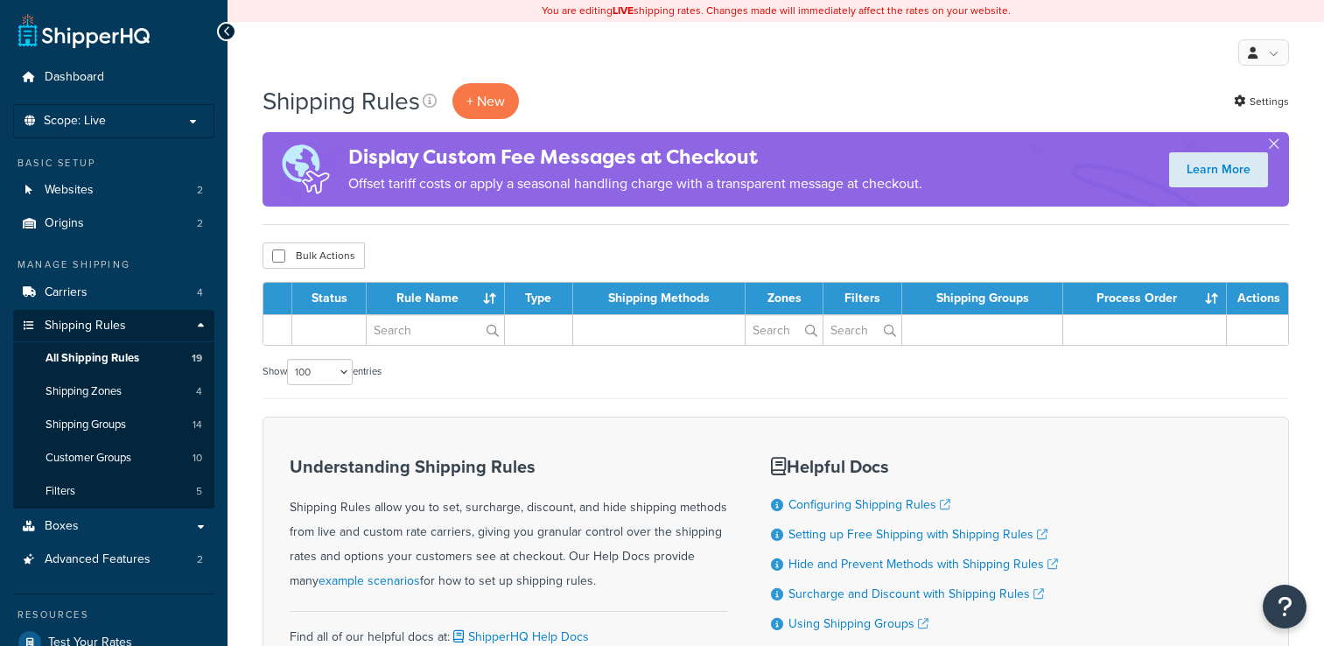
select select "100"
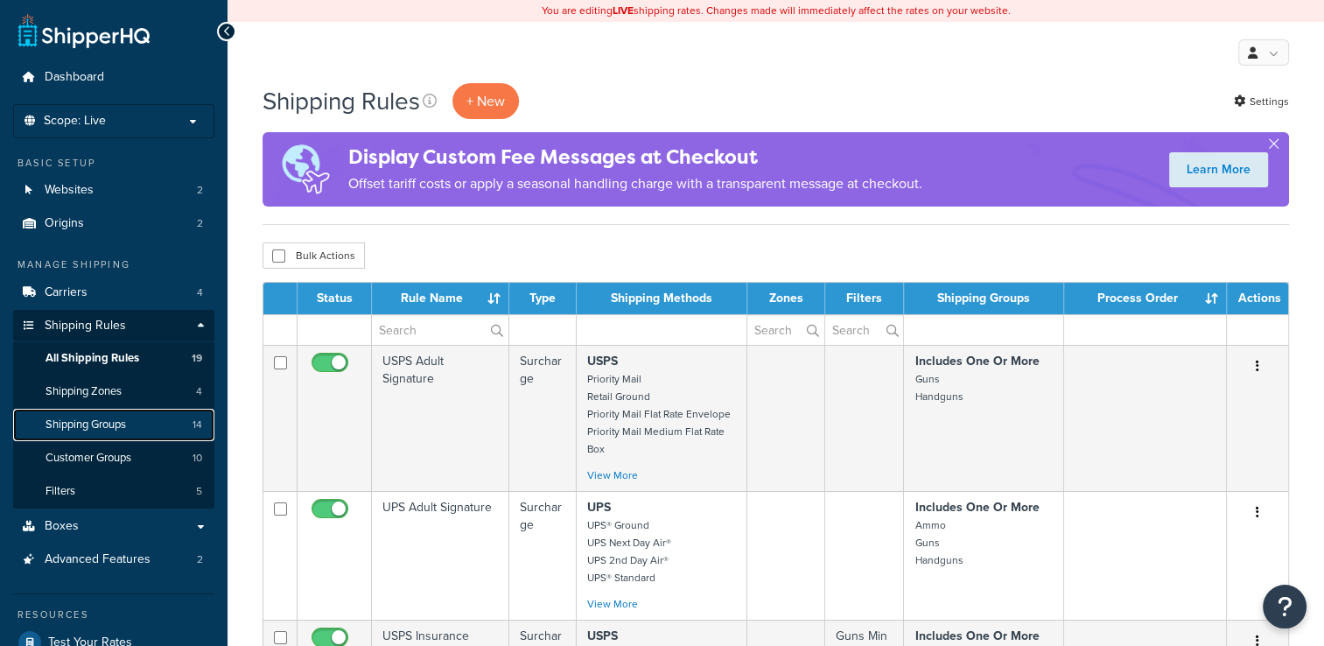
click at [87, 422] on span "Shipping Groups" at bounding box center [85, 424] width 80 height 15
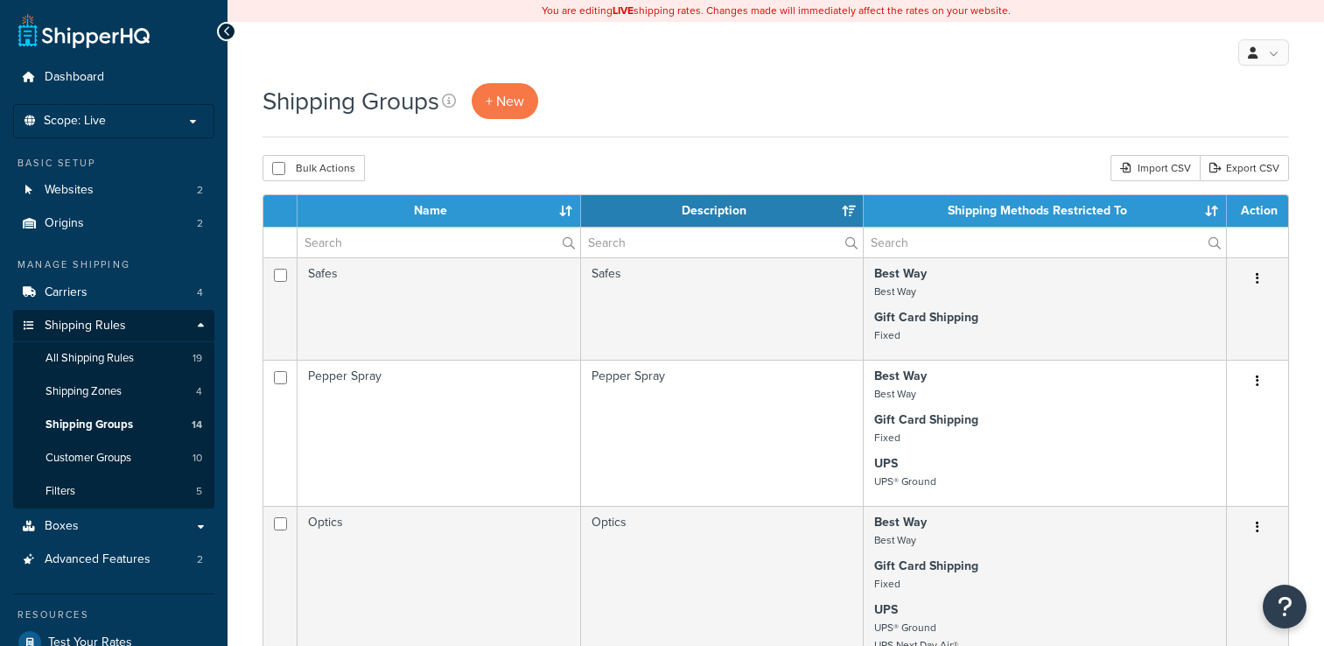
select select "15"
click at [101, 293] on link "Carriers 4" at bounding box center [113, 292] width 201 height 32
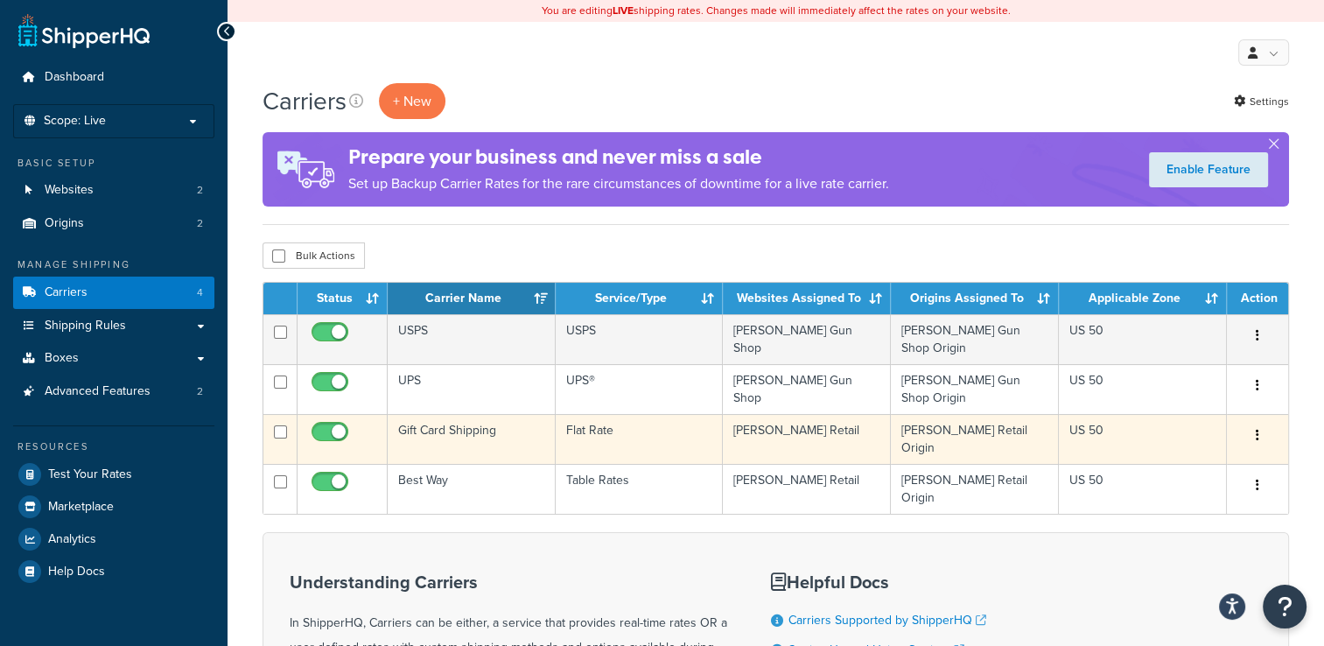
click at [1257, 429] on icon "button" at bounding box center [1256, 435] width 3 height 12
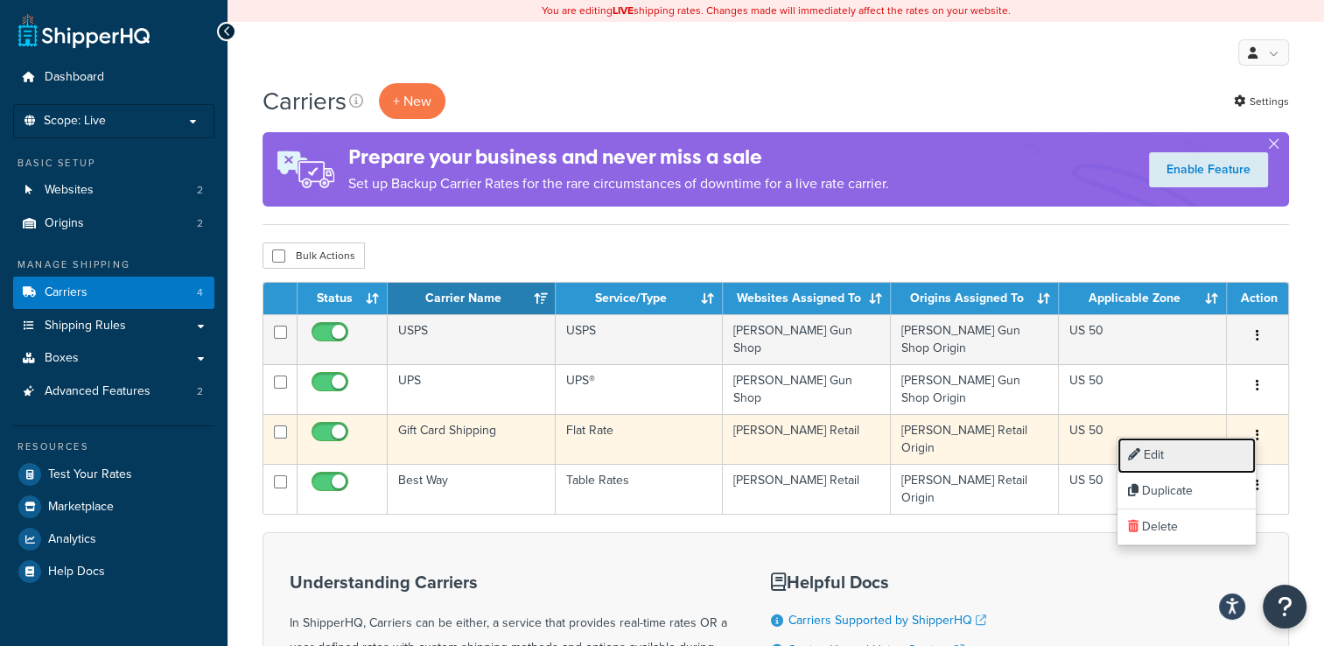
click at [1214, 455] on link "Edit" at bounding box center [1186, 455] width 138 height 36
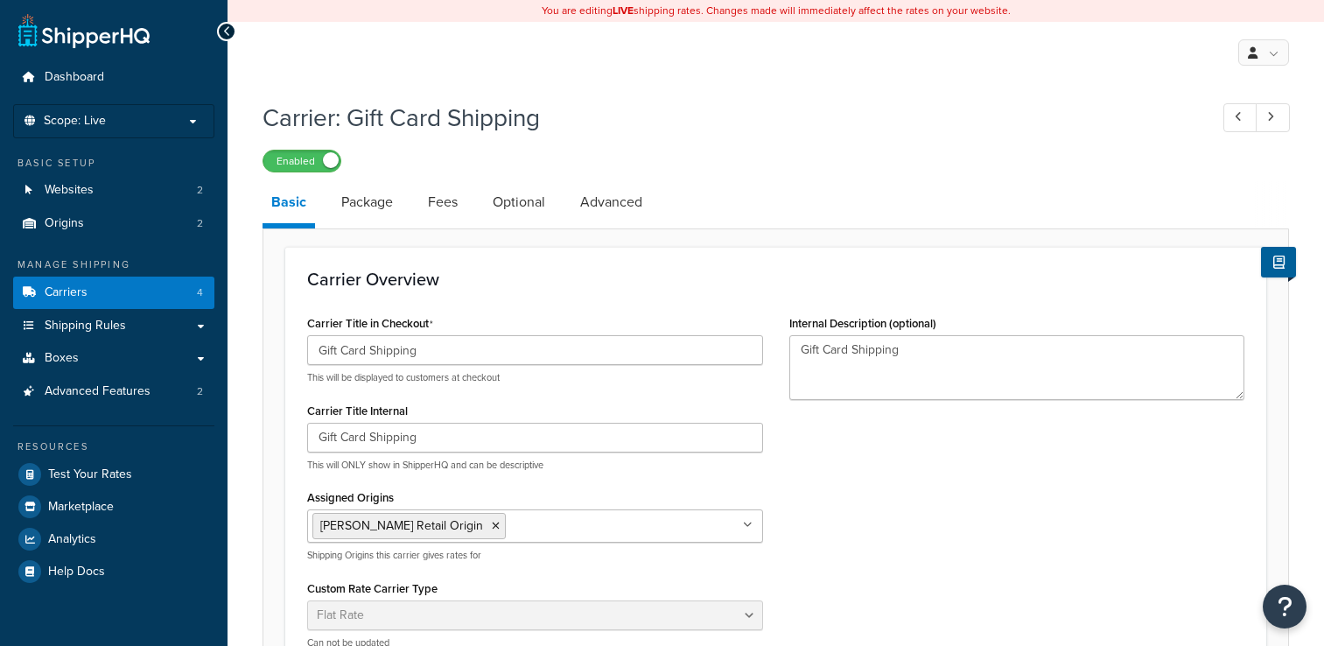
select select "flat"
click at [439, 201] on link "Fees" at bounding box center [442, 202] width 47 height 42
select select "AFTER"
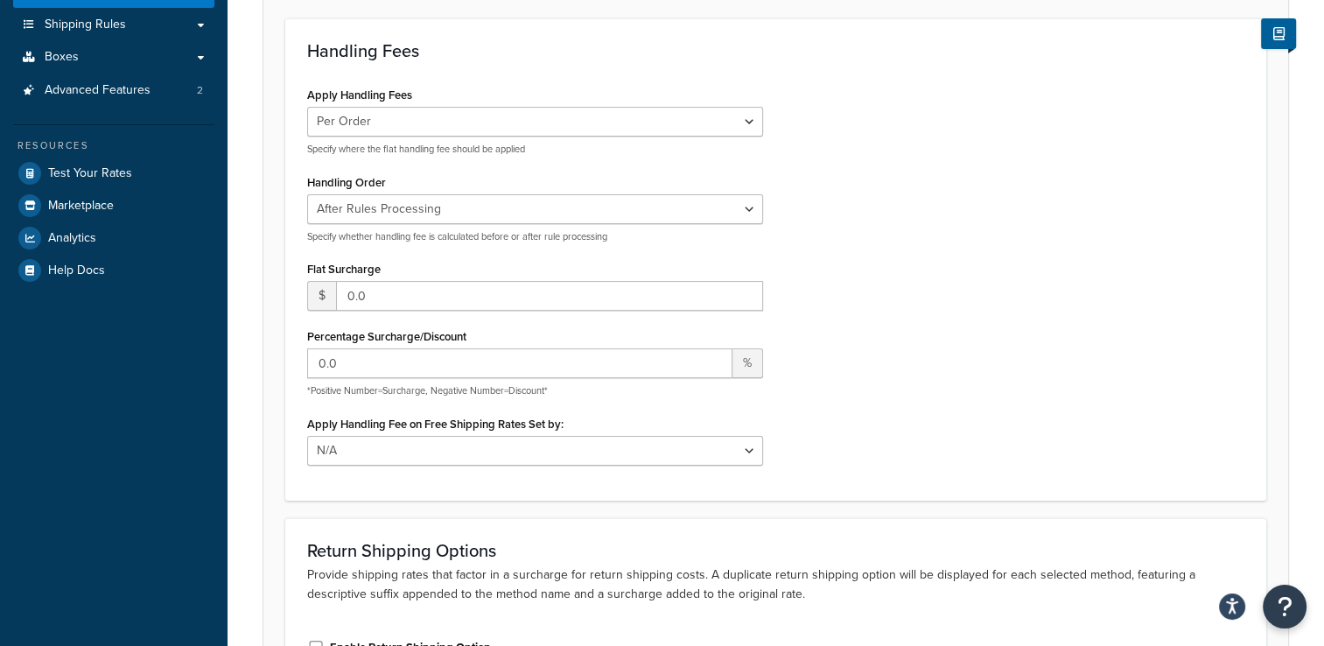
scroll to position [175, 0]
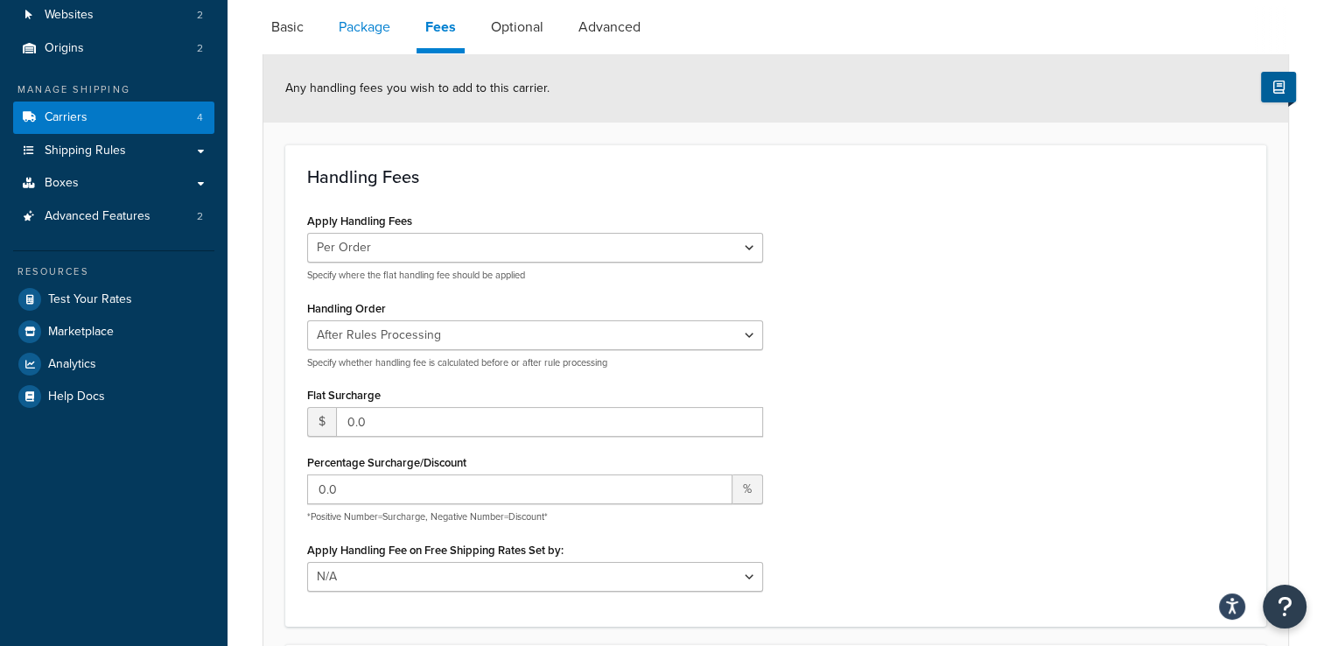
click at [382, 34] on link "Package" at bounding box center [364, 27] width 69 height 42
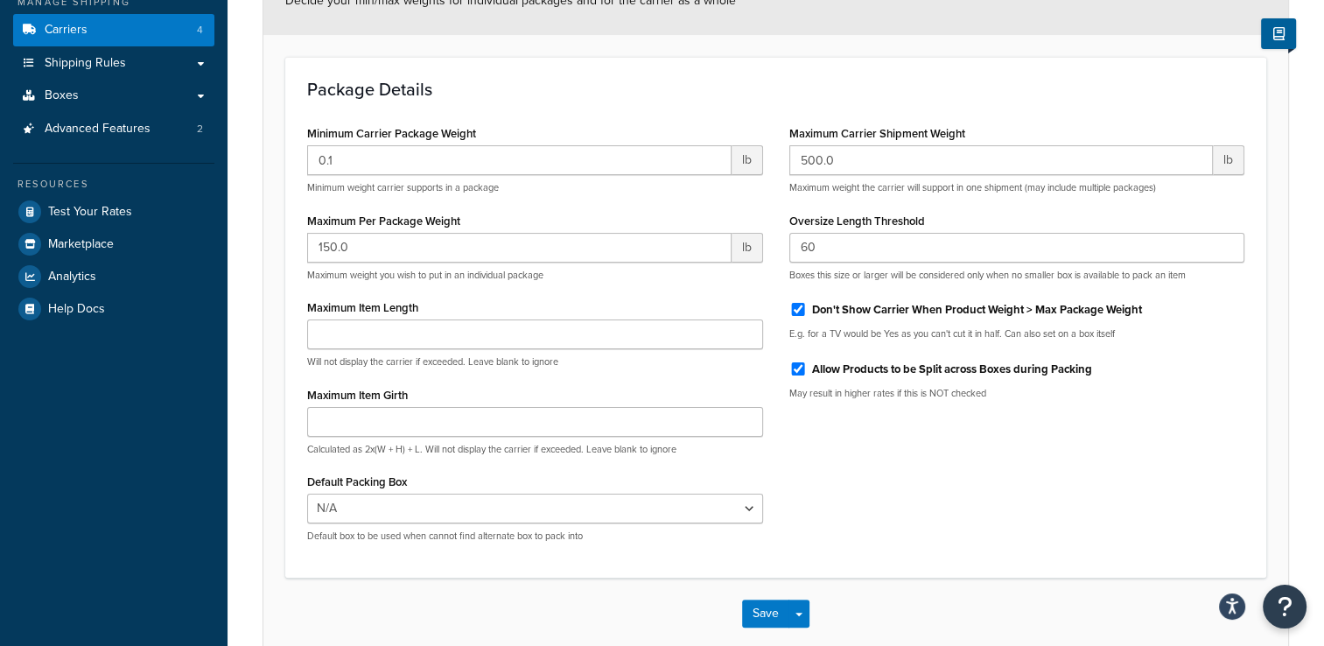
scroll to position [87, 0]
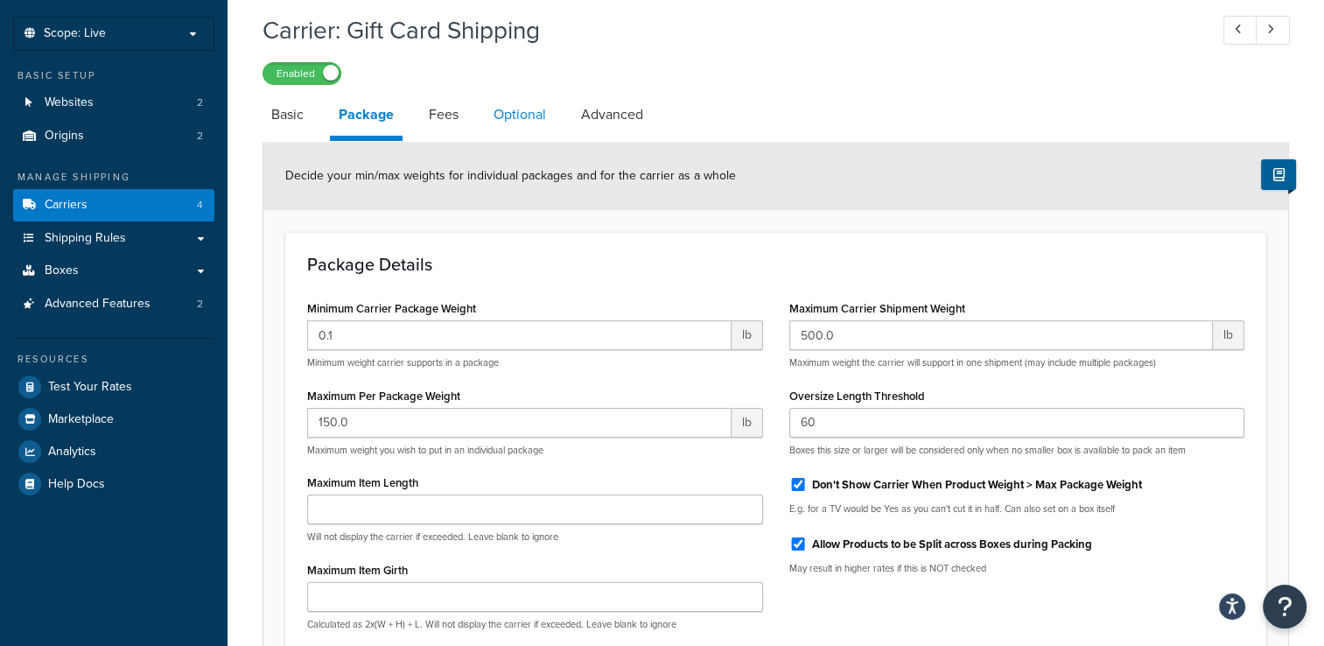
click at [548, 115] on link "Optional" at bounding box center [520, 115] width 70 height 42
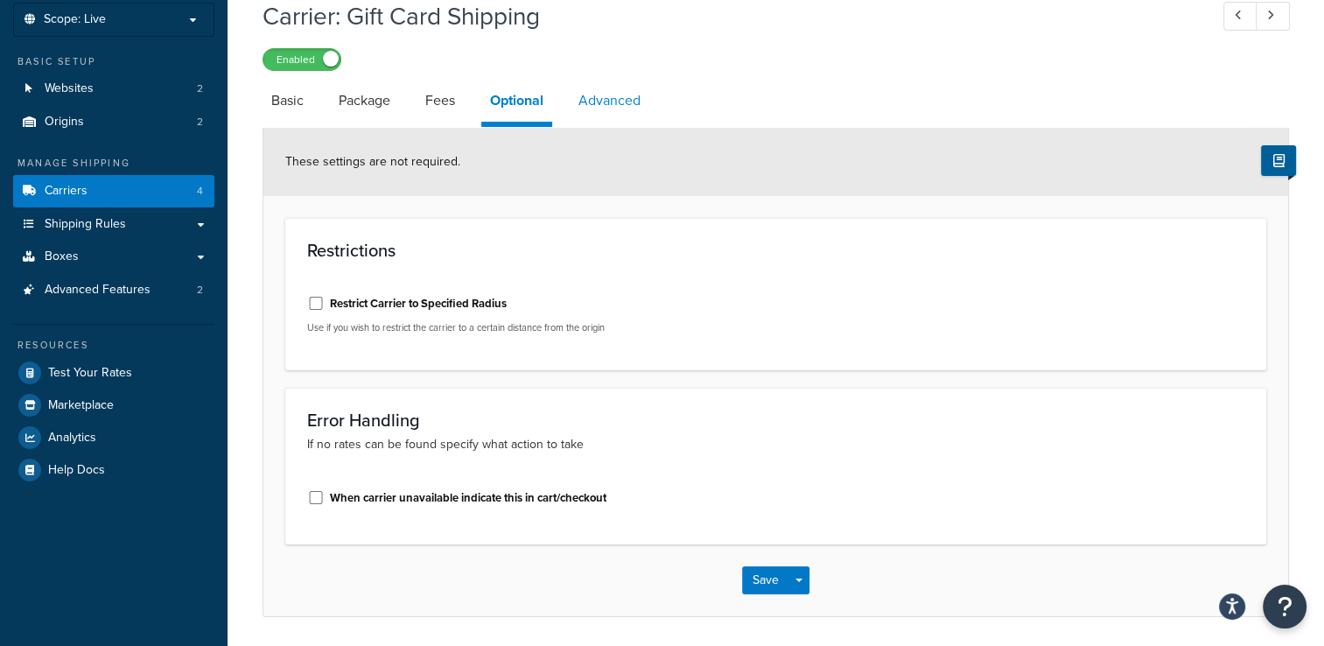
scroll to position [71, 0]
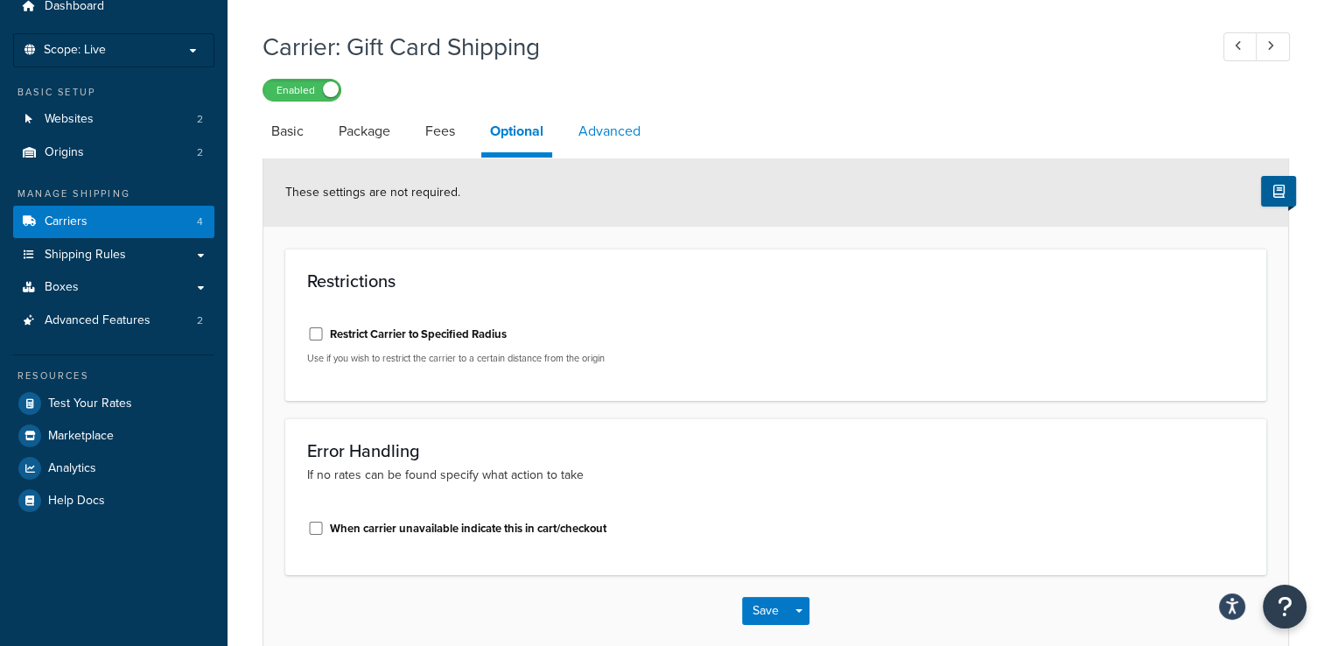
click at [612, 135] on link "Advanced" at bounding box center [609, 131] width 80 height 42
select select "false"
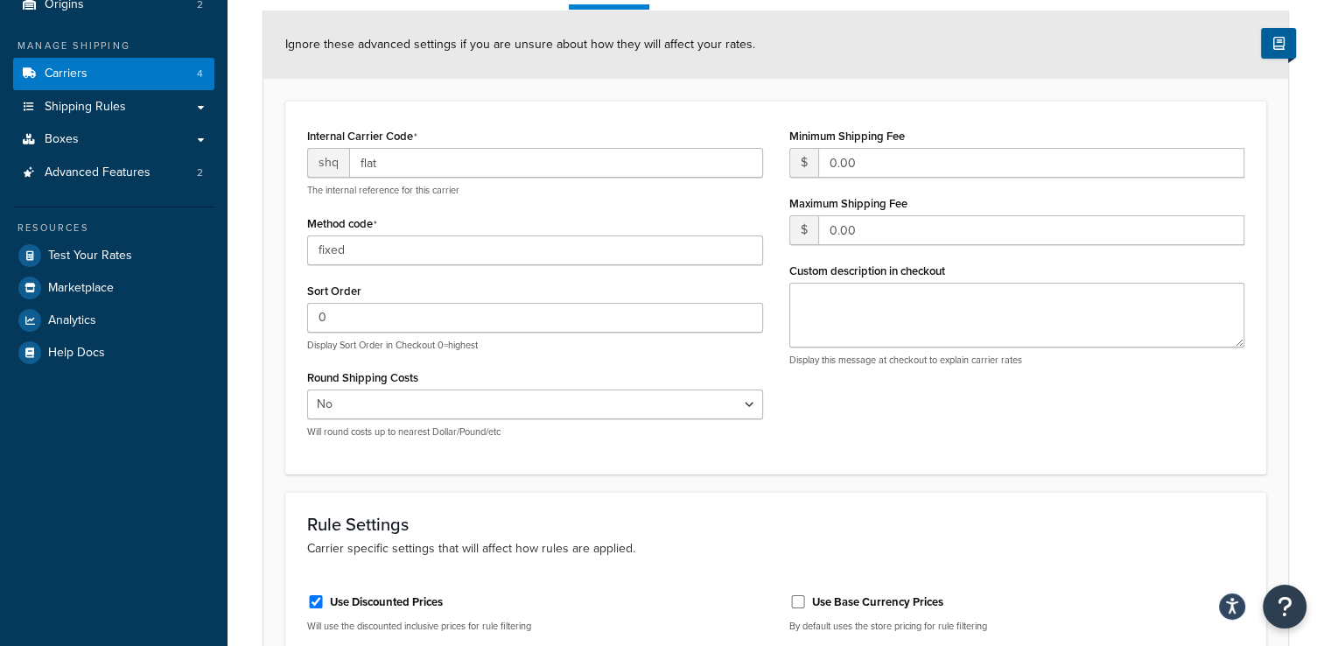
scroll to position [71, 0]
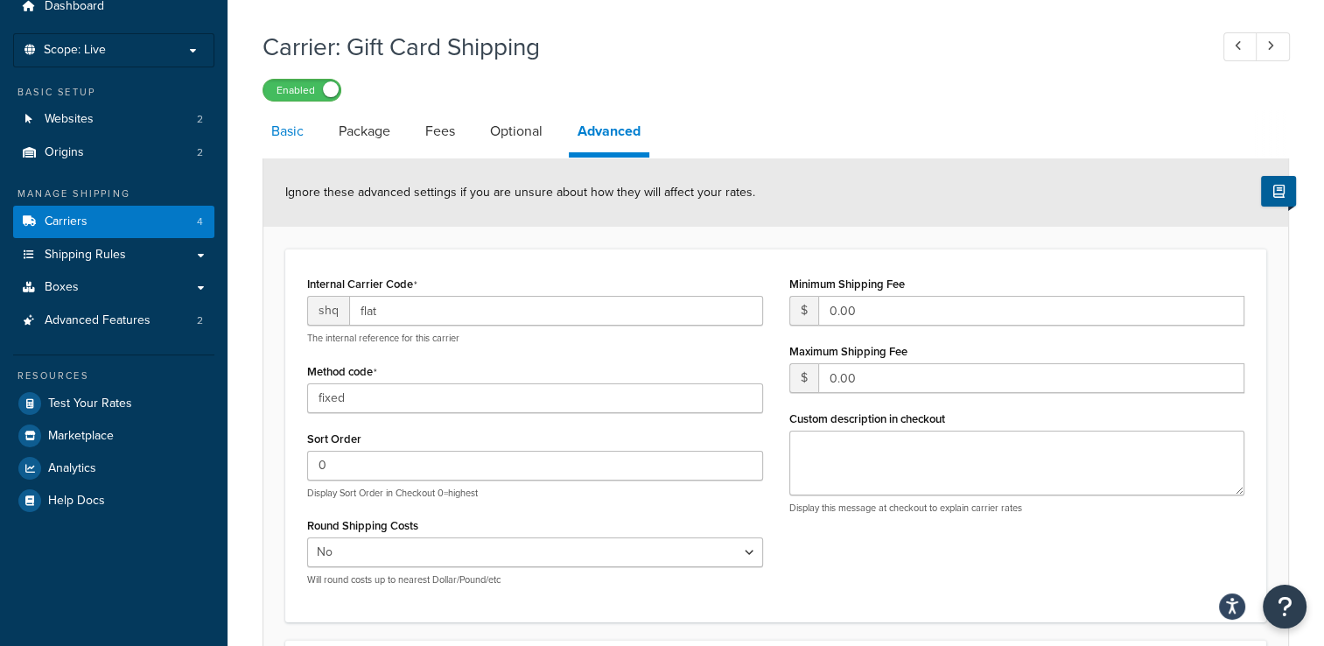
click at [272, 141] on link "Basic" at bounding box center [287, 131] width 50 height 42
select select "flat"
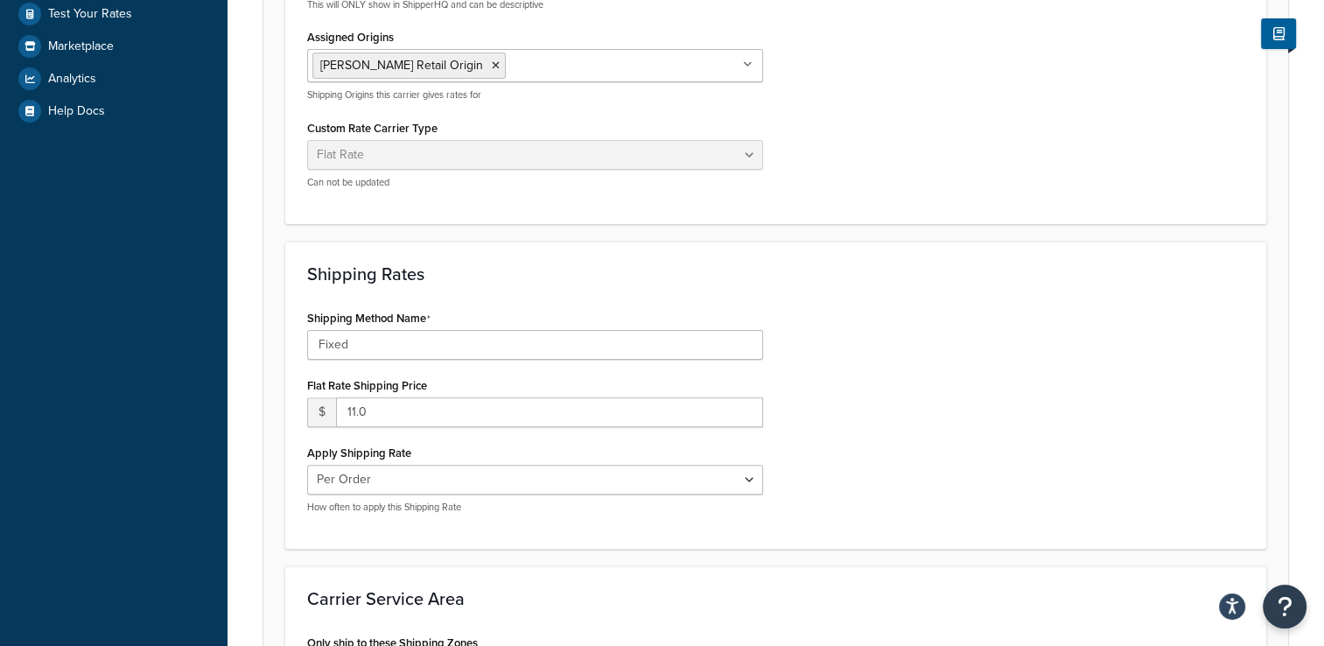
scroll to position [596, 0]
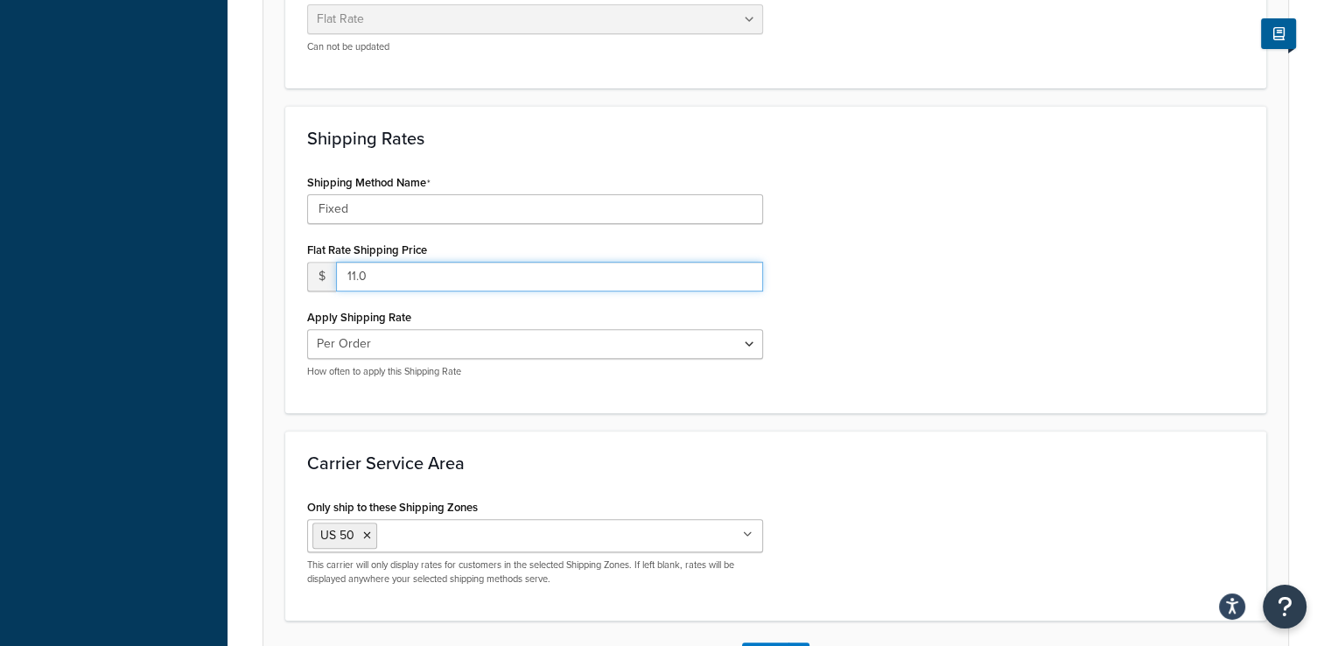
click at [355, 275] on input "11.0" at bounding box center [549, 277] width 427 height 30
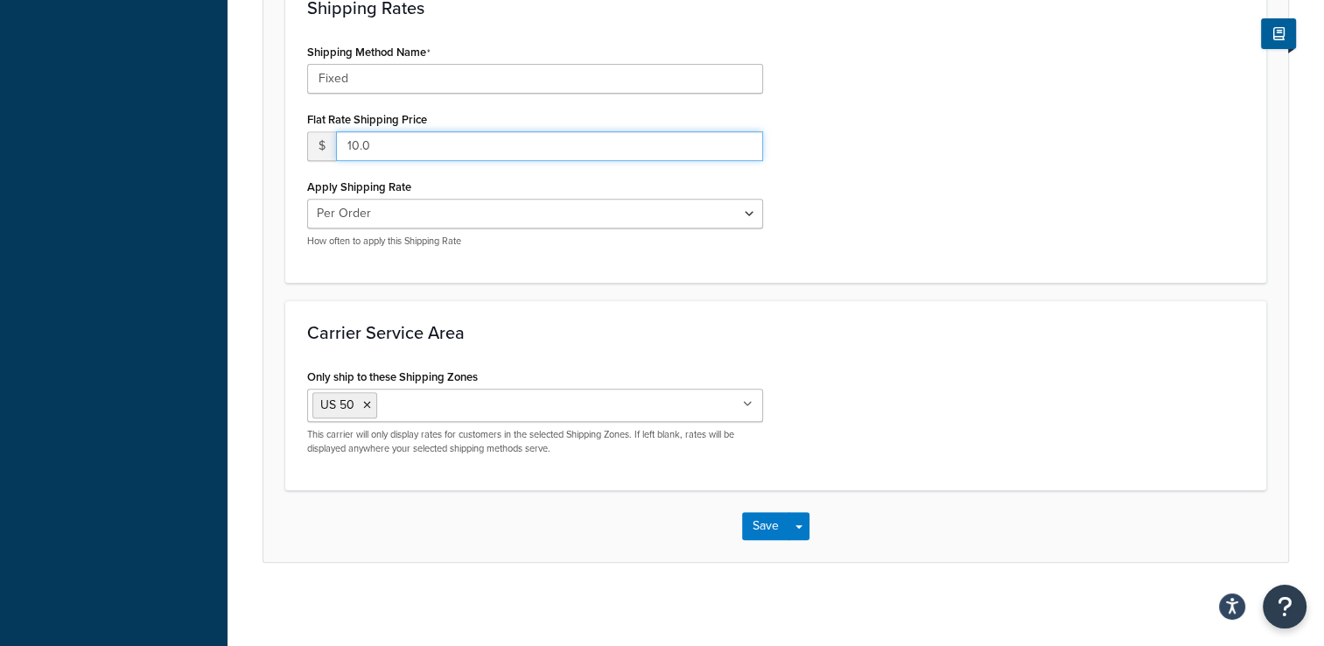
scroll to position [728, 0]
type input "10.0"
click at [765, 526] on button "Save" at bounding box center [765, 524] width 47 height 28
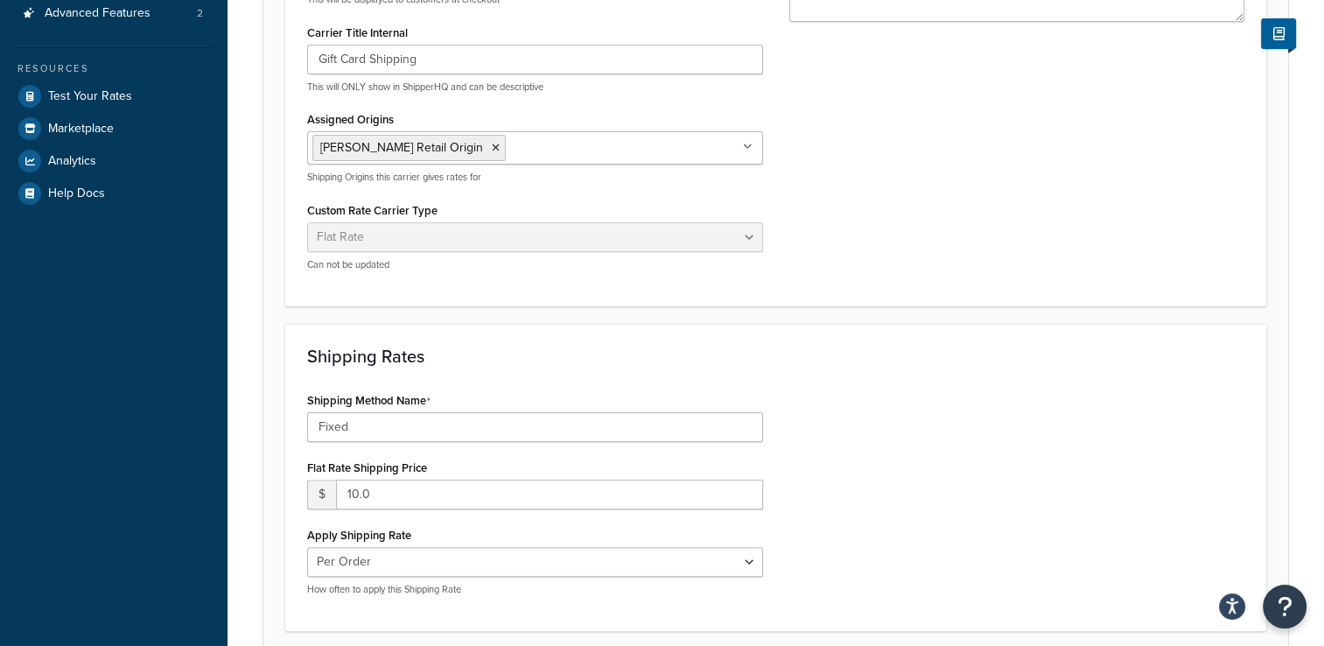
scroll to position [0, 0]
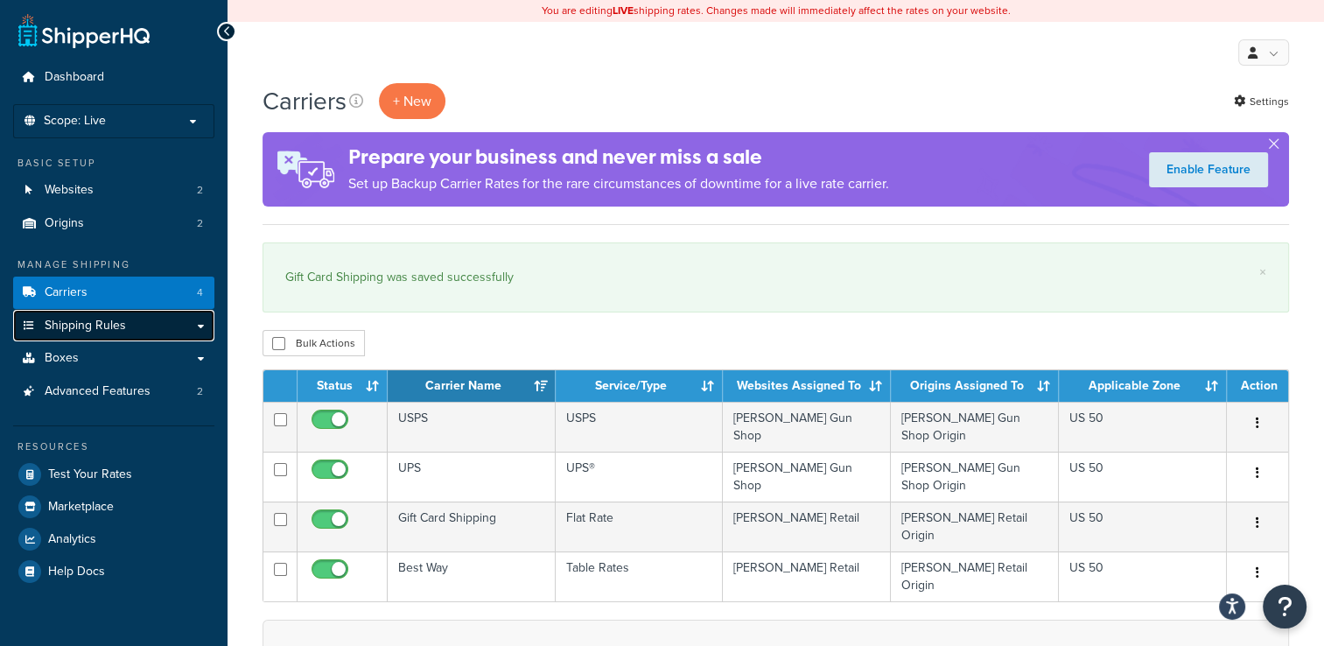
click at [160, 325] on link "Shipping Rules" at bounding box center [113, 326] width 201 height 32
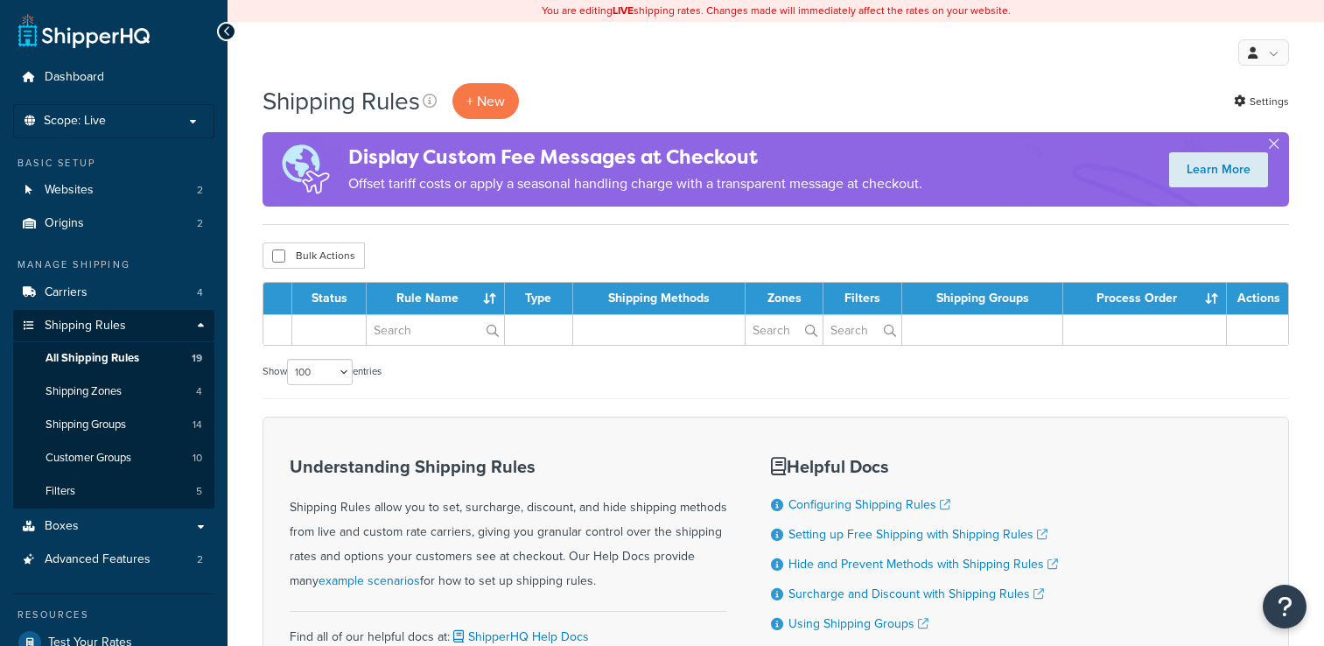
select select "100"
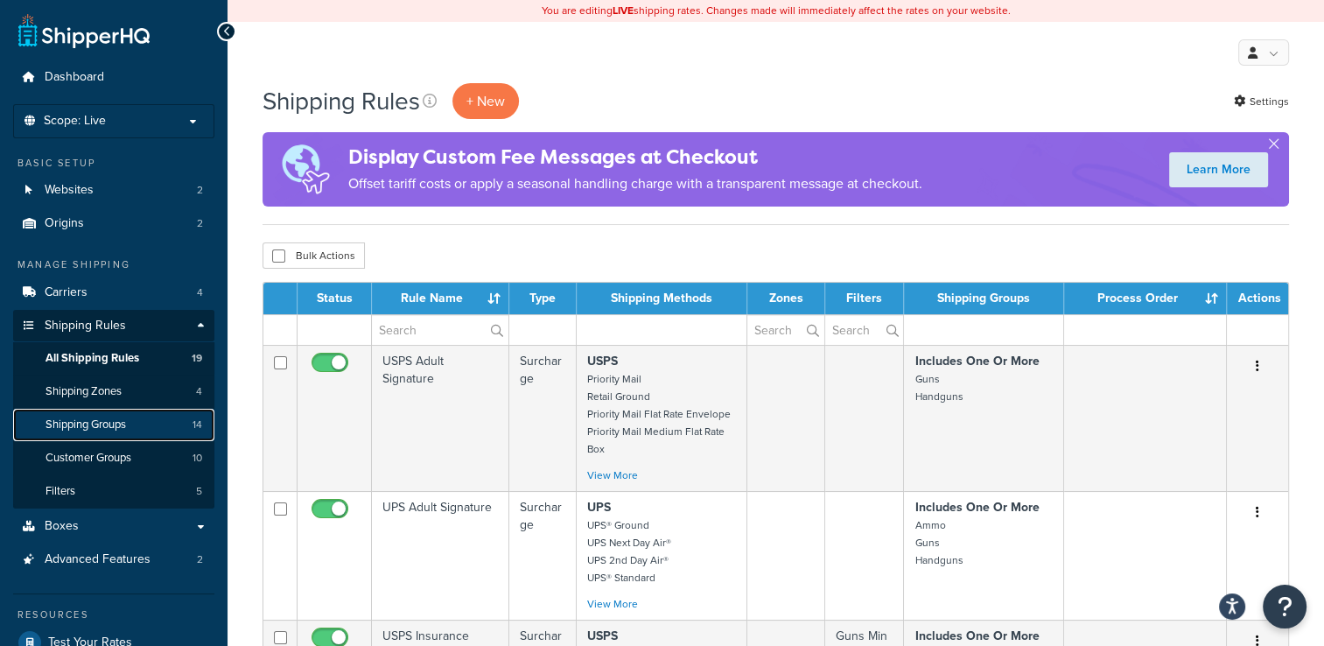
click at [105, 417] on span "Shipping Groups" at bounding box center [85, 424] width 80 height 15
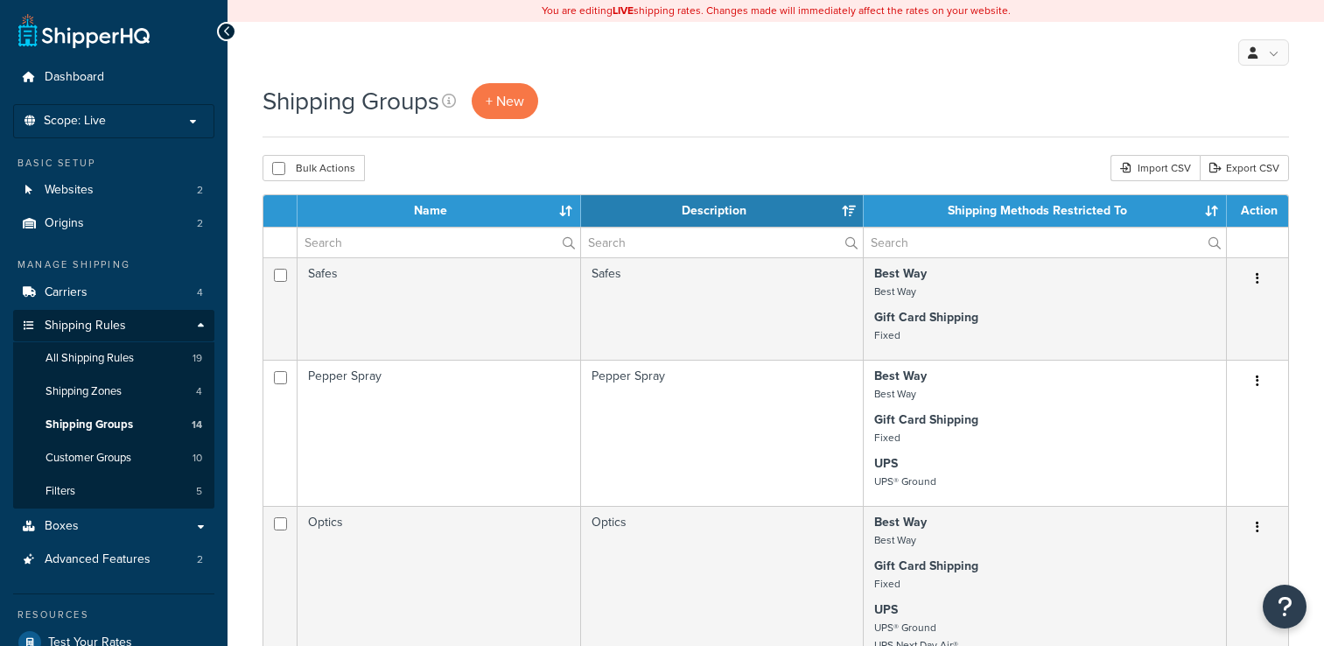
select select "15"
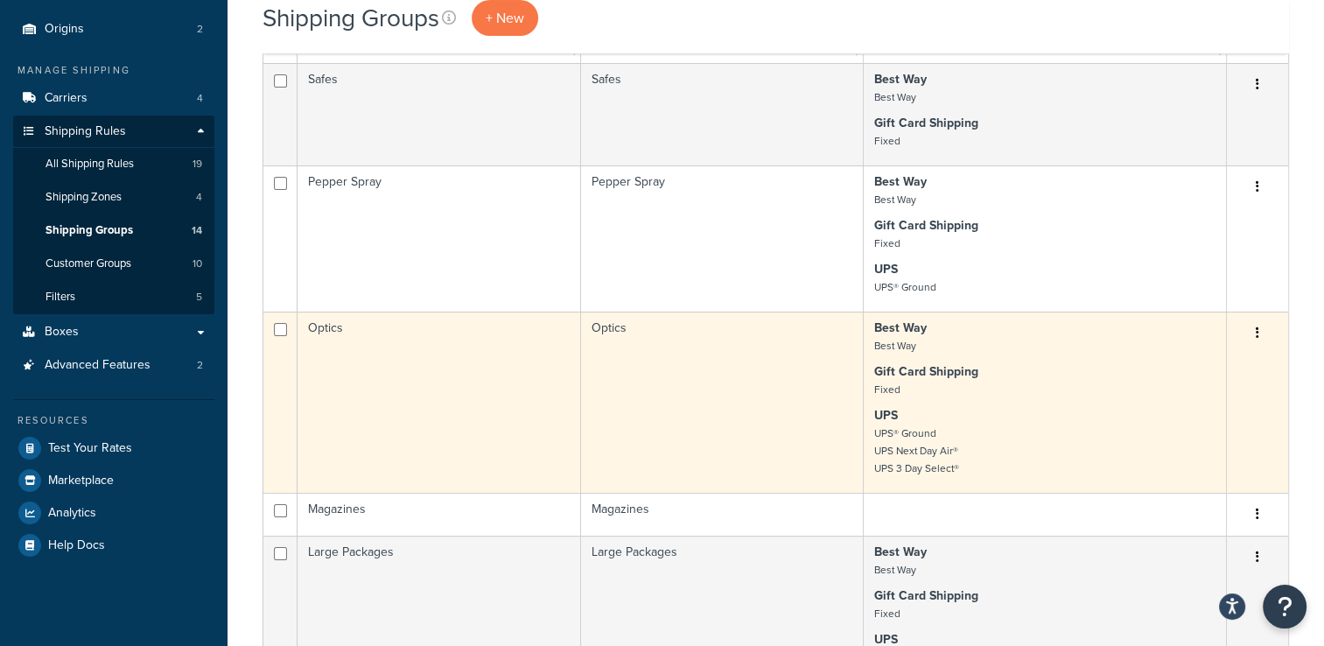
scroll to position [87, 0]
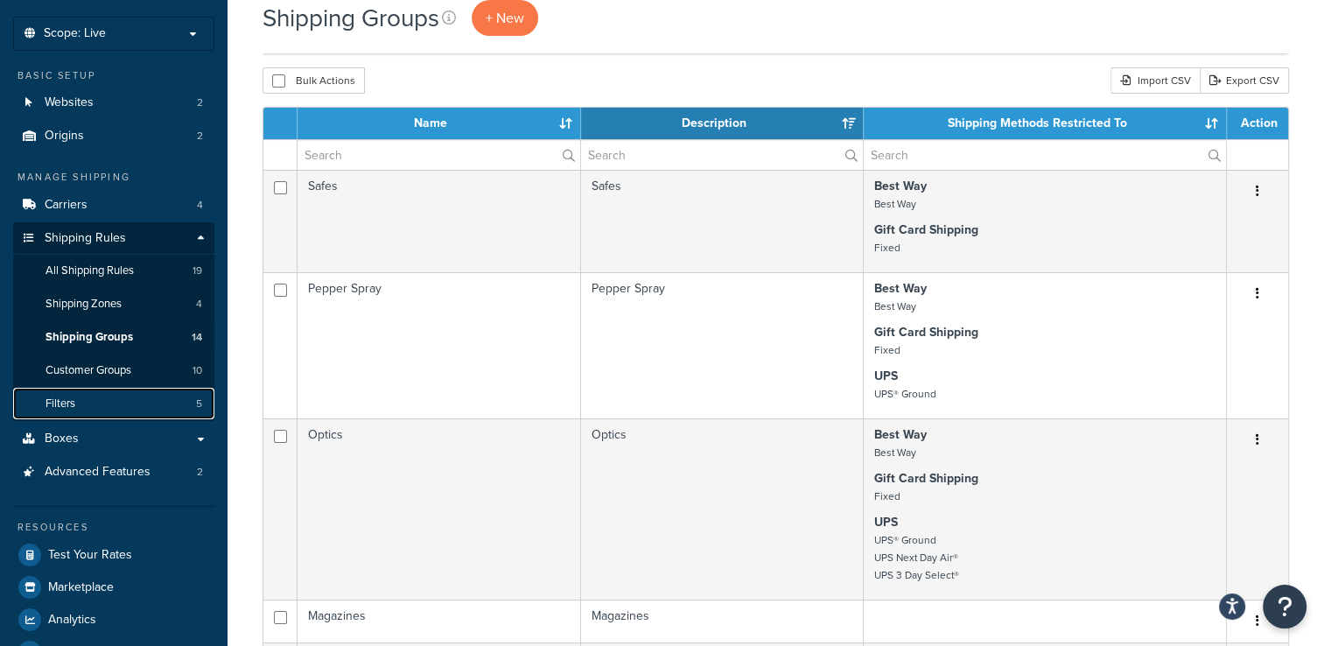
click at [149, 398] on link "Filters 5" at bounding box center [113, 404] width 201 height 32
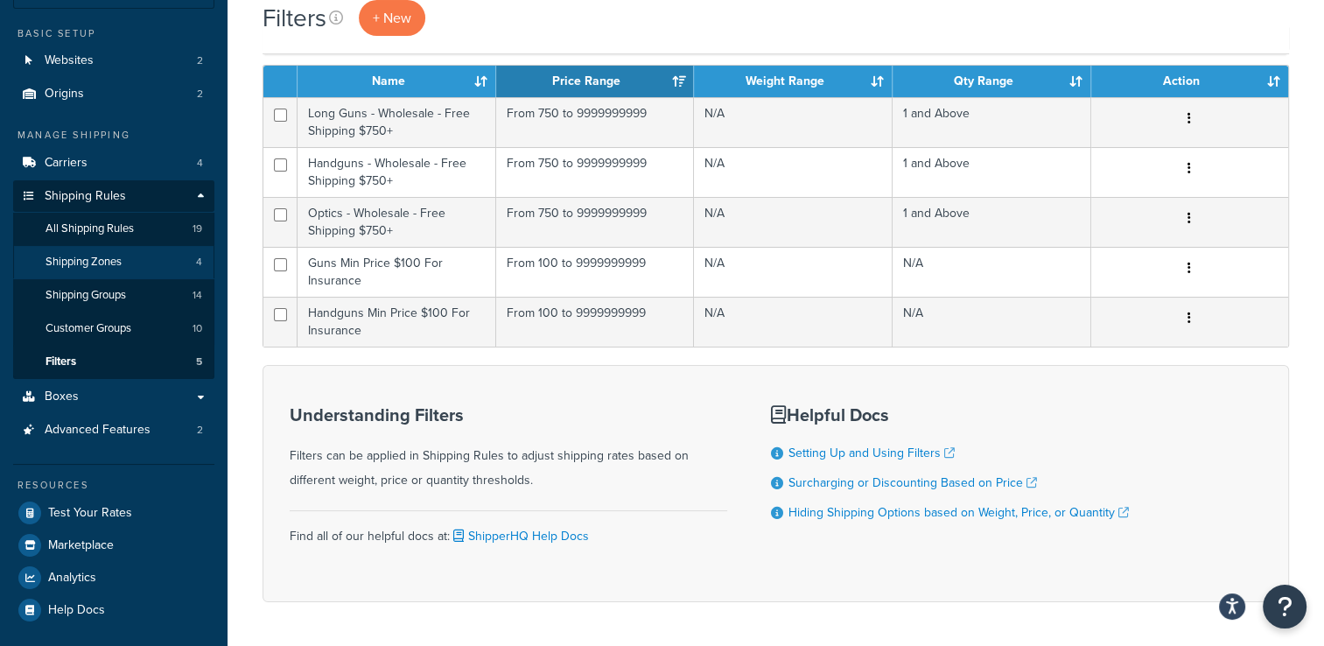
scroll to position [101, 0]
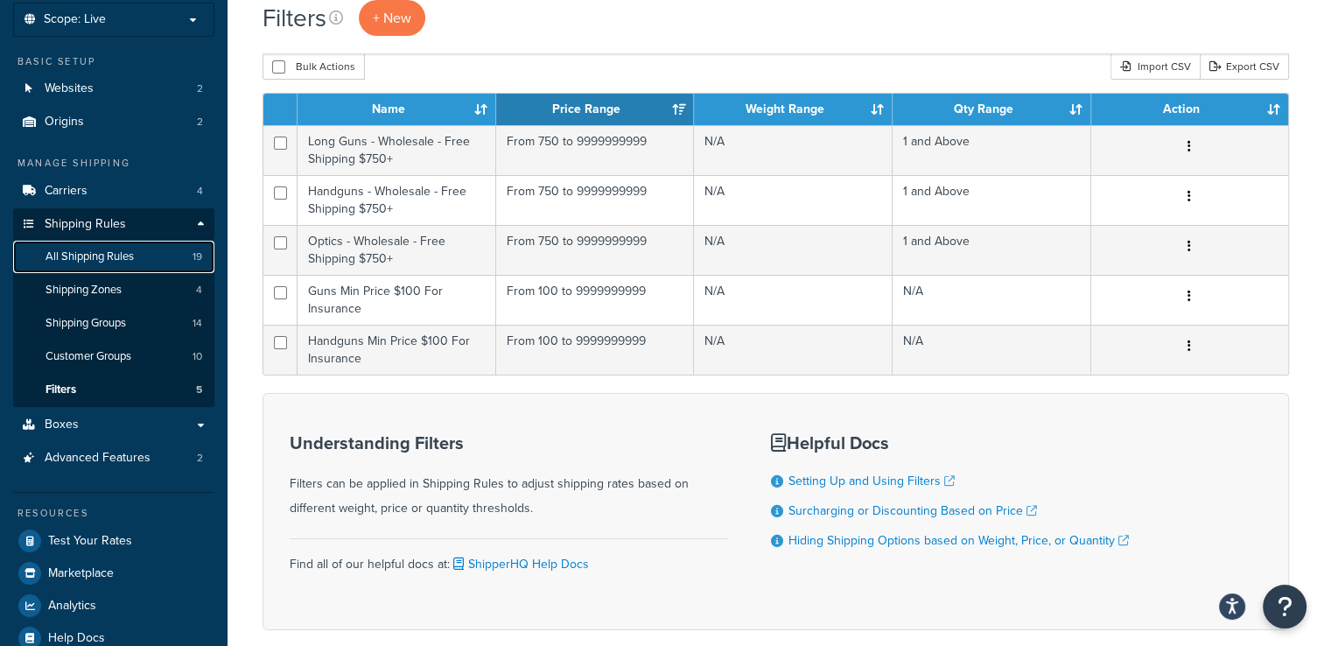
click at [140, 250] on link "All Shipping Rules 19" at bounding box center [113, 257] width 201 height 32
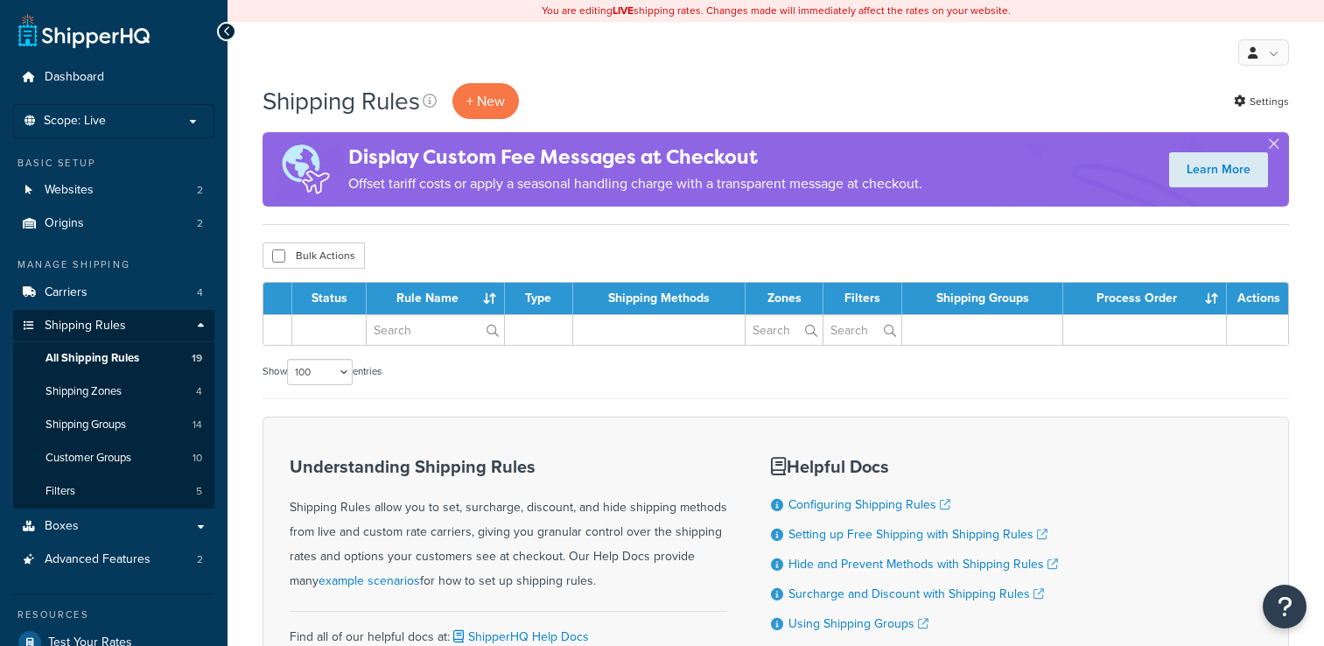
select select "100"
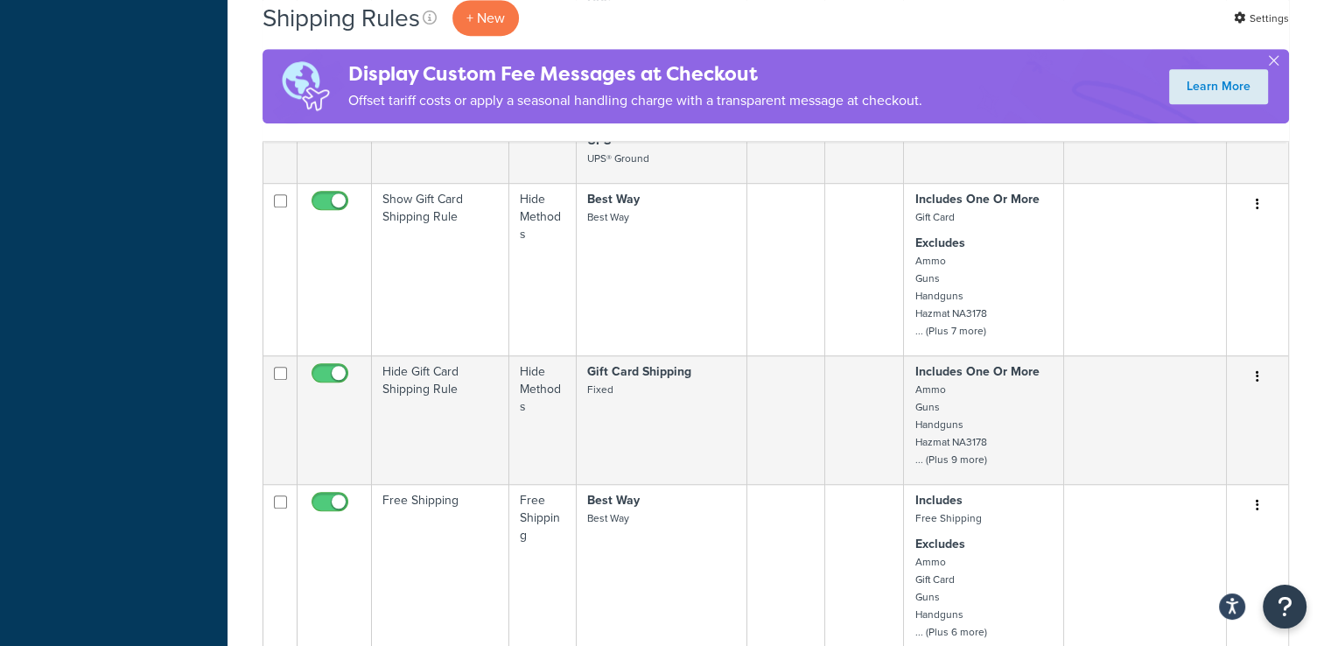
scroll to position [1137, 0]
